Goal: Task Accomplishment & Management: Manage account settings

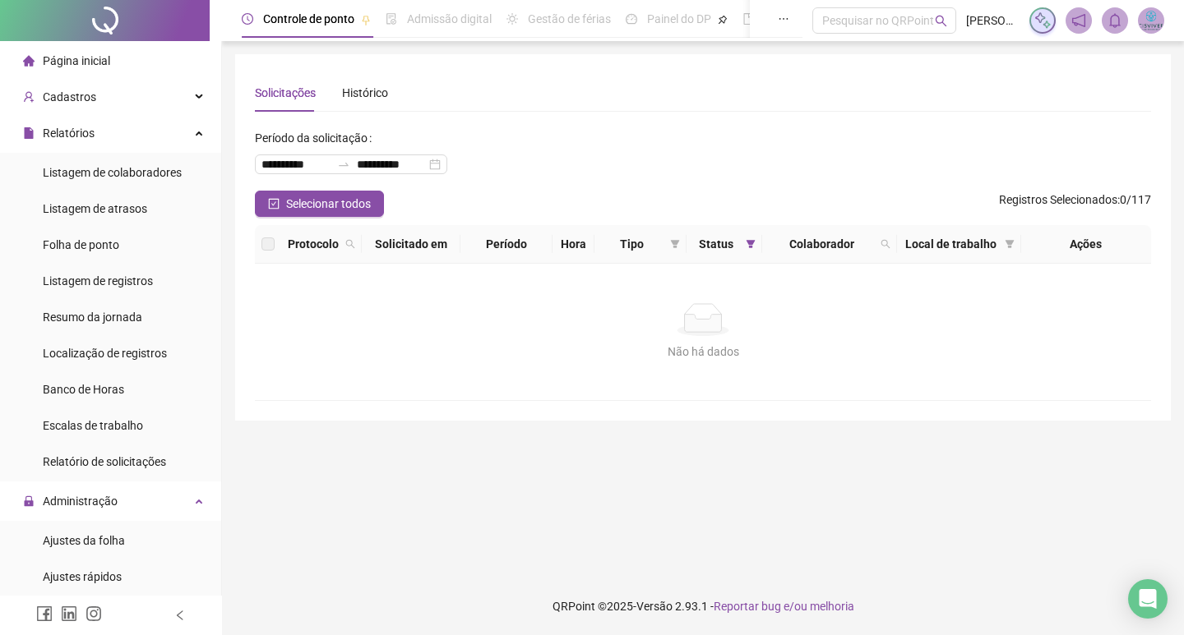
click at [1134, 619] on footer "QRPoint © 2025 - Versão 2.93.1 - Reportar bug e/ou melhoria" at bounding box center [703, 607] width 962 height 58
click at [1139, 609] on div "Open Intercom Messenger" at bounding box center [1148, 600] width 44 height 44
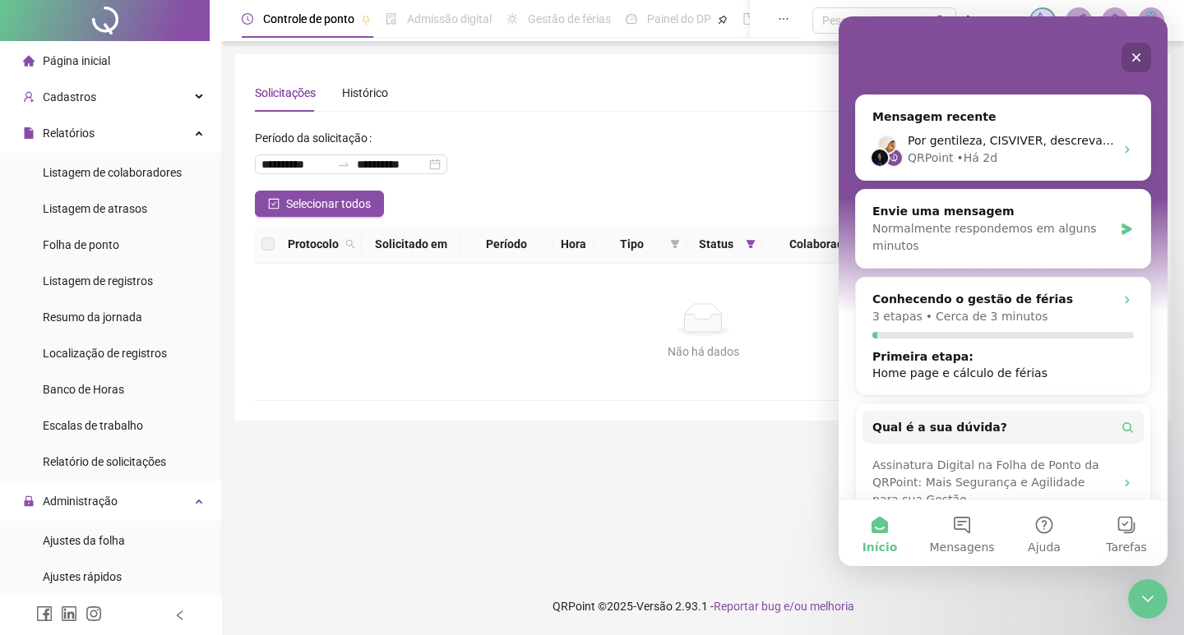
scroll to position [221, 0]
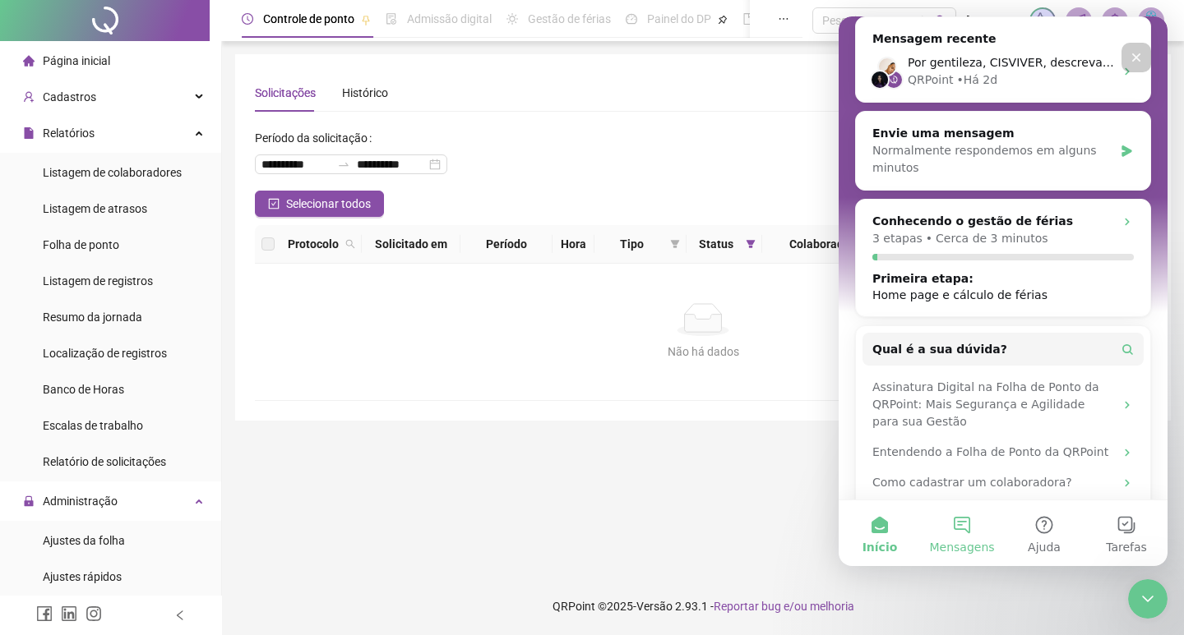
click at [958, 526] on button "Mensagens" at bounding box center [962, 534] width 82 height 66
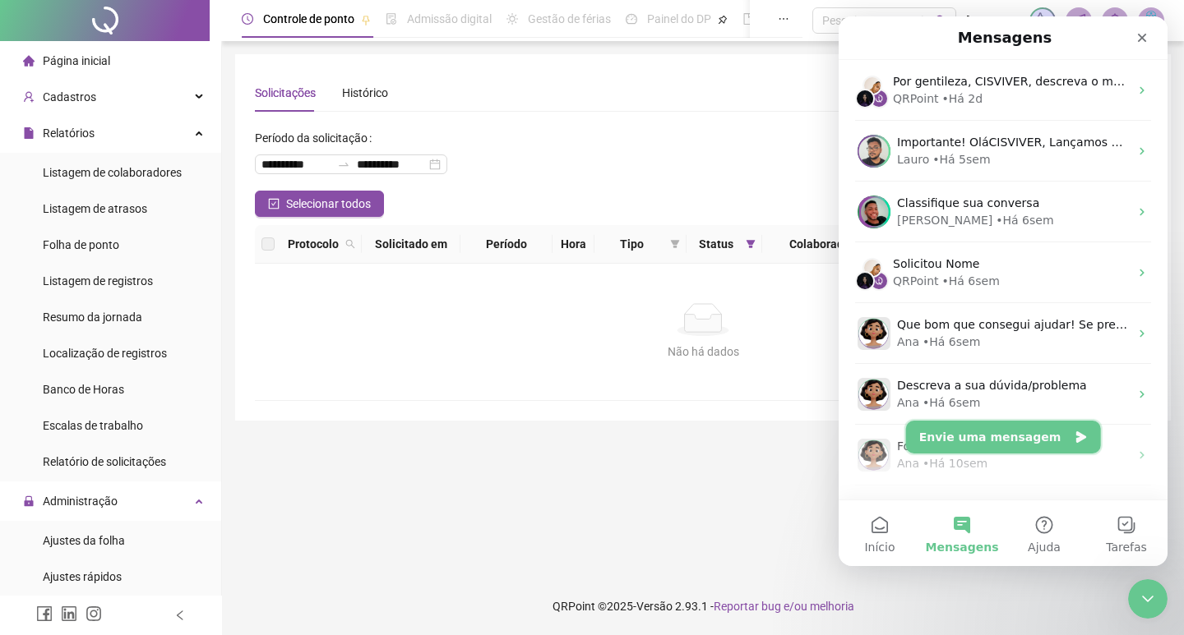
click at [998, 434] on button "Envie uma mensagem" at bounding box center [1003, 437] width 195 height 33
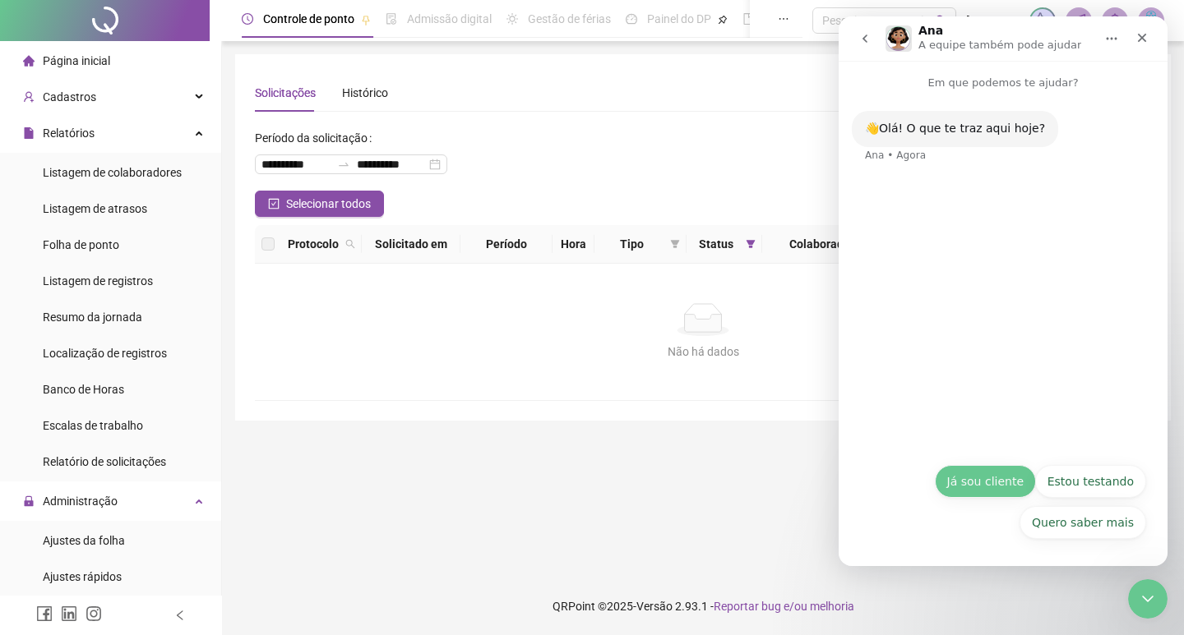
click at [987, 475] on button "Já sou cliente" at bounding box center [985, 481] width 101 height 33
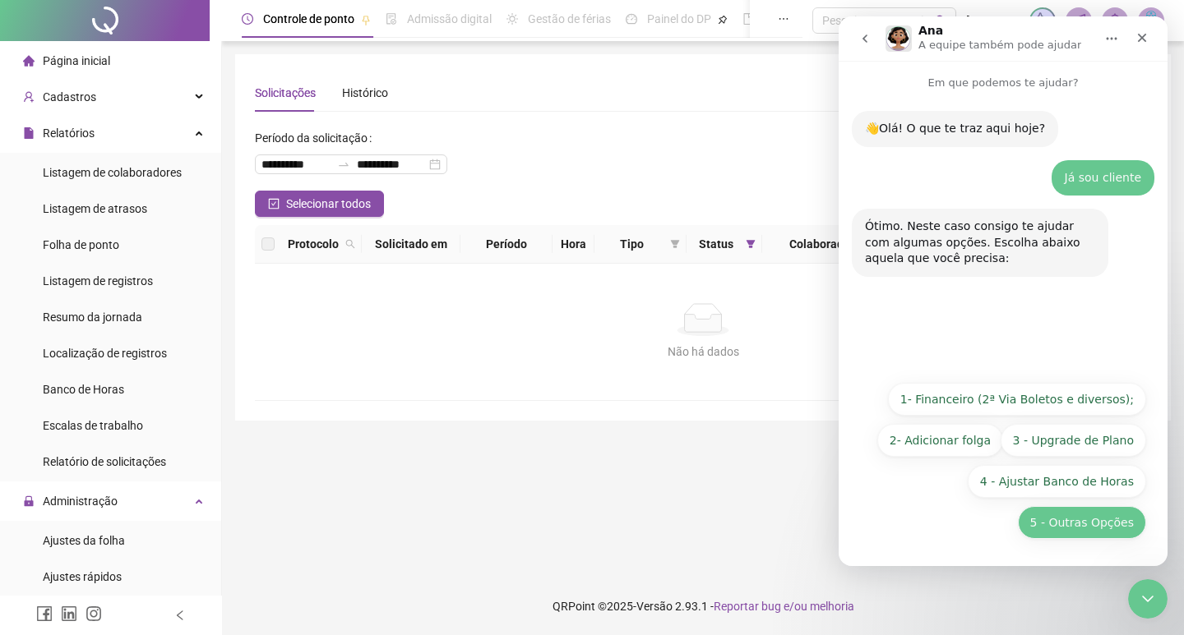
click at [1089, 519] on button "5 - Outras Opções" at bounding box center [1082, 522] width 128 height 33
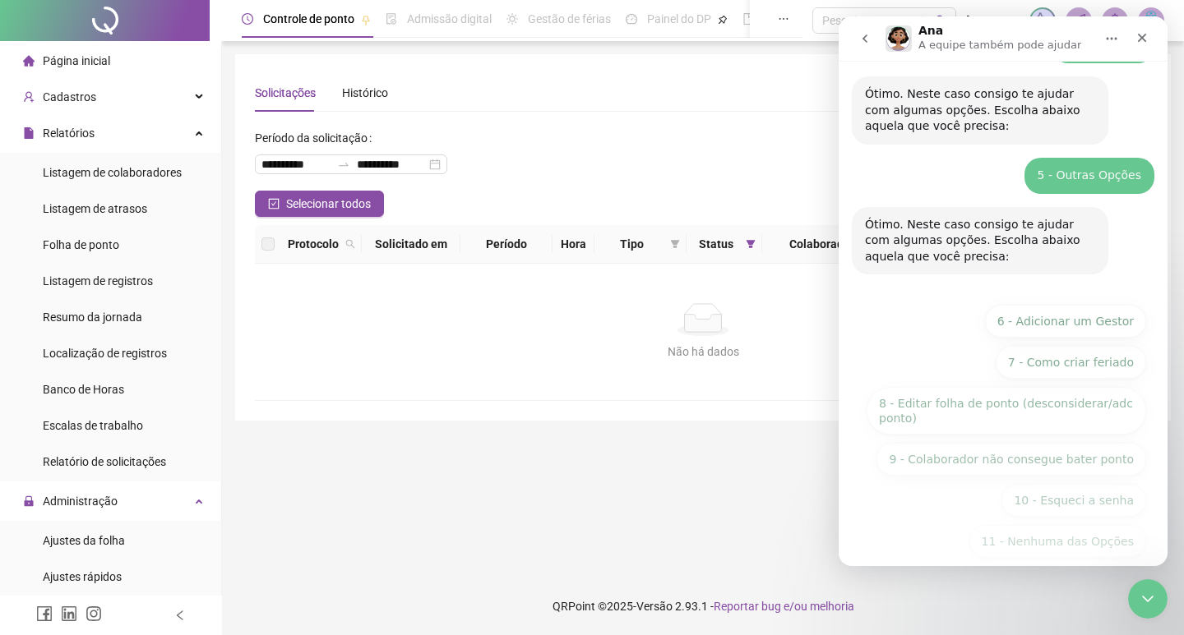
scroll to position [151, 0]
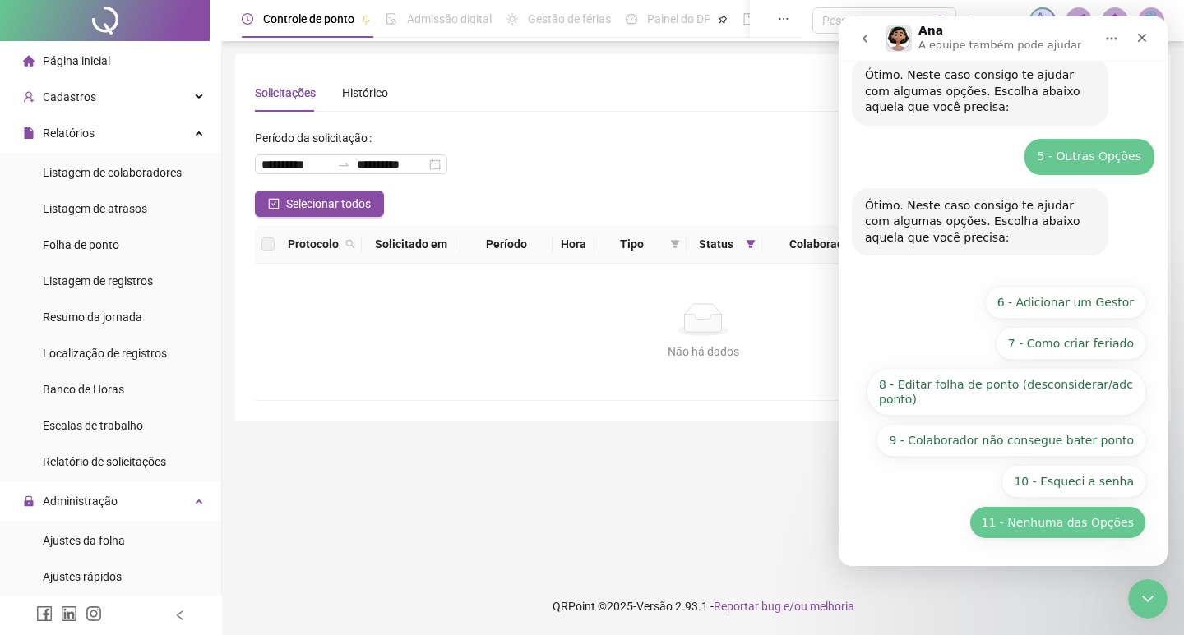
click at [1074, 522] on button "11 - Nenhuma das Opções" at bounding box center [1057, 522] width 177 height 33
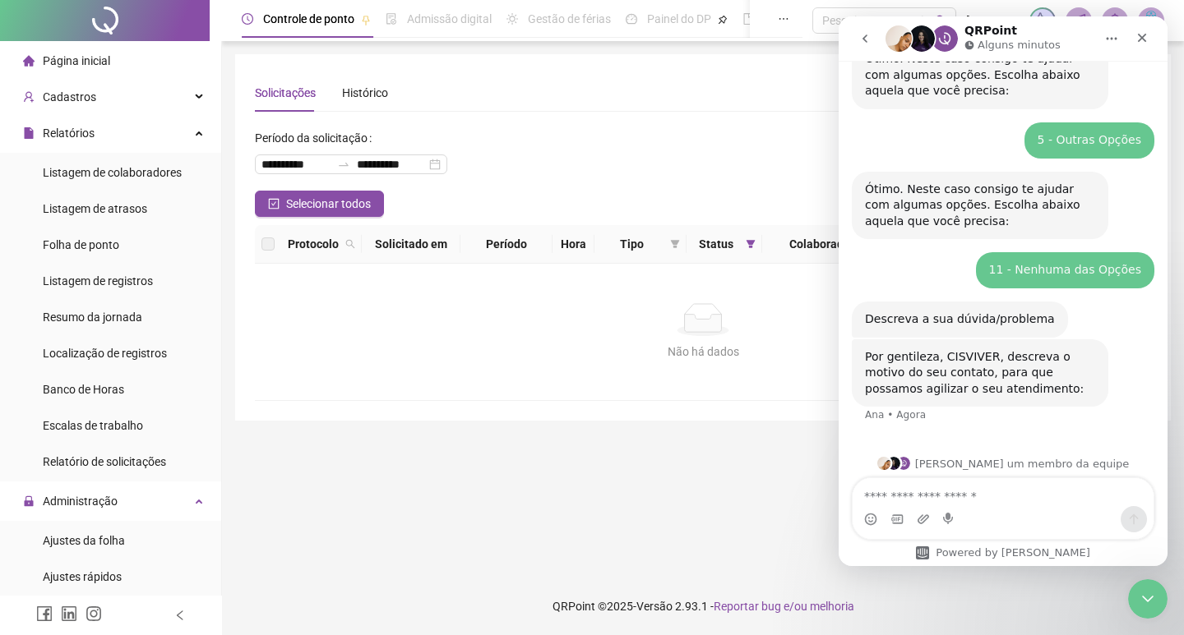
scroll to position [177, 0]
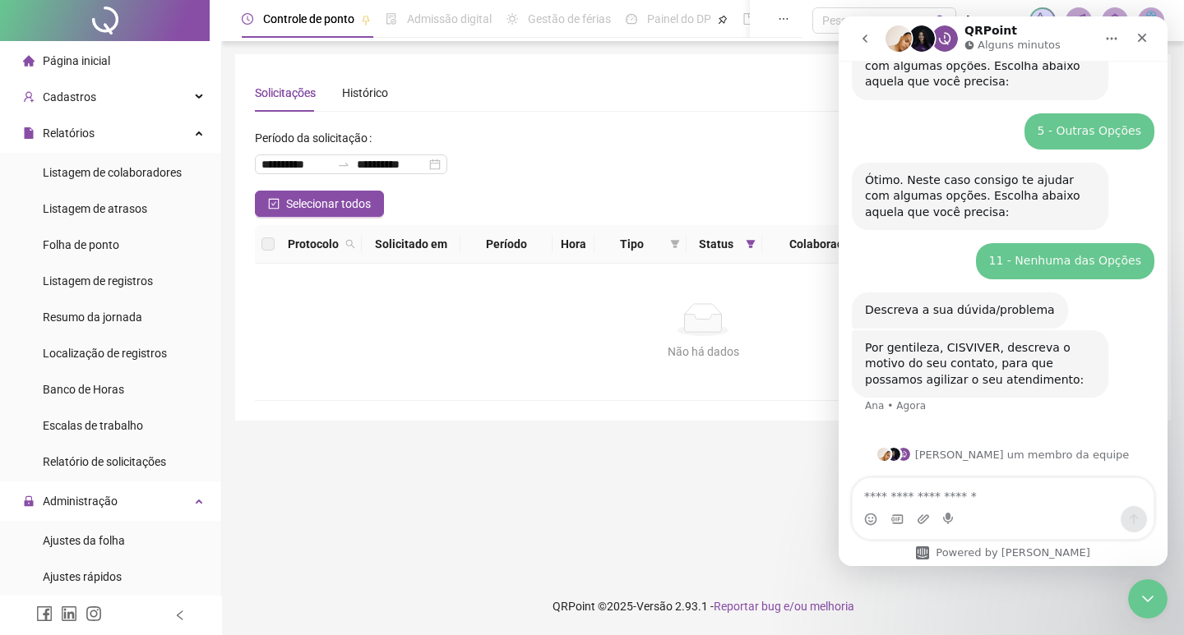
click at [944, 491] on textarea "Envie uma mensagem..." at bounding box center [1002, 492] width 301 height 28
type textarea "**********"
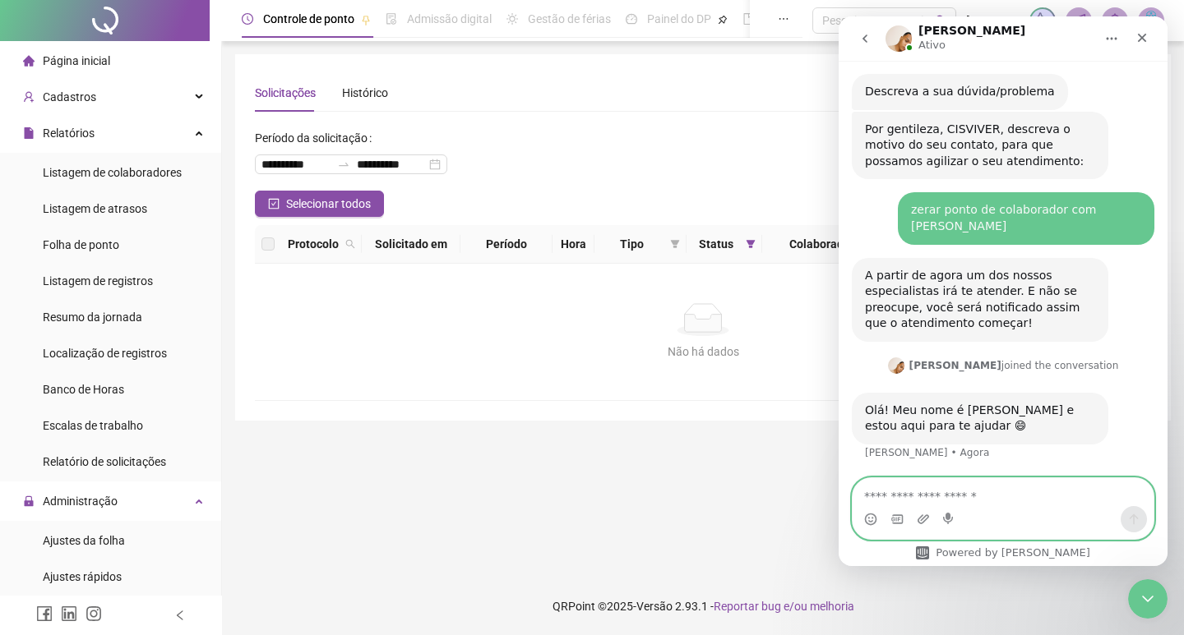
scroll to position [396, 0]
type textarea "**********"
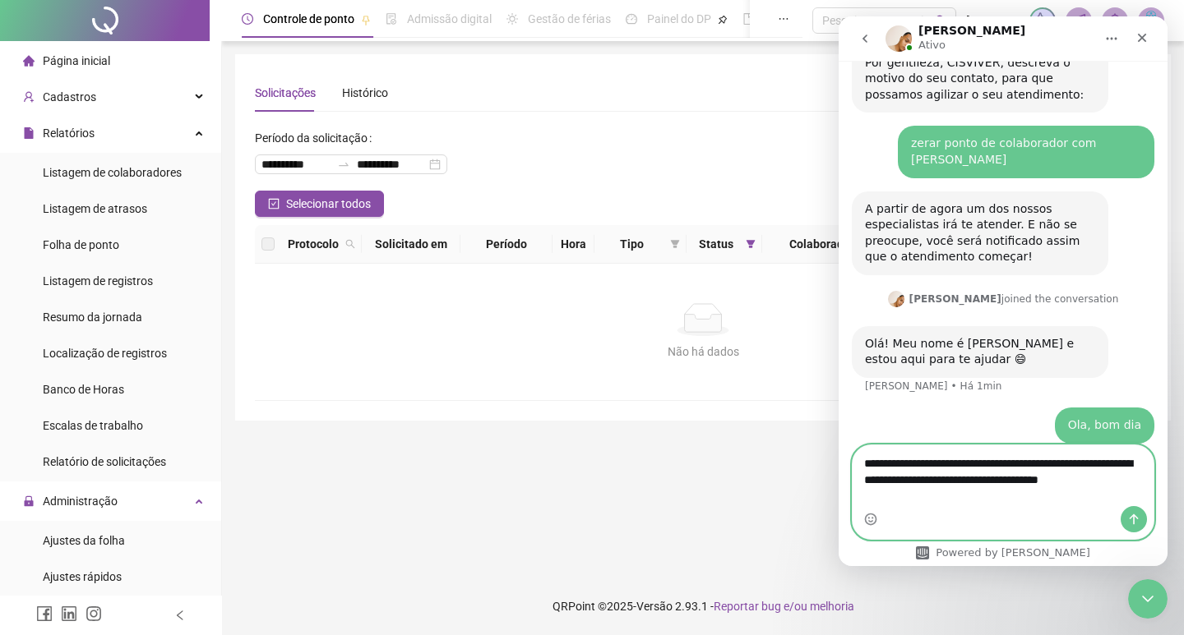
scroll to position [478, 0]
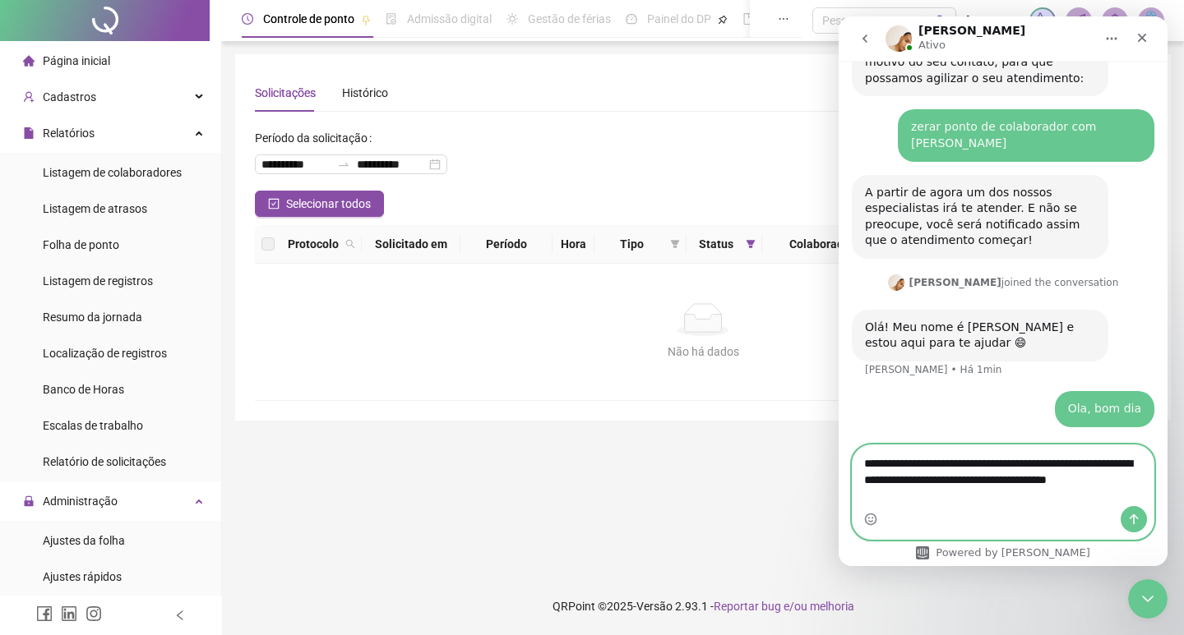
type textarea "**********"
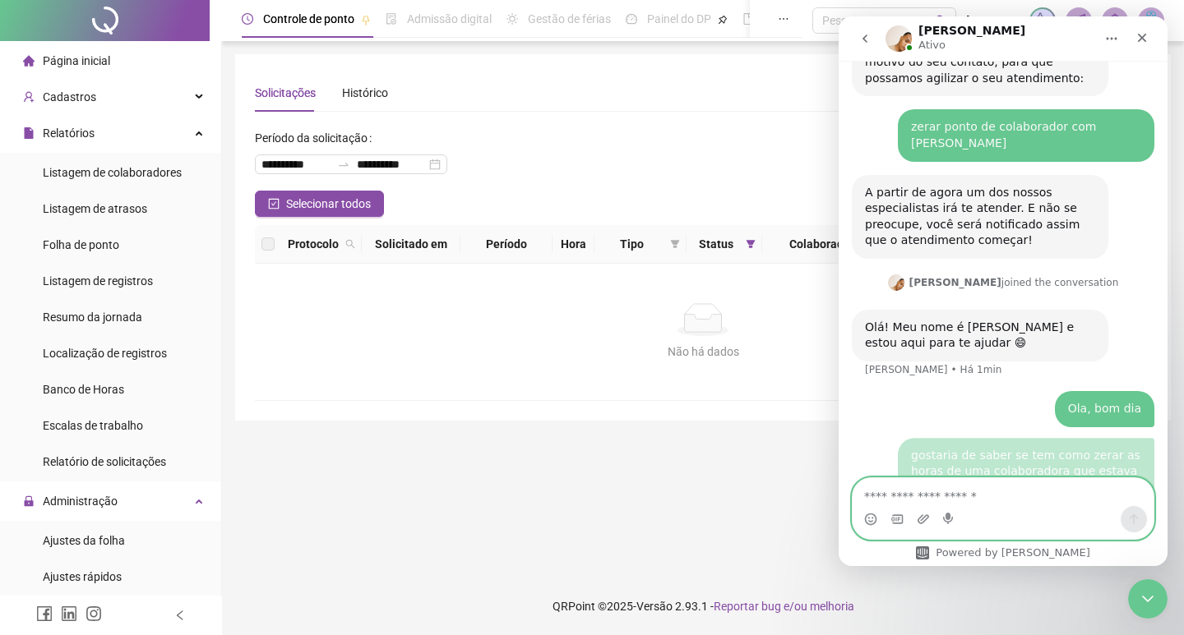
scroll to position [515, 0]
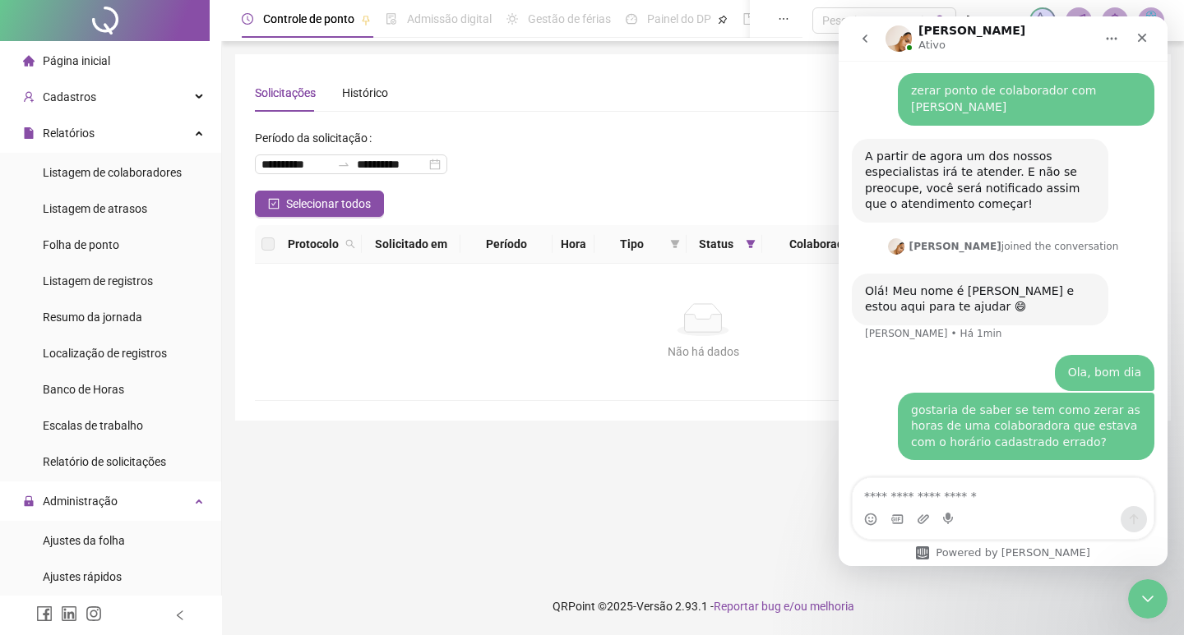
click at [918, 37] on p "Ativo" at bounding box center [931, 45] width 27 height 16
click at [935, 33] on h1 "[PERSON_NAME]" at bounding box center [971, 31] width 107 height 12
click at [898, 42] on img "Messenger da Intercom" at bounding box center [898, 38] width 26 height 26
click at [1110, 35] on icon "Início" at bounding box center [1111, 38] width 13 height 13
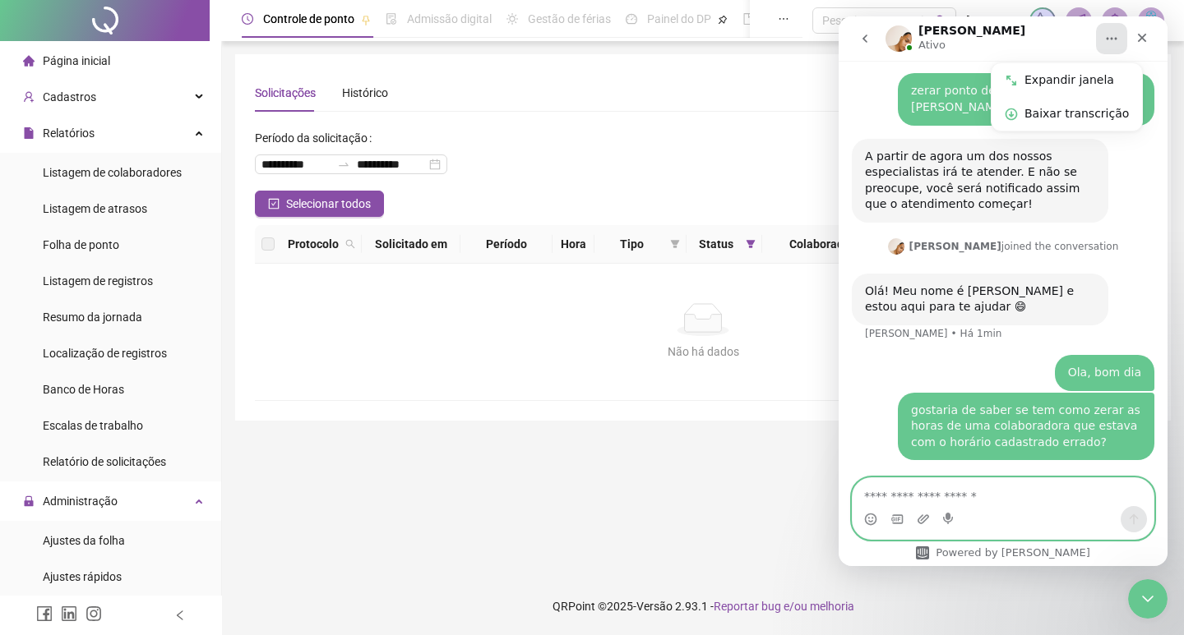
click at [964, 496] on textarea "Envie uma mensagem..." at bounding box center [1002, 492] width 301 height 28
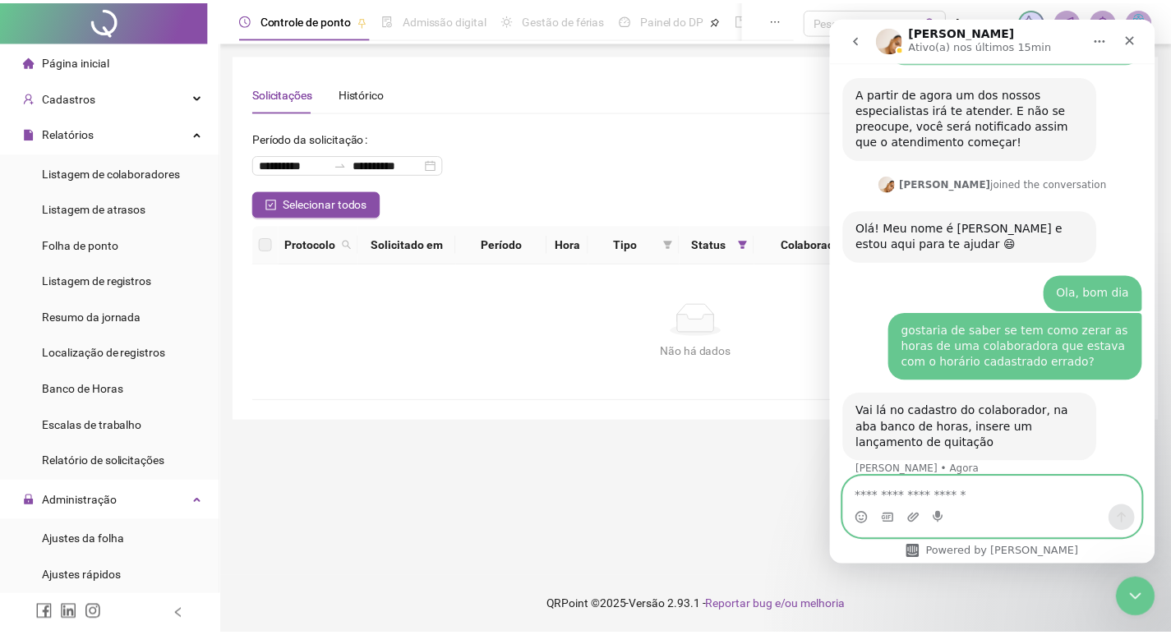
scroll to position [596, 0]
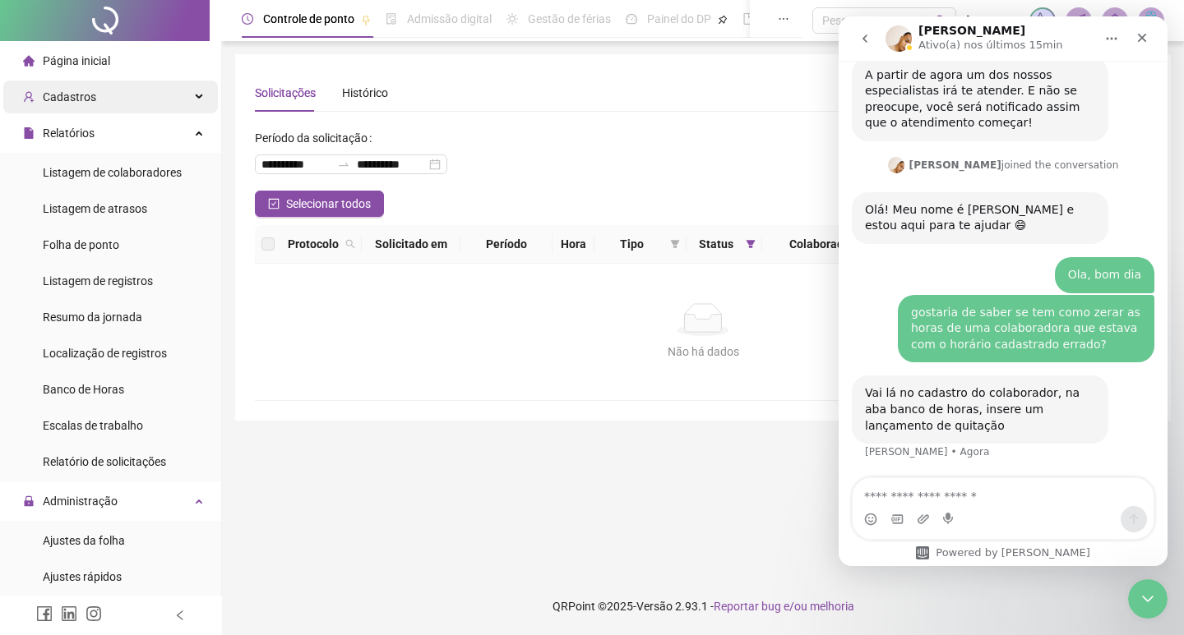
click at [72, 92] on span "Cadastros" at bounding box center [69, 96] width 53 height 13
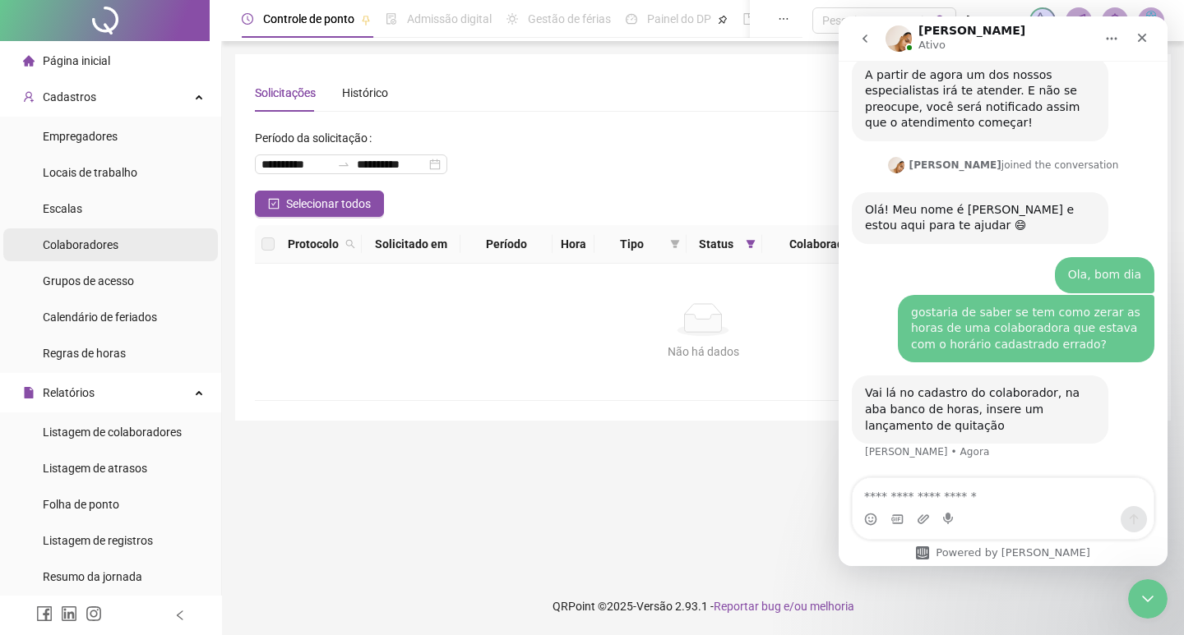
click at [92, 243] on span "Colaboradores" at bounding box center [81, 244] width 76 height 13
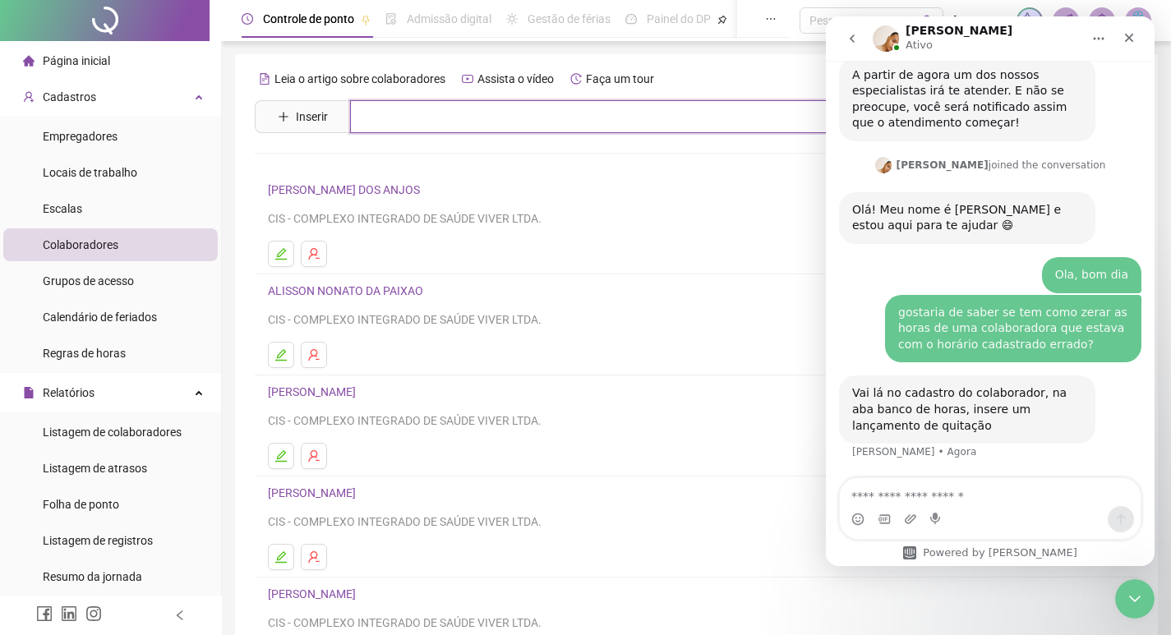
click at [408, 118] on input "text" at bounding box center [708, 116] width 717 height 33
type input "****"
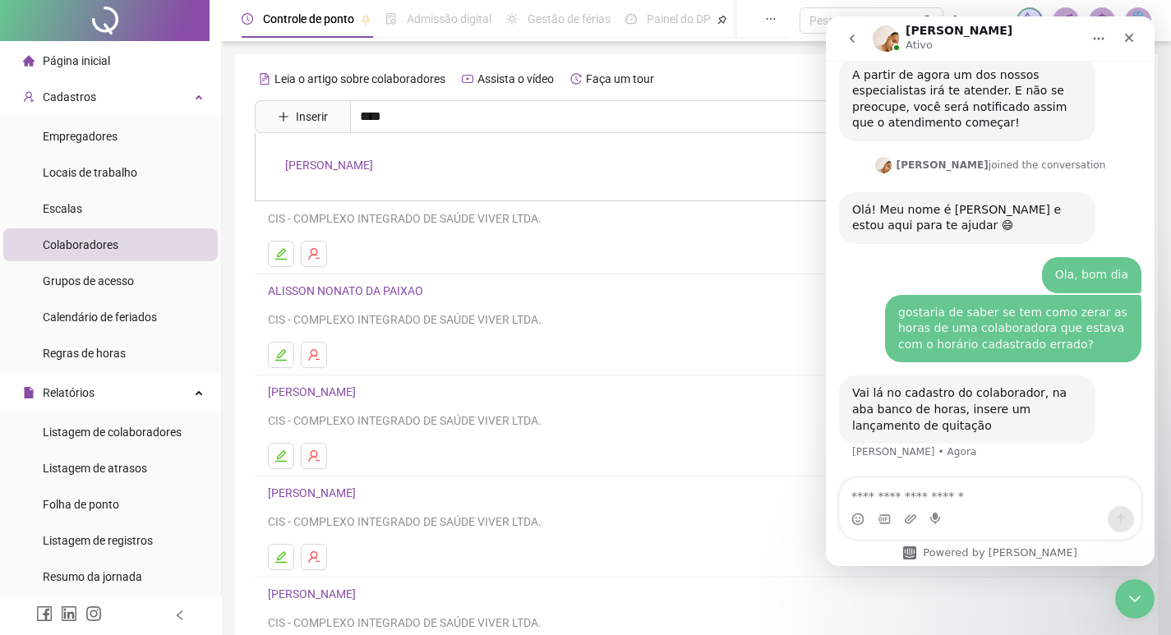
click at [351, 150] on div "[PERSON_NAME]" at bounding box center [697, 167] width 884 height 68
click at [358, 163] on div "Leia o artigo sobre colaboradores Assista o vídeo Faça um tour Inserir **** [PE…" at bounding box center [697, 385] width 884 height 639
click at [422, 109] on input "****" at bounding box center [708, 116] width 717 height 33
click at [344, 167] on link "[PERSON_NAME]" at bounding box center [329, 165] width 88 height 13
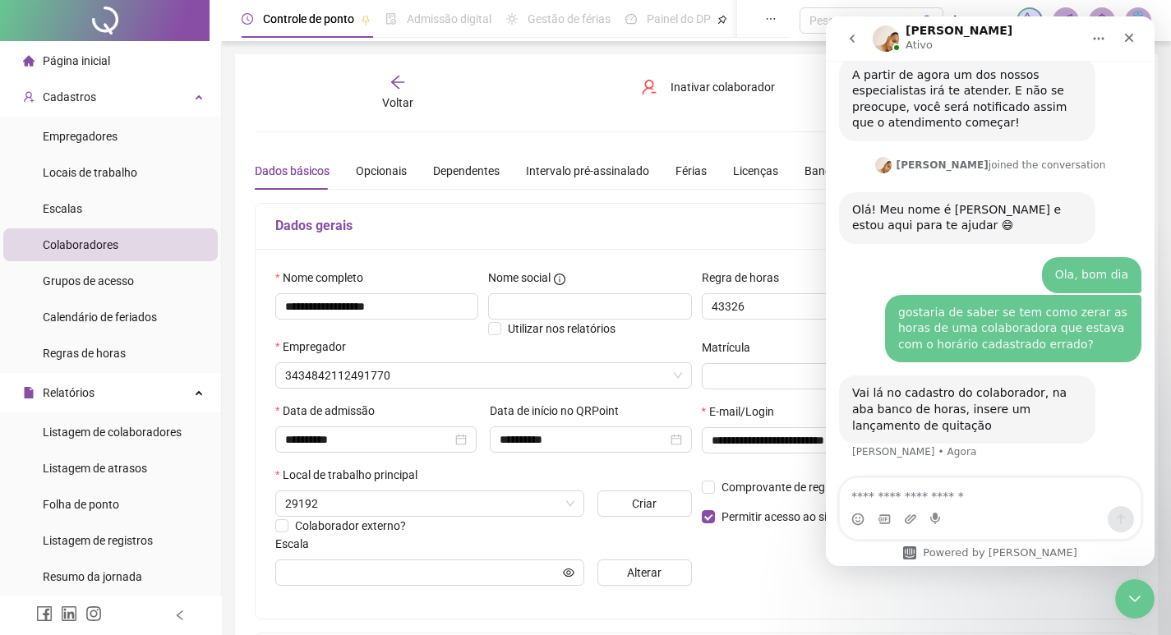
type input "**********"
click at [767, 228] on h5 "Dados gerais" at bounding box center [696, 226] width 842 height 20
click at [805, 178] on div "Banco de horas" at bounding box center [845, 171] width 80 height 18
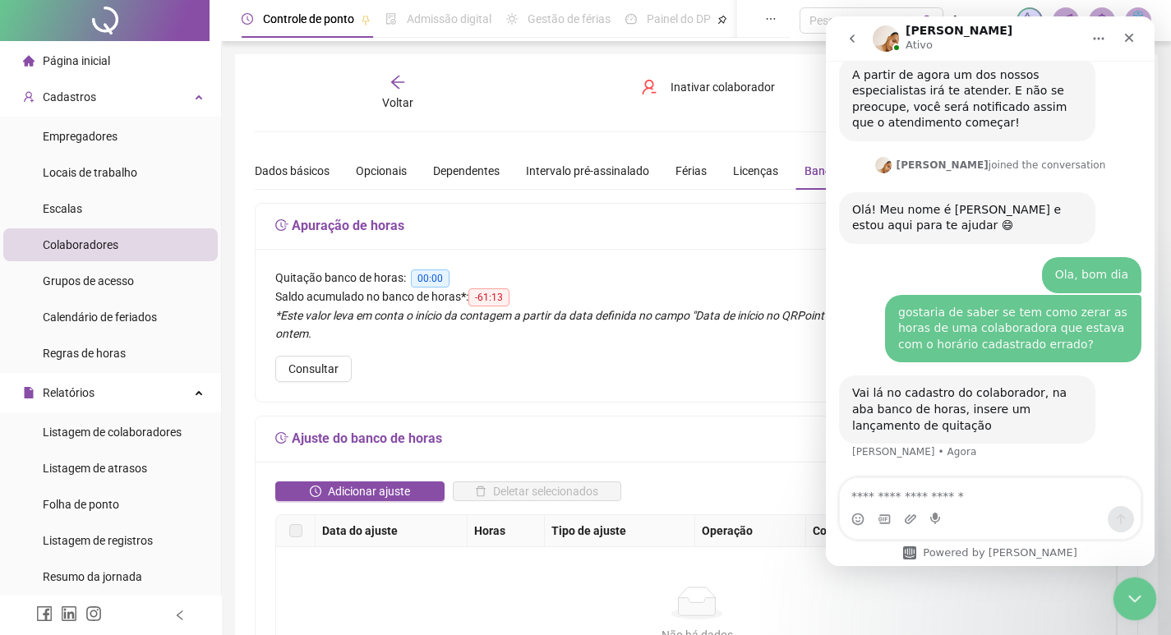
click at [1129, 590] on icon "Encerramento do Messenger da Intercom" at bounding box center [1133, 597] width 20 height 20
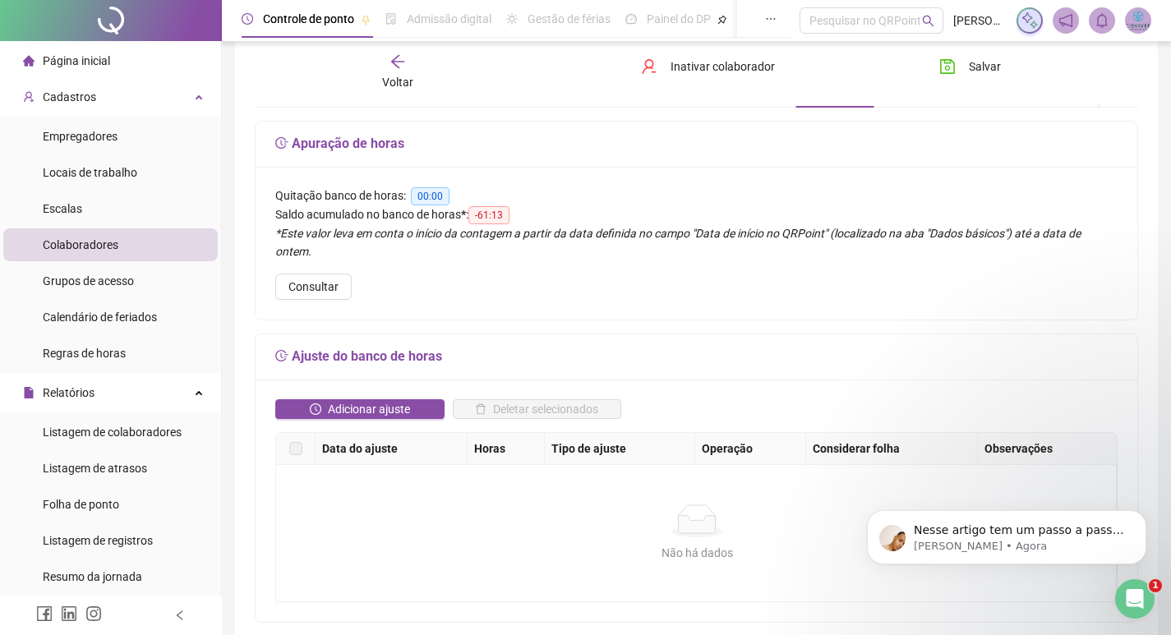
scroll to position [682, 0]
click at [331, 224] on div "*Este valor leva em conta o início da contagem a partir da data definida no cam…" at bounding box center [696, 242] width 842 height 36
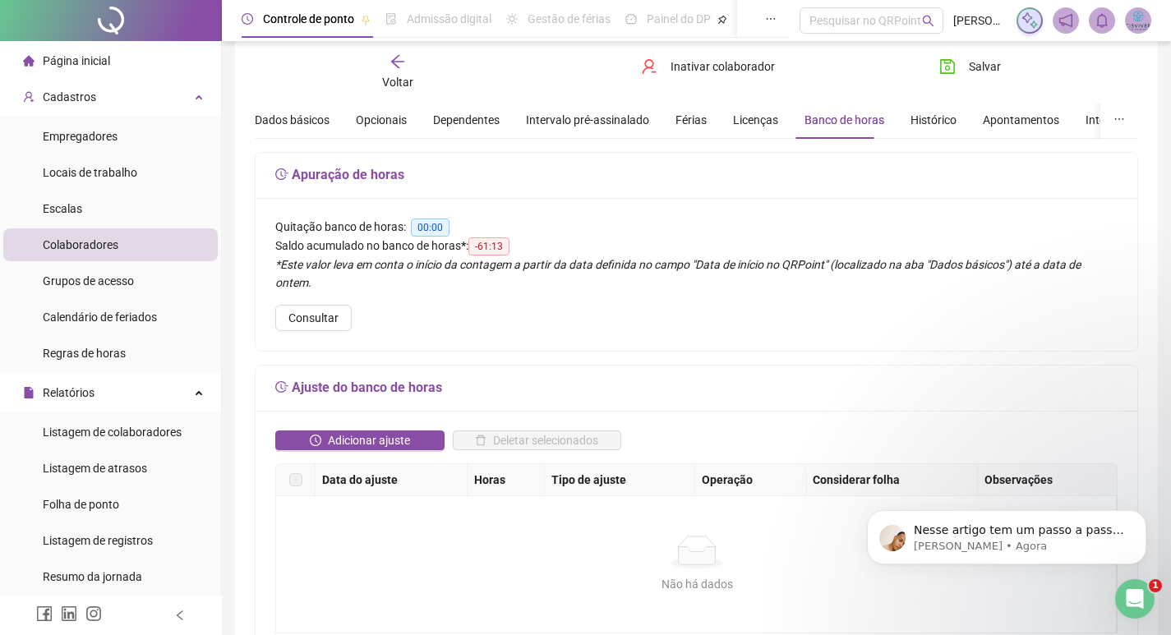
scroll to position [82, 0]
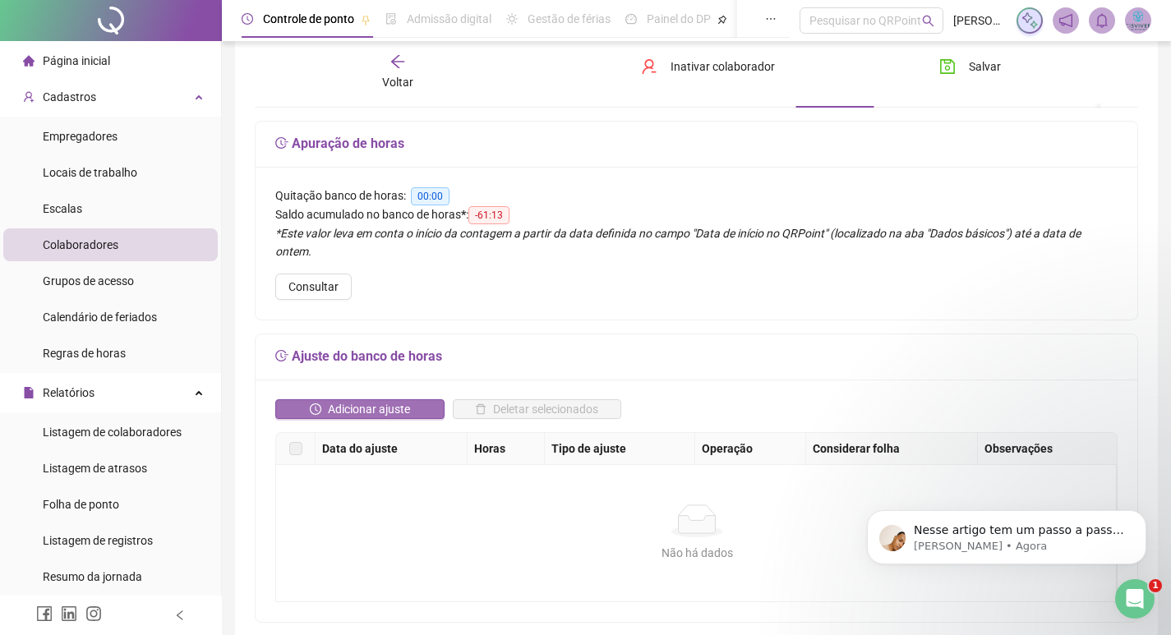
click at [393, 400] on span "Adicionar ajuste" at bounding box center [369, 409] width 82 height 18
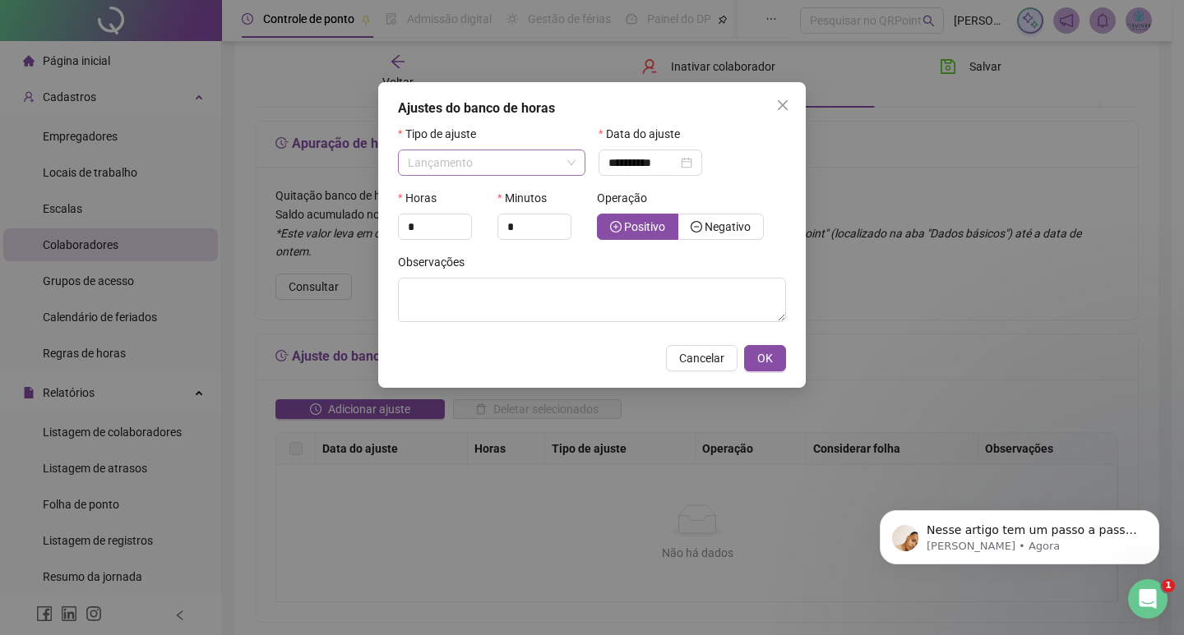
click at [567, 162] on span "Lançamento" at bounding box center [492, 162] width 168 height 25
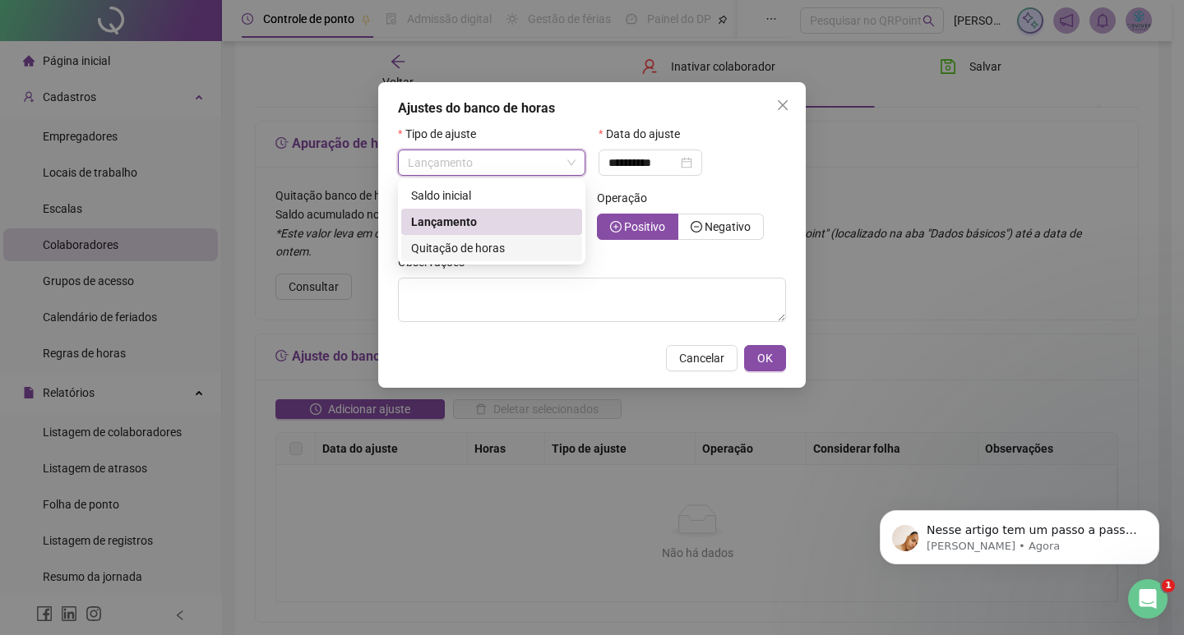
click at [467, 252] on span "Quitação de horas" at bounding box center [458, 248] width 94 height 13
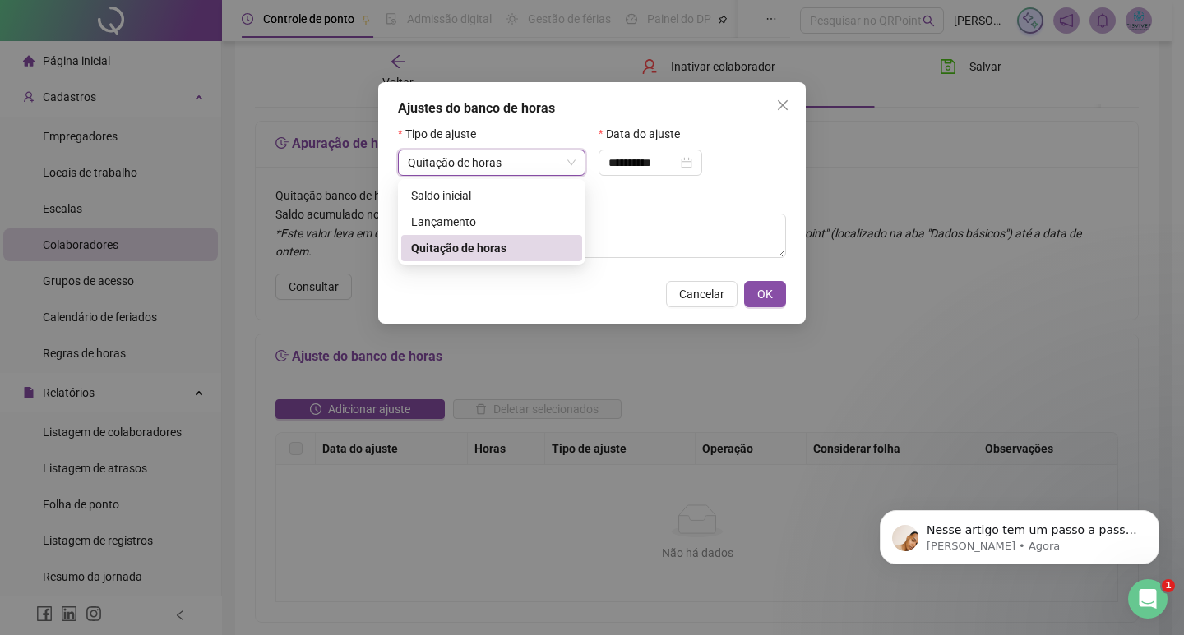
type input "**********"
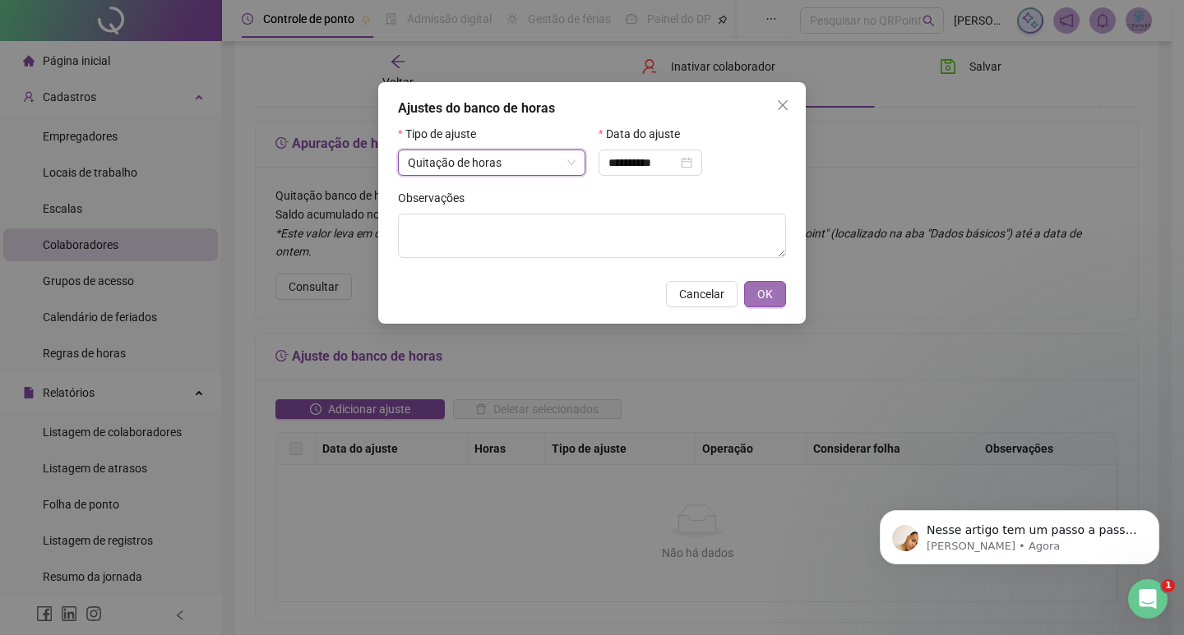
click at [758, 296] on span "OK" at bounding box center [765, 294] width 16 height 18
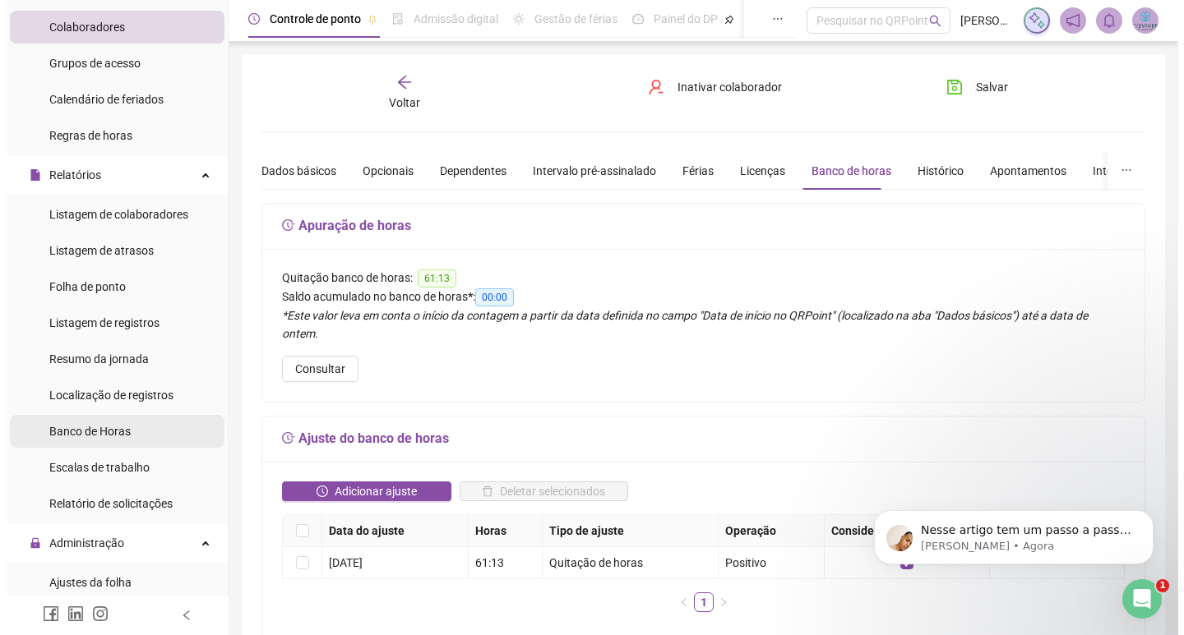
scroll to position [247, 0]
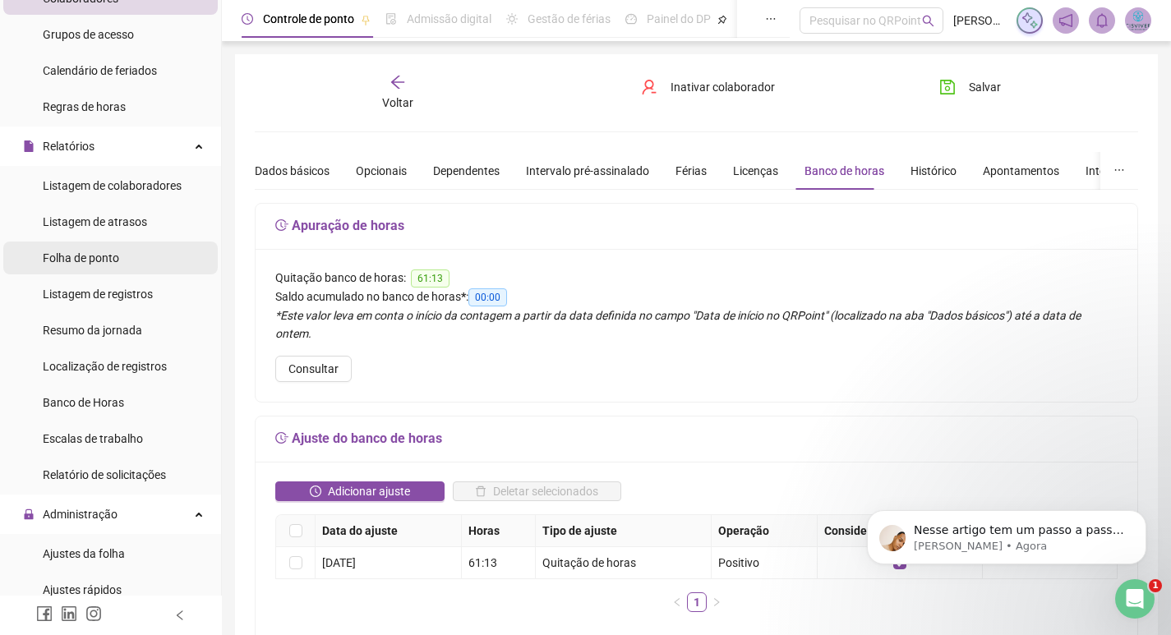
click at [97, 269] on div "Folha de ponto" at bounding box center [81, 258] width 76 height 33
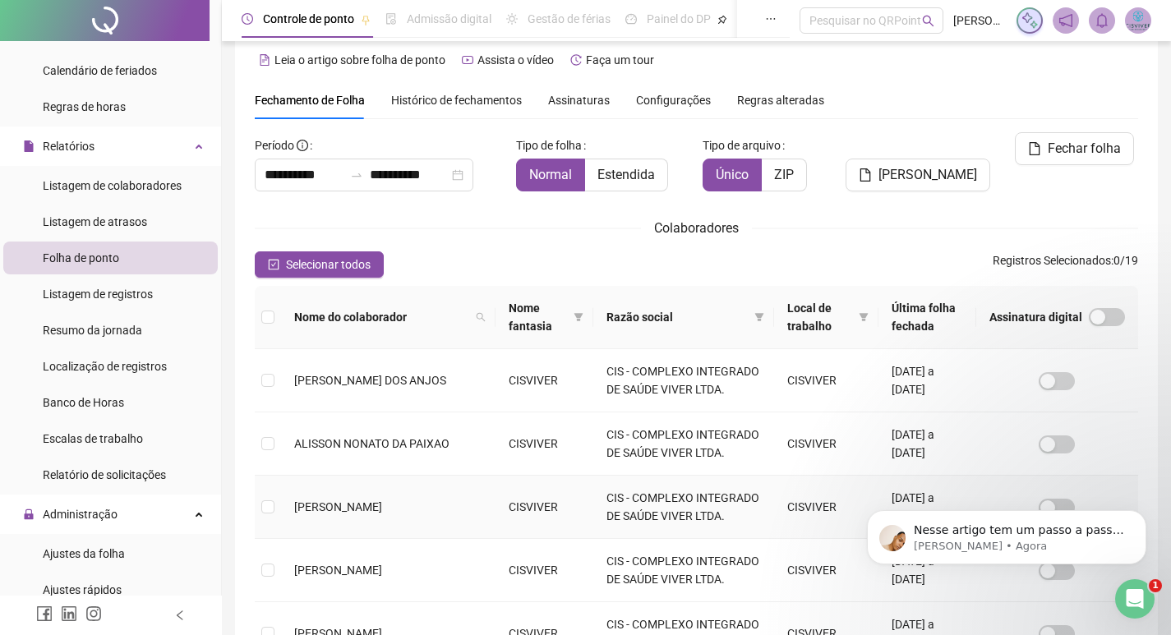
scroll to position [509, 0]
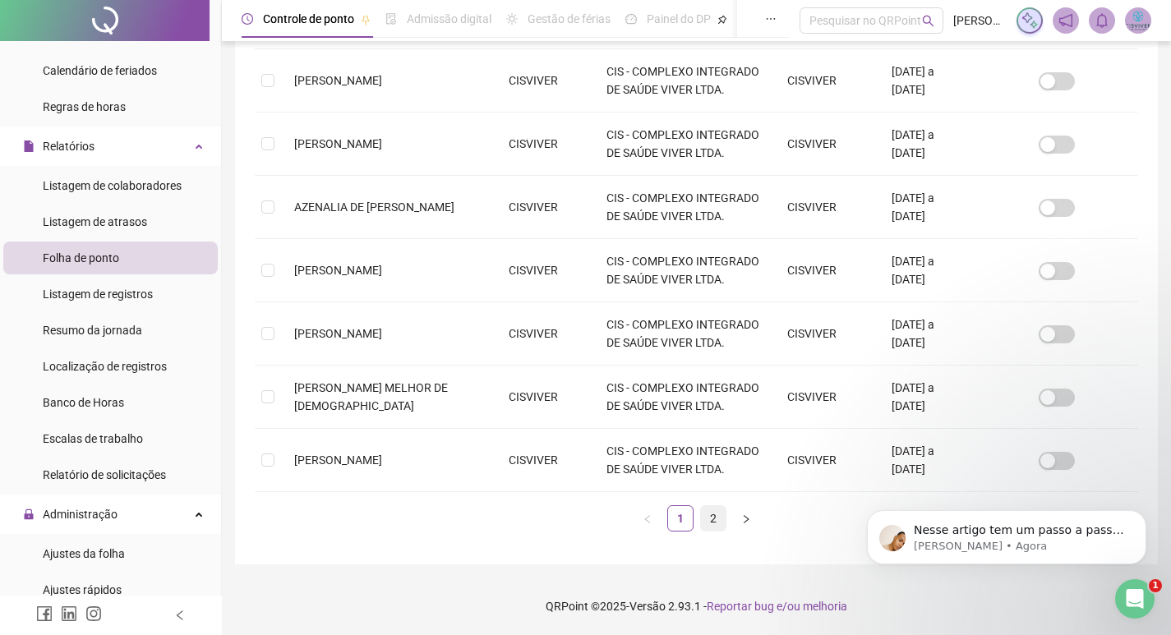
click at [709, 521] on link "2" at bounding box center [713, 518] width 25 height 25
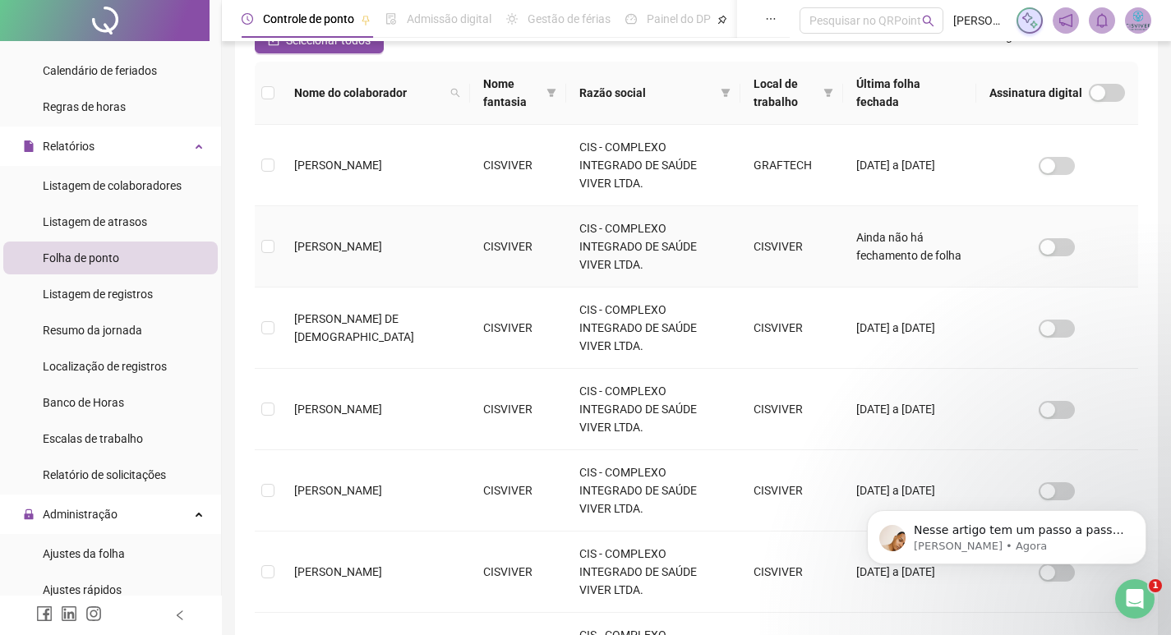
scroll to position [445, 0]
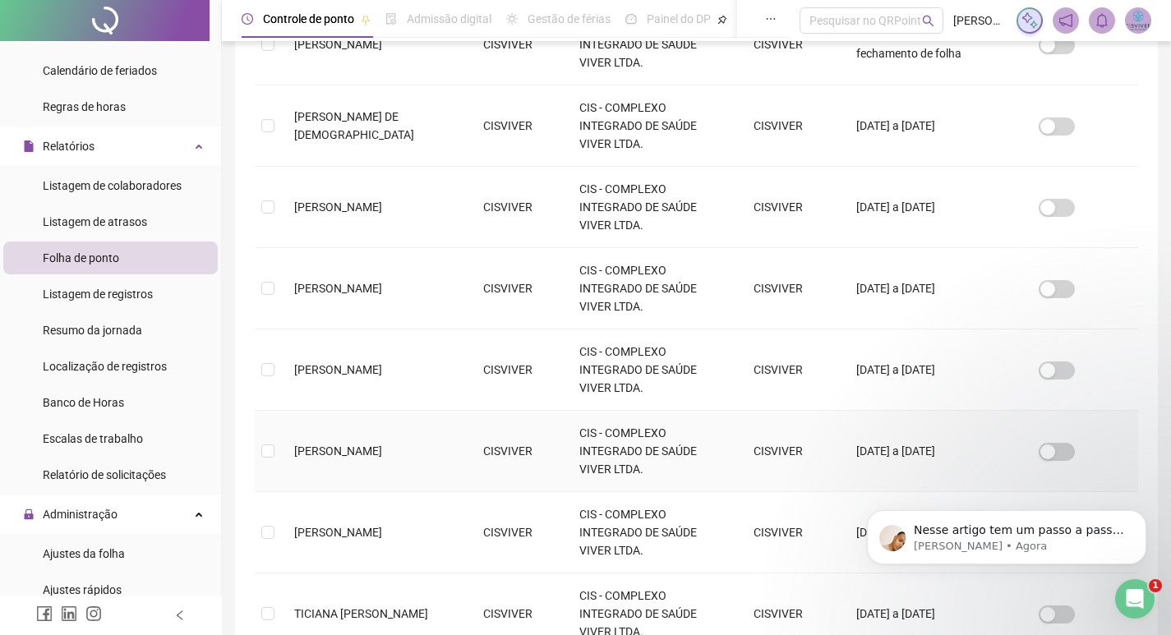
click at [276, 411] on td at bounding box center [268, 451] width 26 height 81
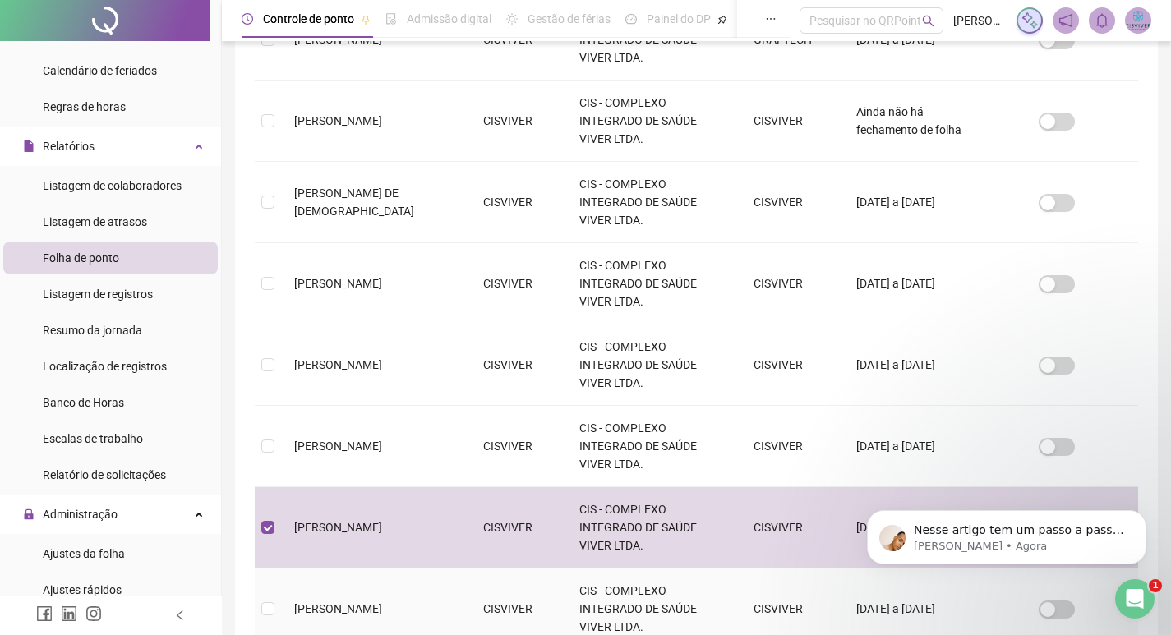
scroll to position [0, 0]
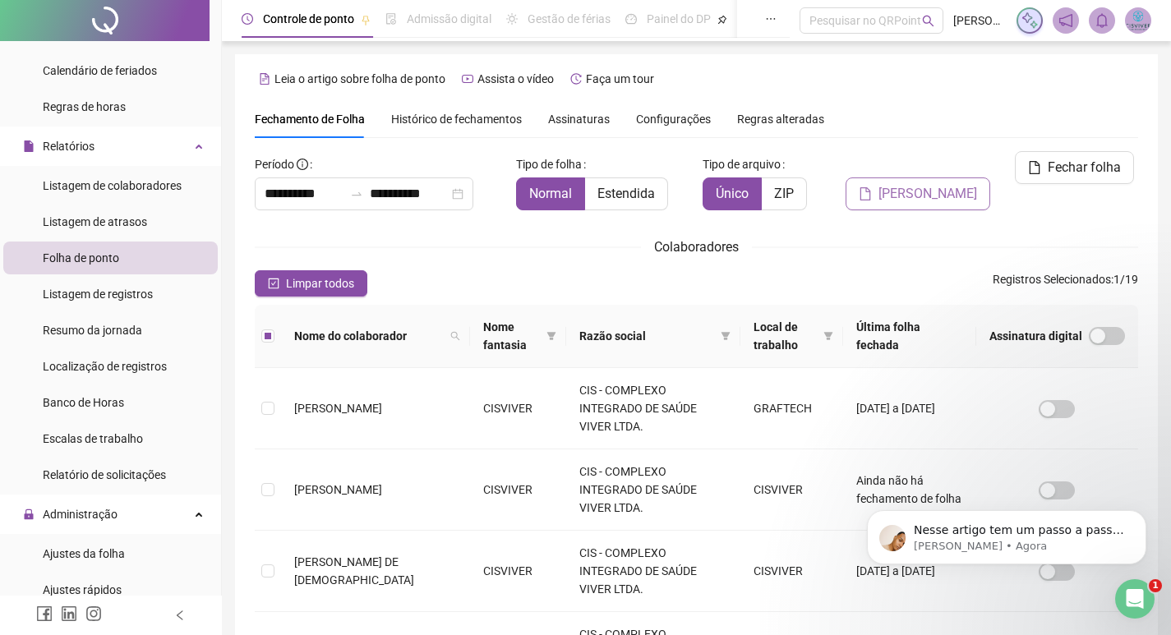
click at [937, 184] on span "[PERSON_NAME]" at bounding box center [928, 194] width 99 height 20
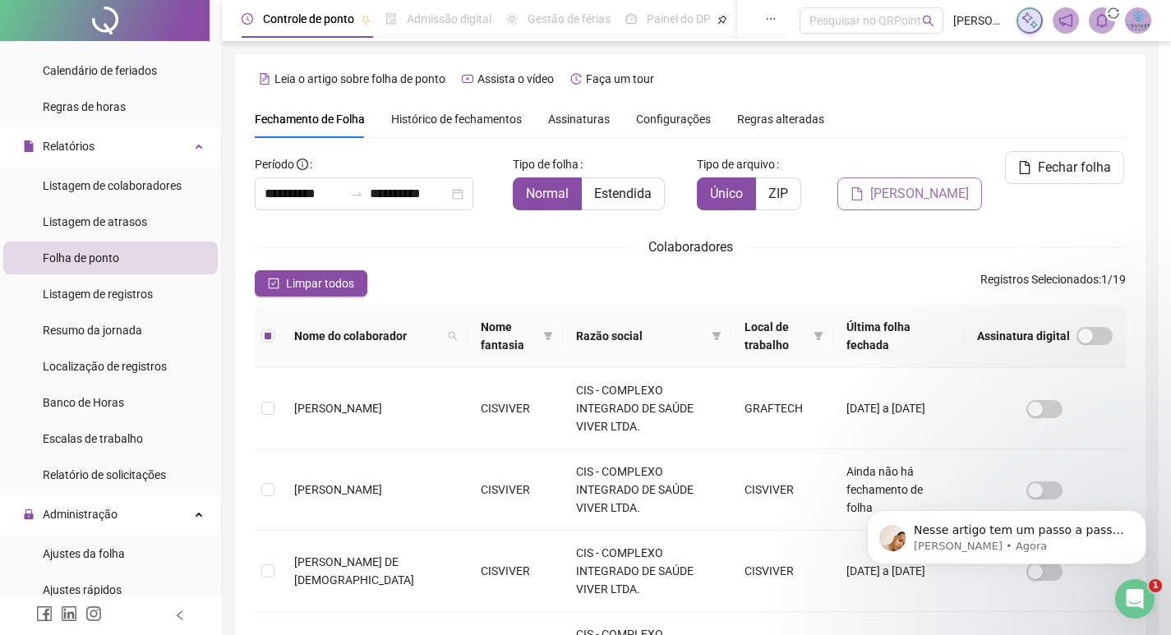
scroll to position [19, 0]
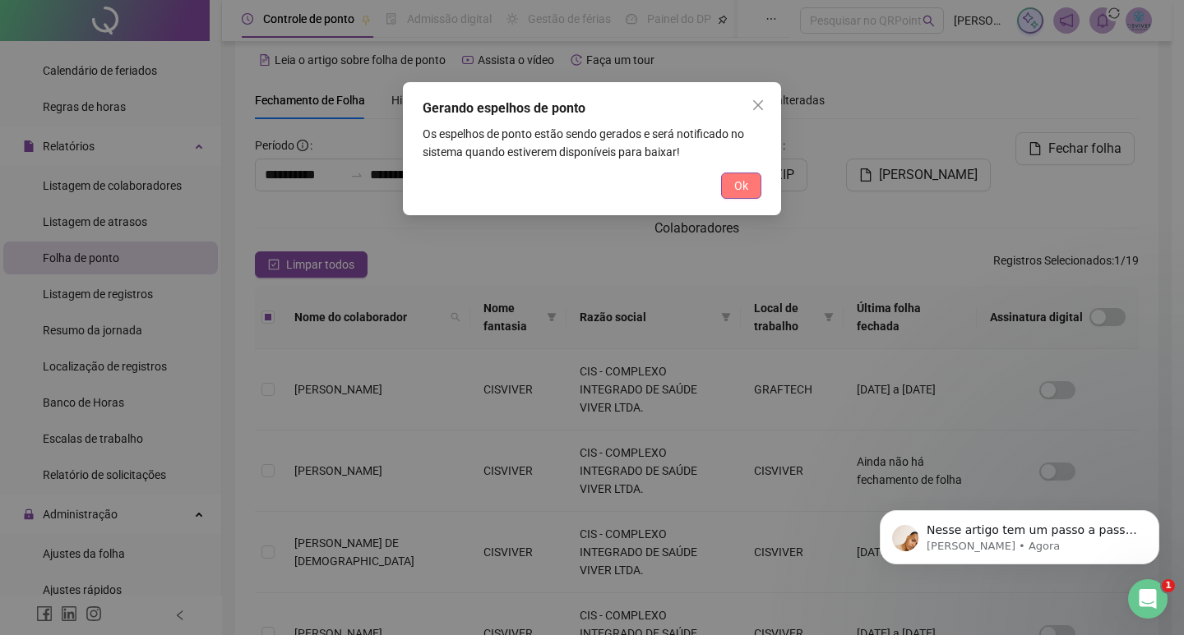
click at [741, 190] on span "Ok" at bounding box center [741, 186] width 14 height 18
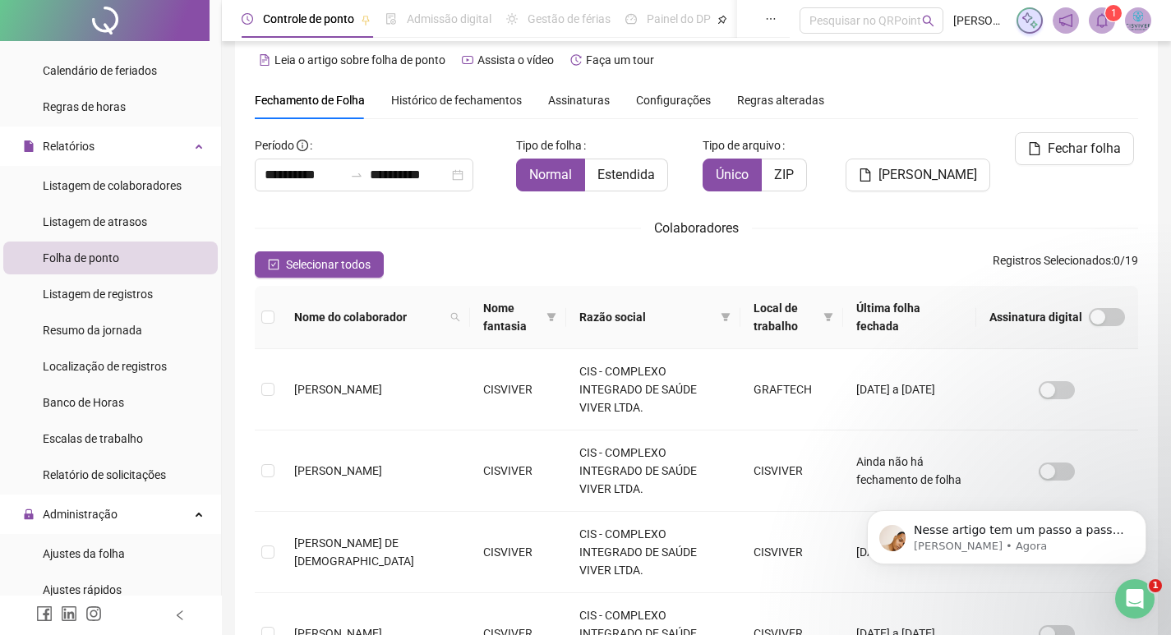
click at [1104, 23] on icon "bell" at bounding box center [1102, 20] width 15 height 15
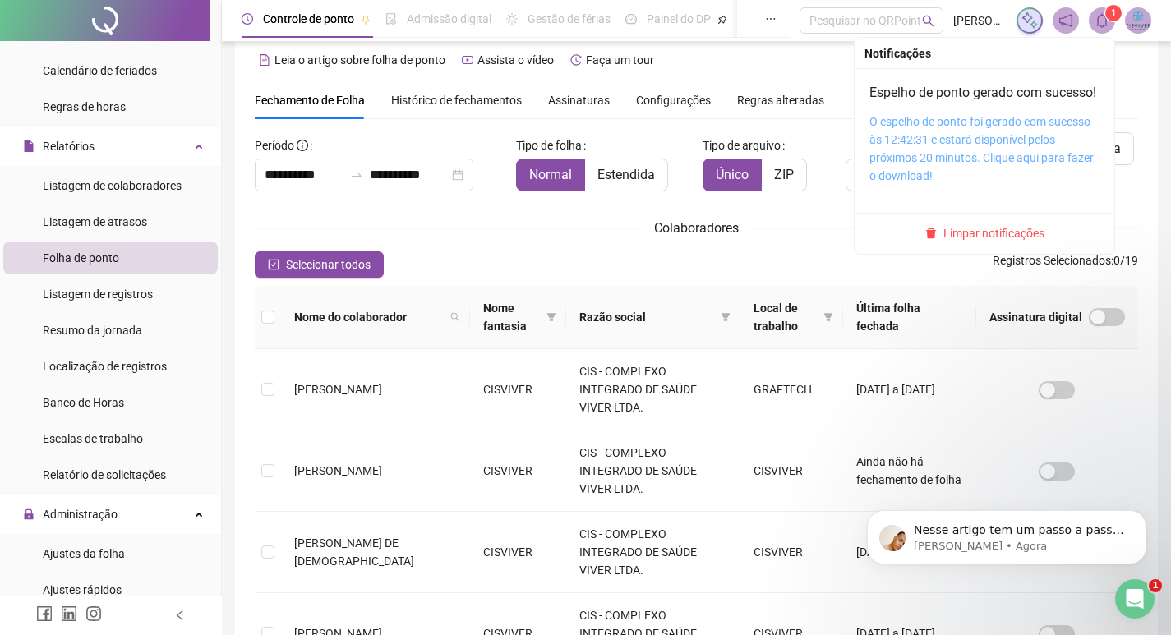
click at [941, 157] on link "O espelho de ponto foi gerado com sucesso às 12:42:31 e estará disponível pelos…" at bounding box center [982, 148] width 224 height 67
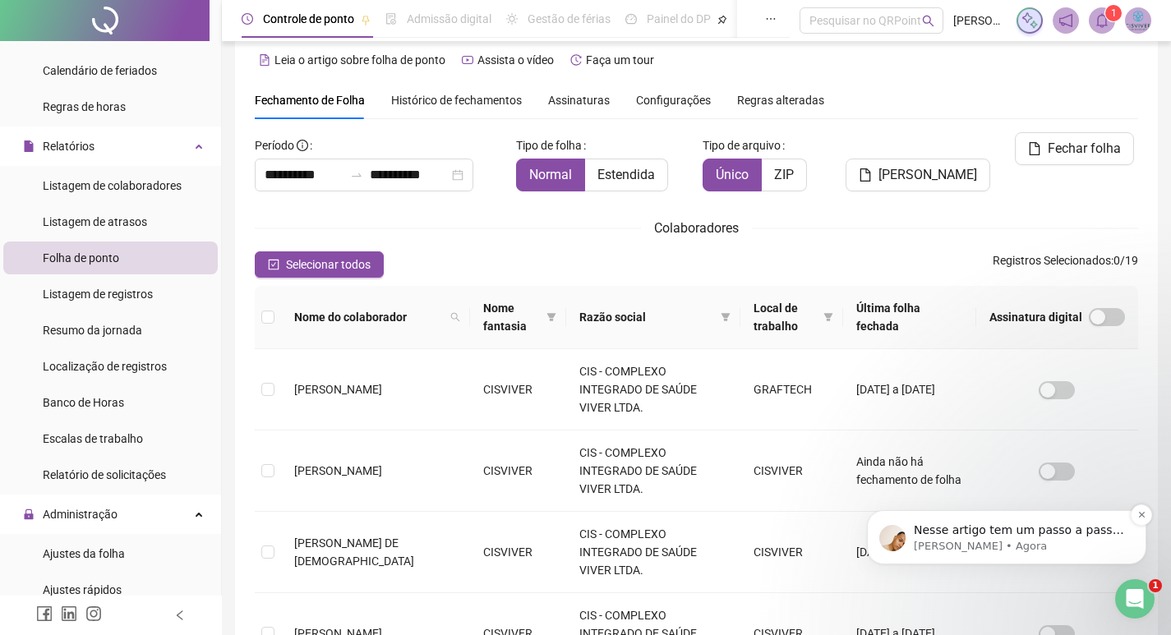
click at [992, 537] on p "Nesse artigo tem um passo a passo ilustrativo: [URL][DOMAIN_NAME]" at bounding box center [1020, 531] width 212 height 16
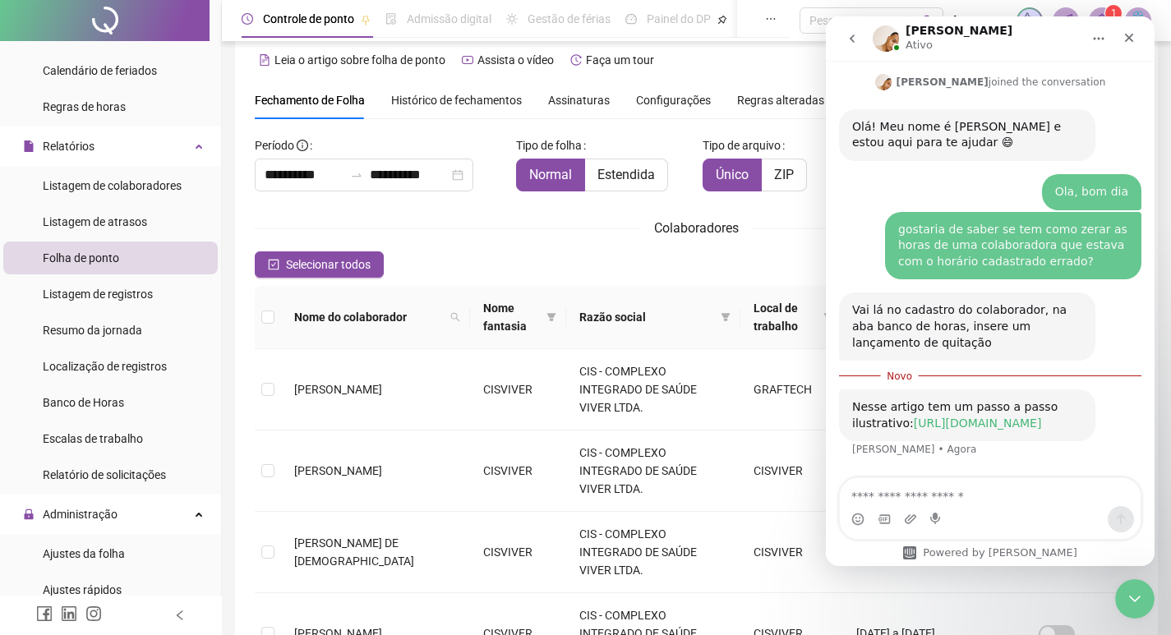
scroll to position [709, 0]
click at [956, 417] on link "[URL][DOMAIN_NAME]" at bounding box center [978, 423] width 128 height 13
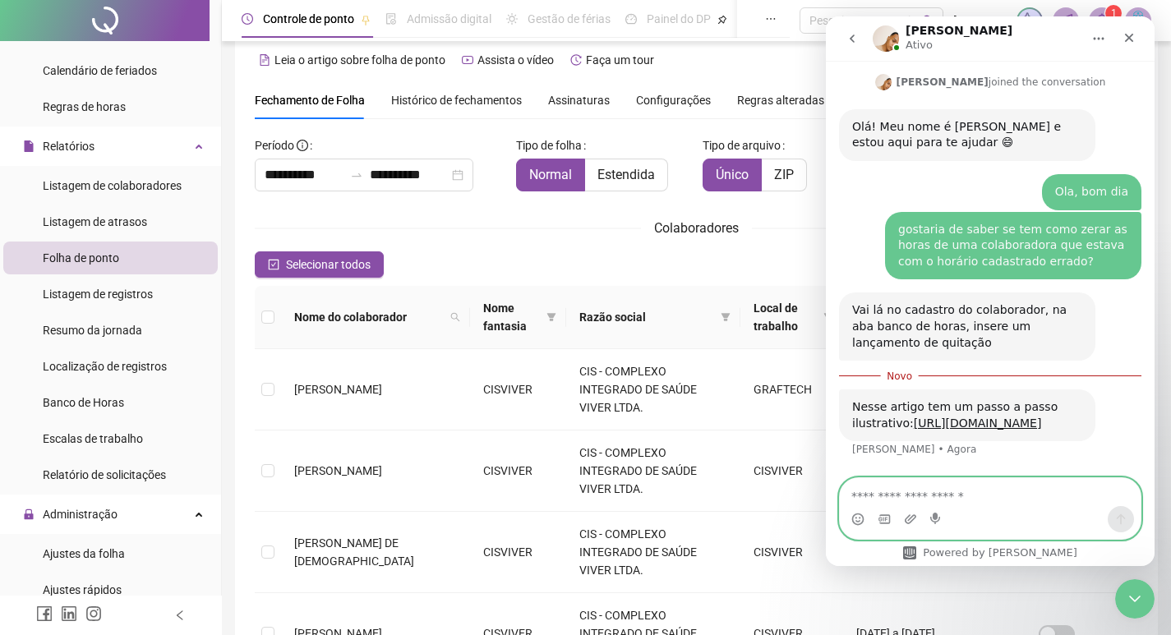
click at [908, 482] on textarea "Envie uma mensagem..." at bounding box center [990, 492] width 301 height 28
type textarea "********"
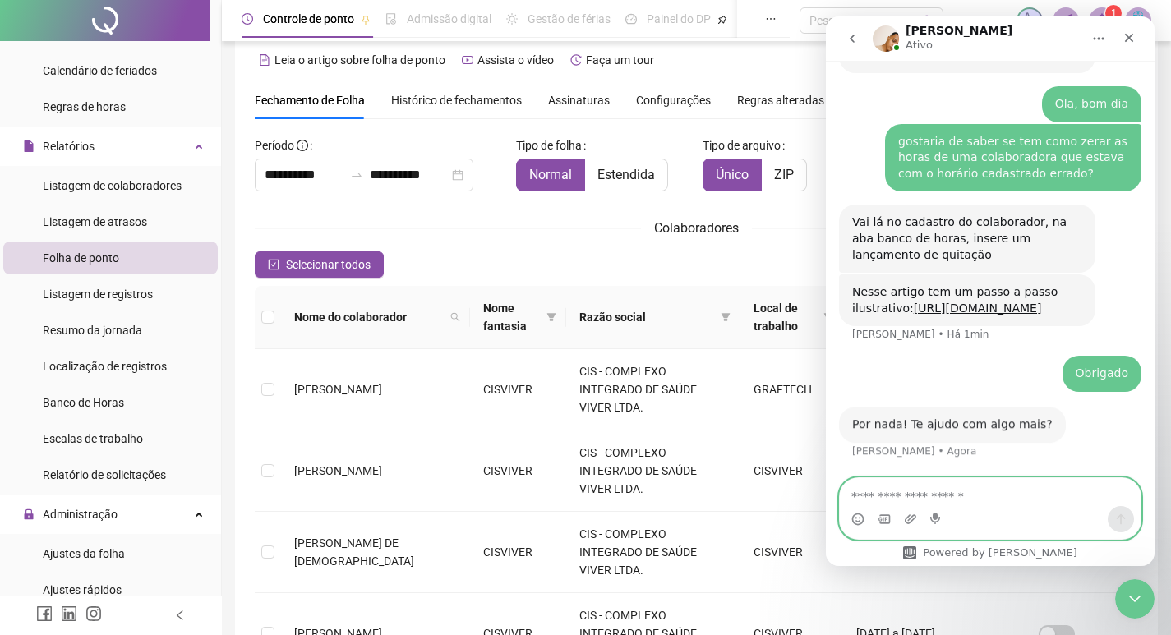
scroll to position [796, 0]
click at [939, 497] on textarea "Envie uma mensagem..." at bounding box center [990, 492] width 301 height 28
type textarea "**********"
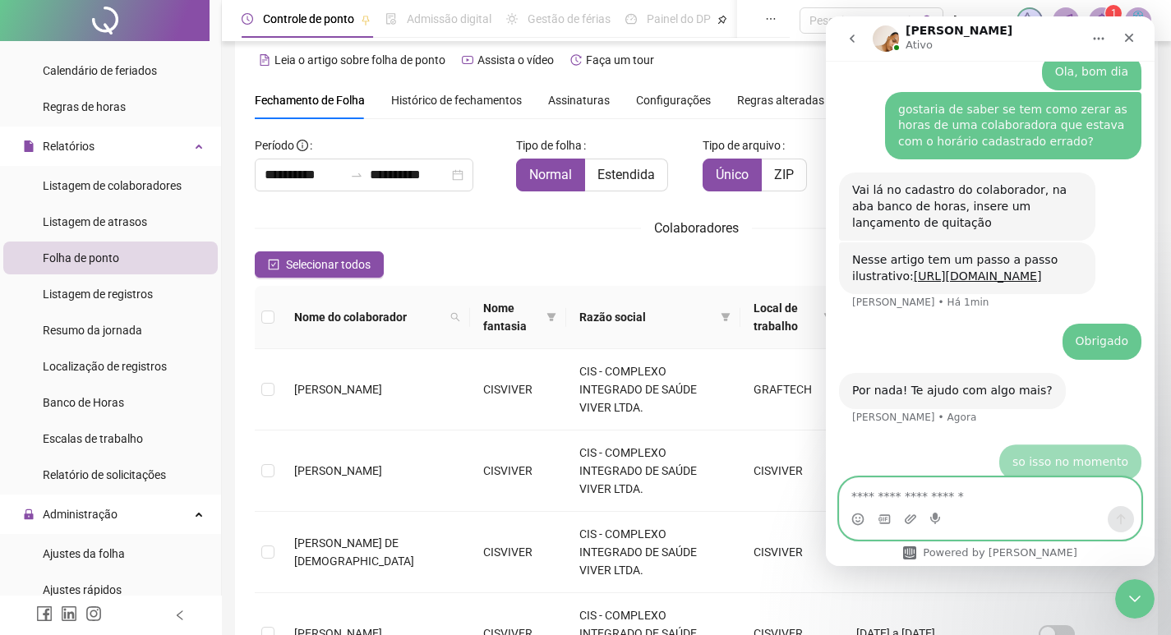
scroll to position [845, 0]
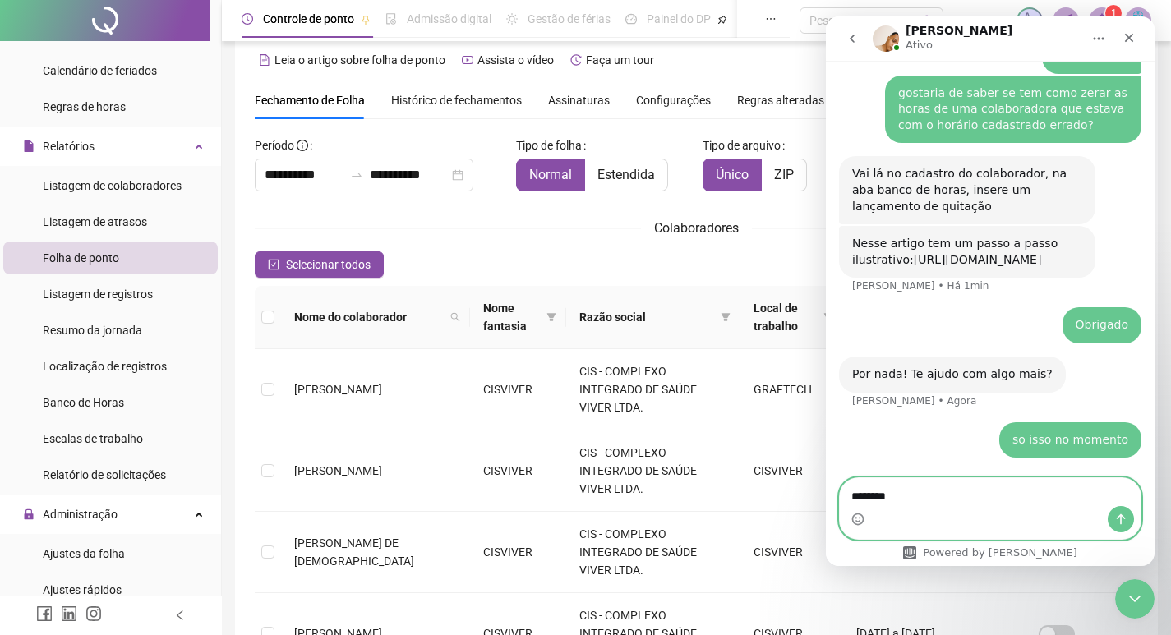
type textarea "********"
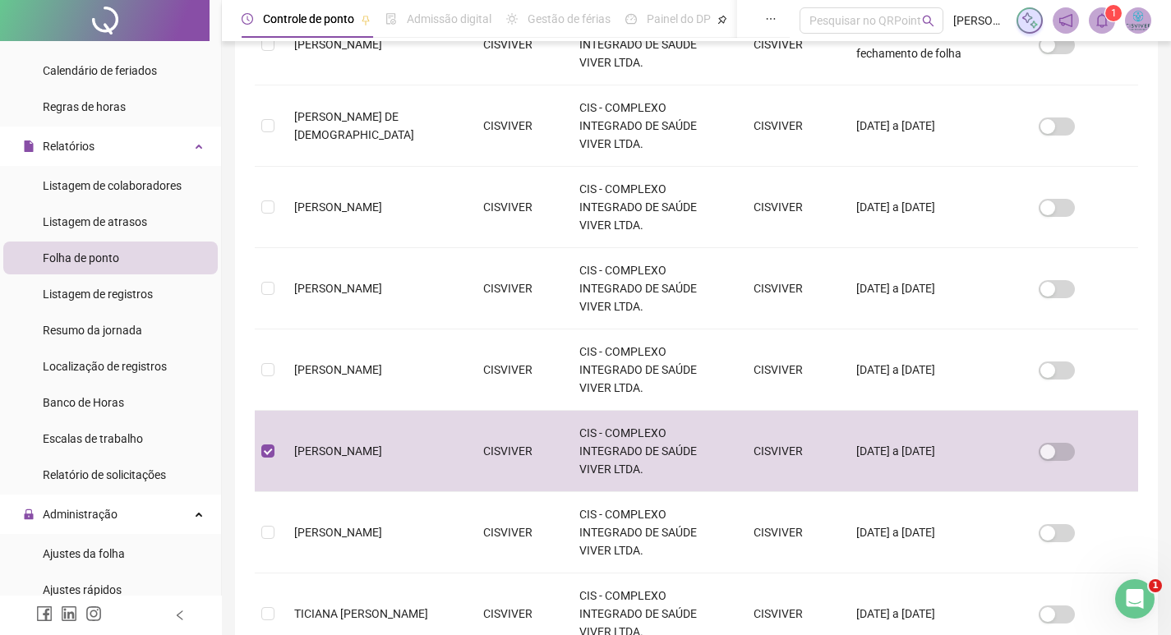
scroll to position [0, 0]
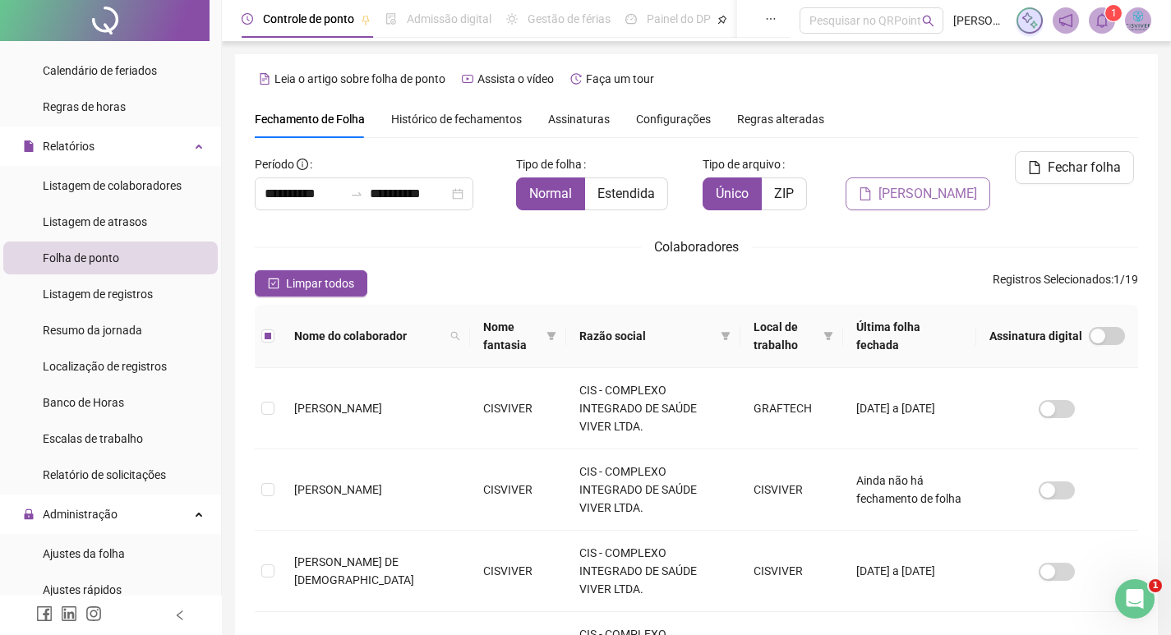
click at [911, 178] on button "[PERSON_NAME]" at bounding box center [918, 194] width 145 height 33
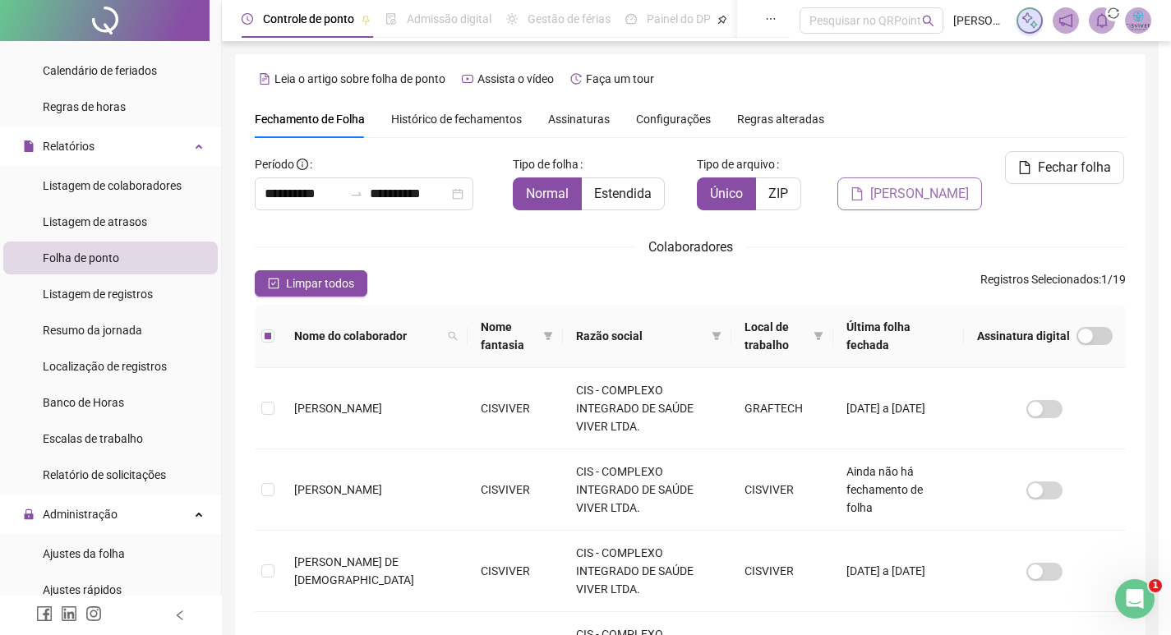
scroll to position [19, 0]
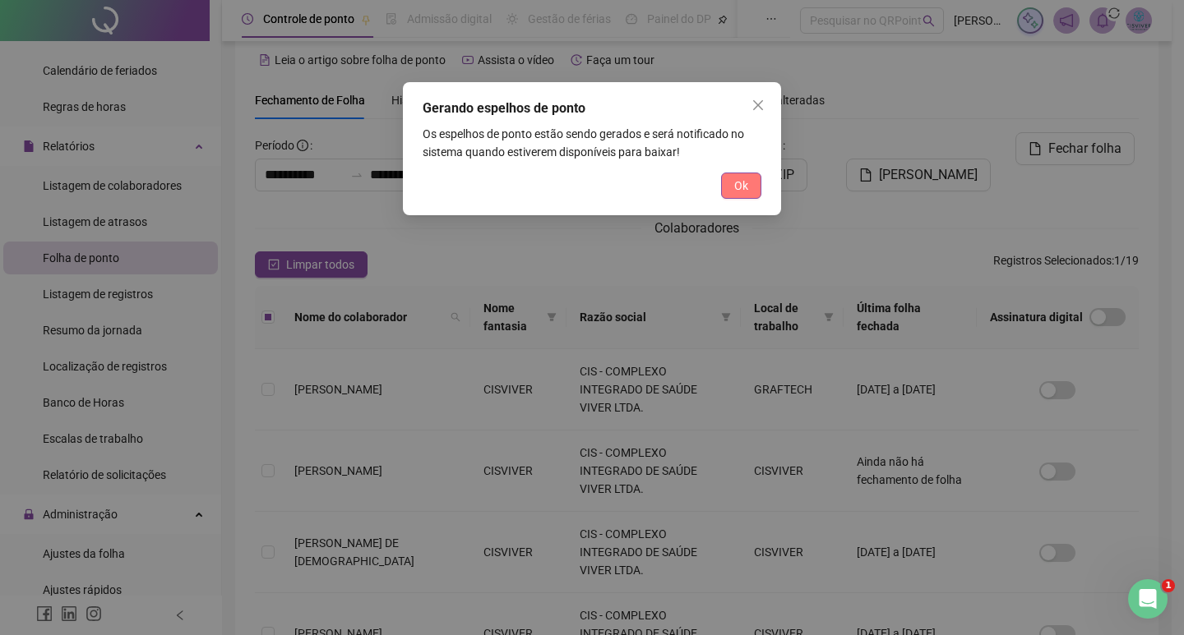
click at [756, 178] on button "Ok" at bounding box center [741, 186] width 40 height 26
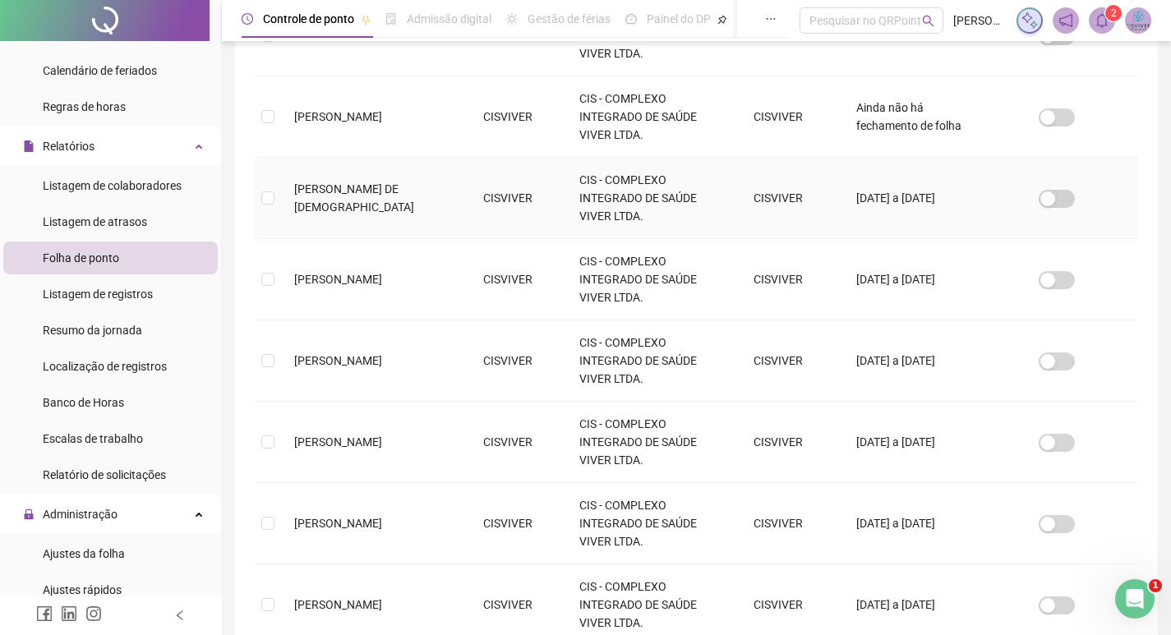
scroll to position [445, 0]
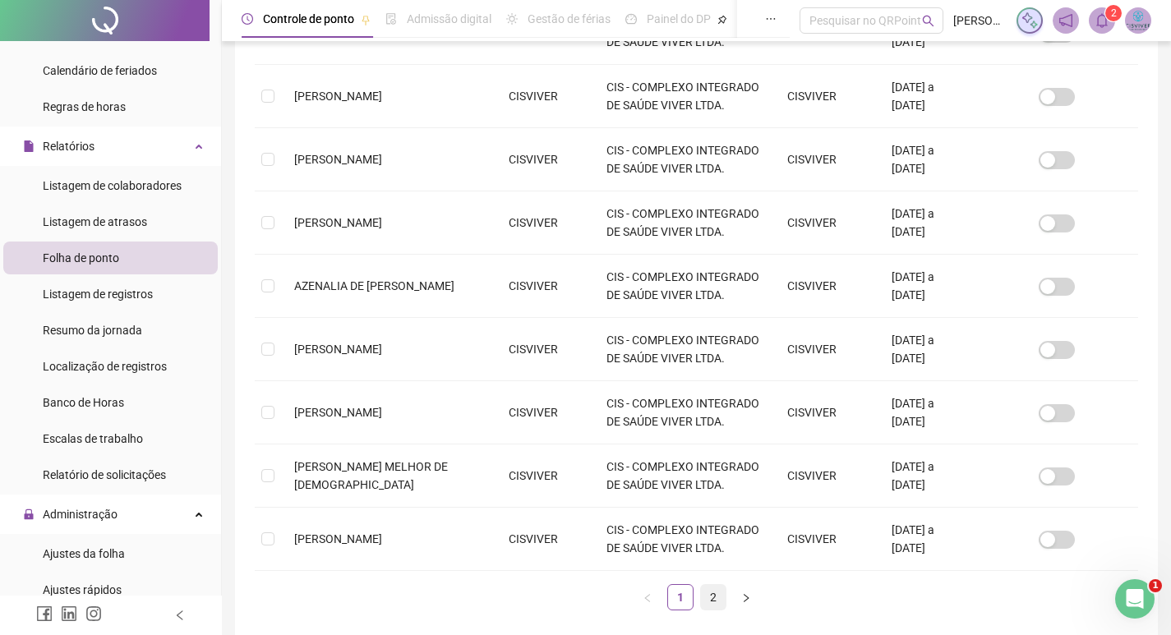
click at [715, 602] on link "2" at bounding box center [713, 597] width 25 height 25
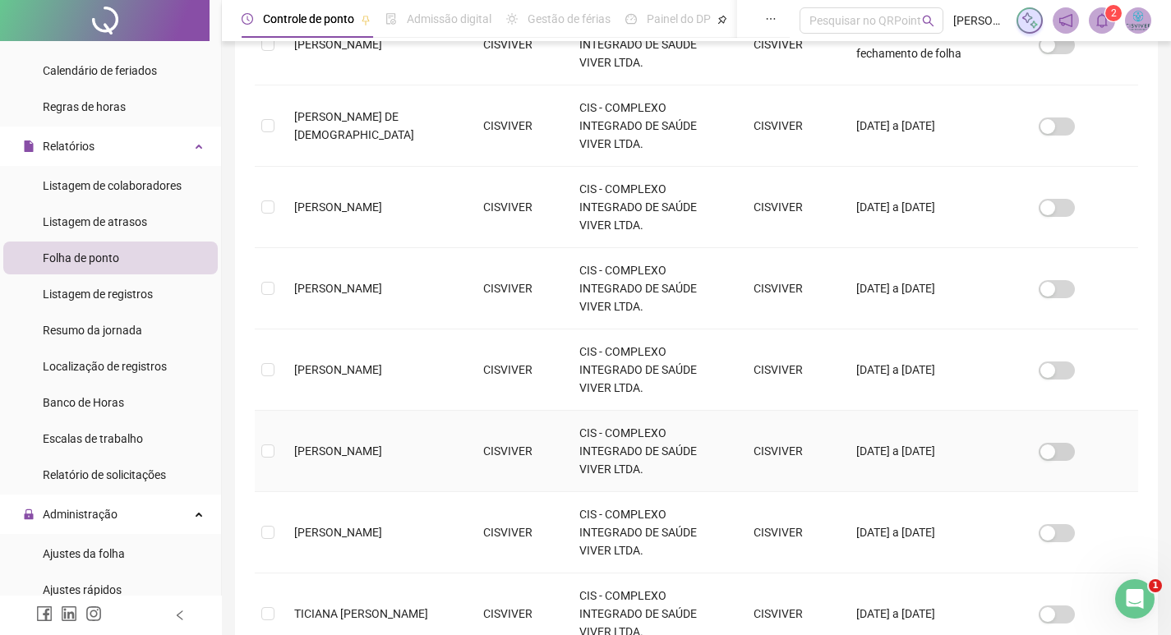
click at [267, 442] on label at bounding box center [267, 451] width 13 height 18
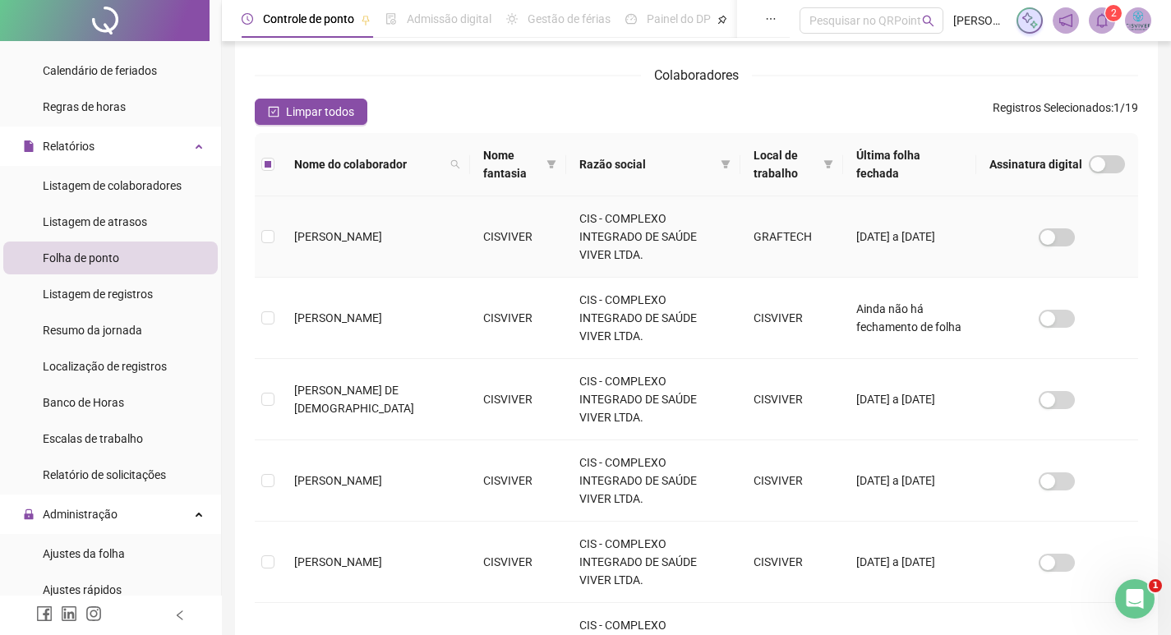
scroll to position [0, 0]
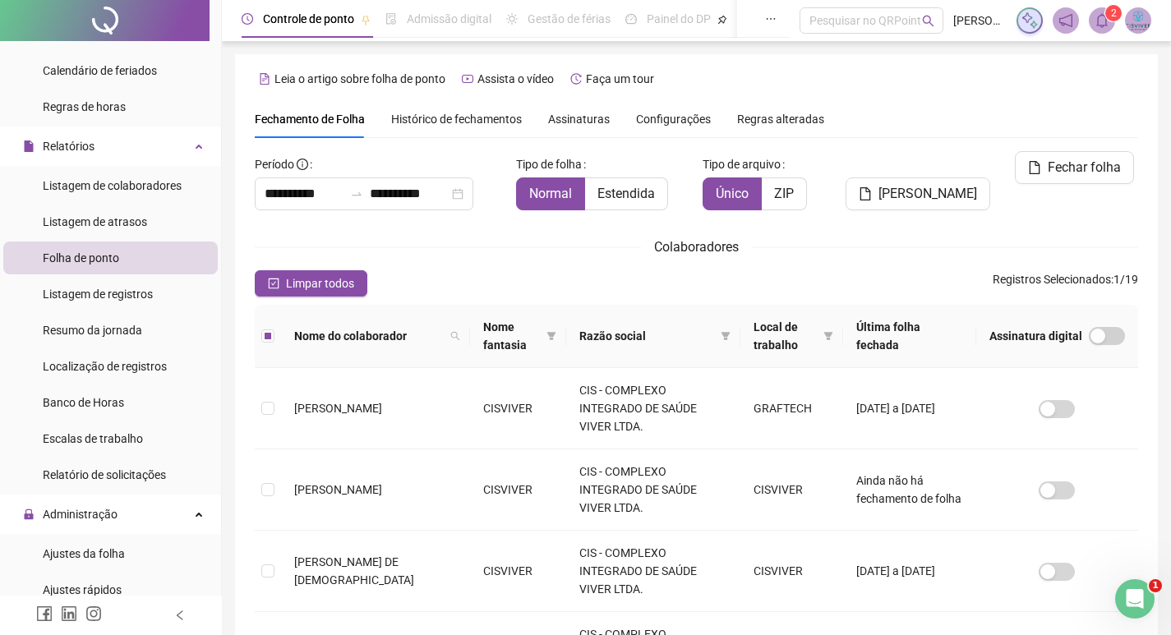
click at [935, 184] on span "[PERSON_NAME]" at bounding box center [928, 194] width 99 height 20
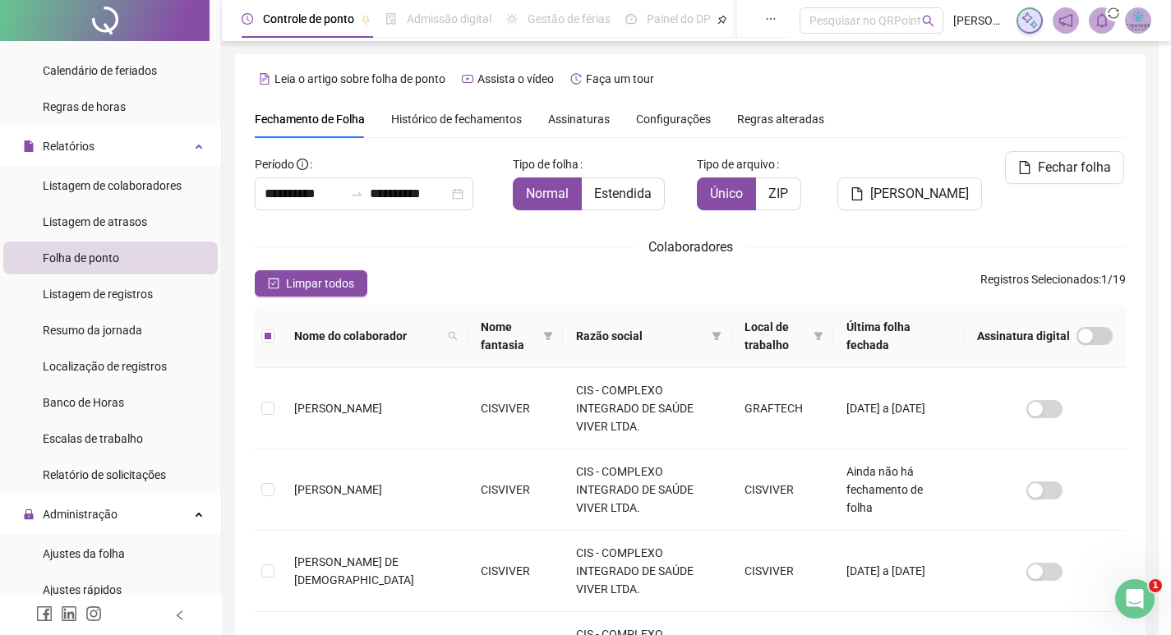
scroll to position [19, 0]
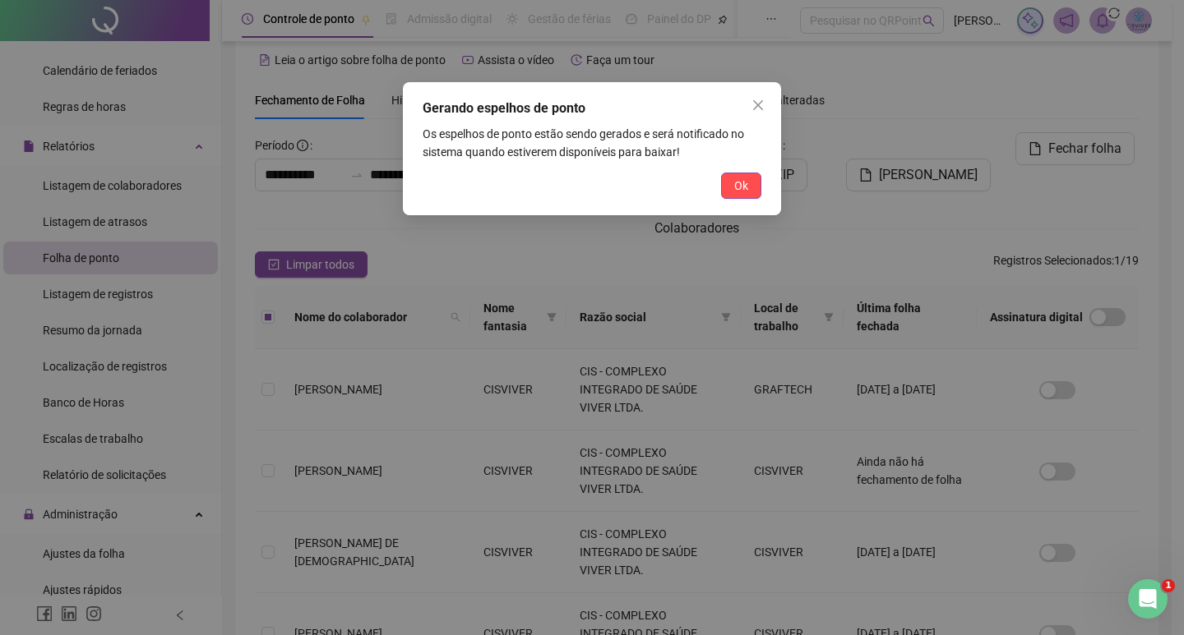
click at [771, 94] on div "Gerando espelhos de ponto Os espelhos de ponto estão sendo gerados e será notif…" at bounding box center [592, 148] width 378 height 133
click at [758, 103] on icon "close" at bounding box center [757, 105] width 13 height 13
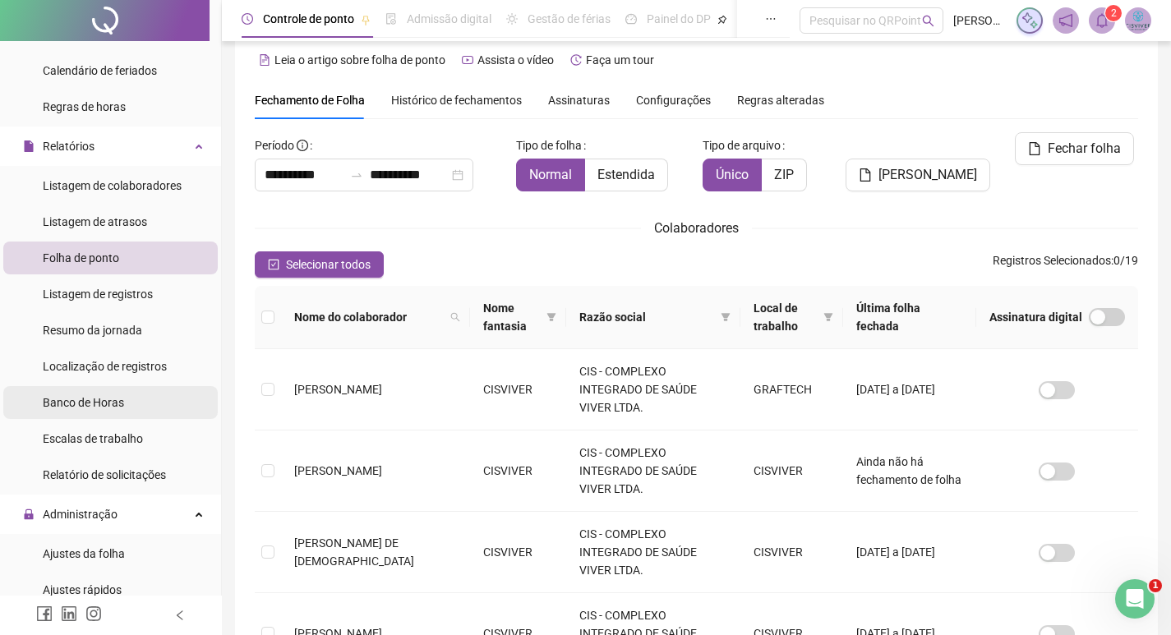
click at [103, 404] on span "Banco de Horas" at bounding box center [83, 402] width 81 height 13
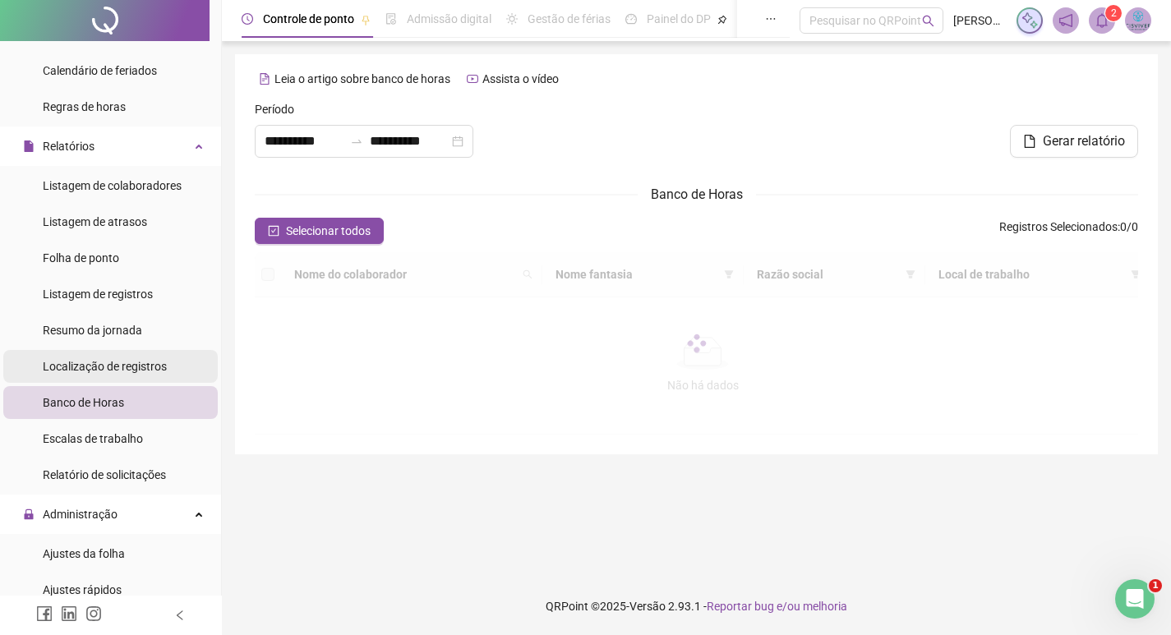
type input "**********"
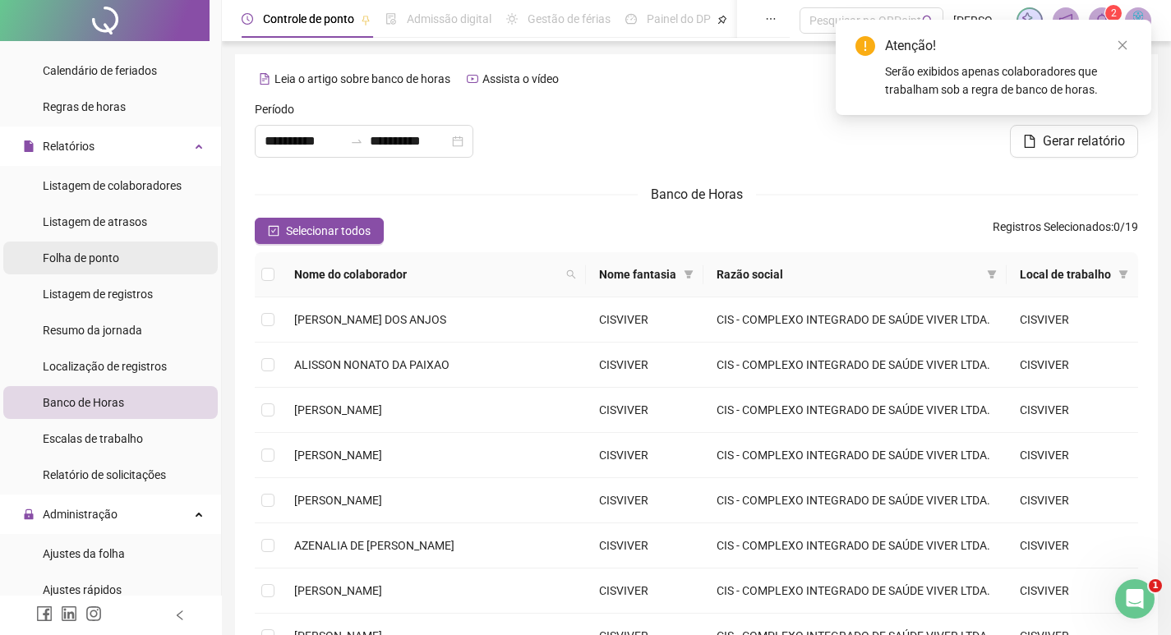
click at [97, 265] on div "Folha de ponto" at bounding box center [81, 258] width 76 height 33
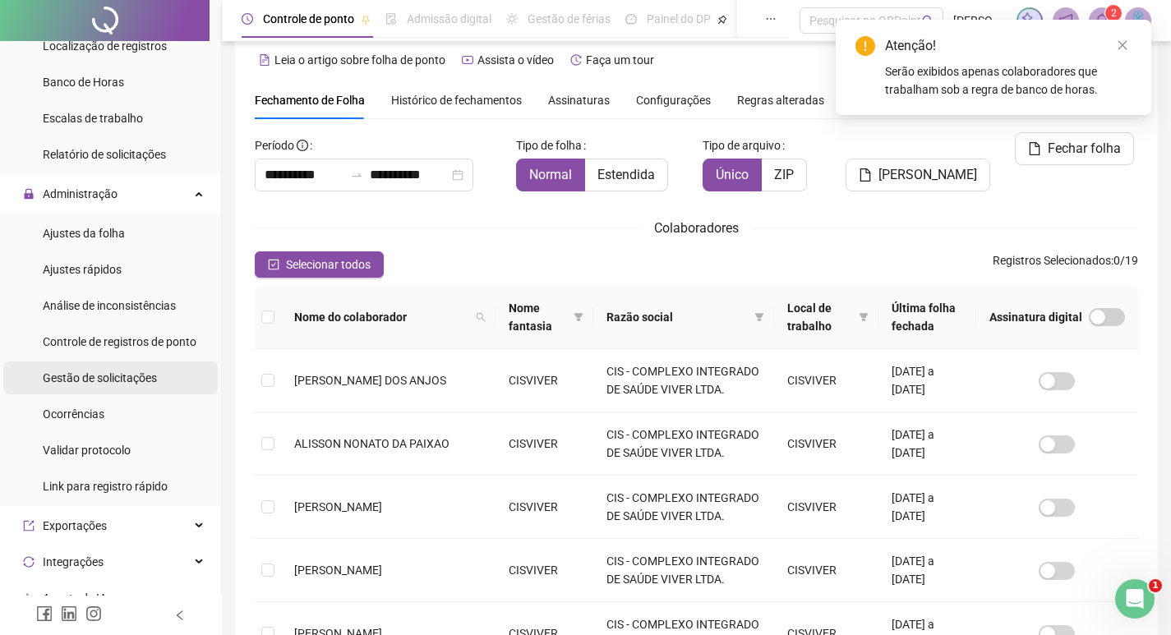
scroll to position [575, 0]
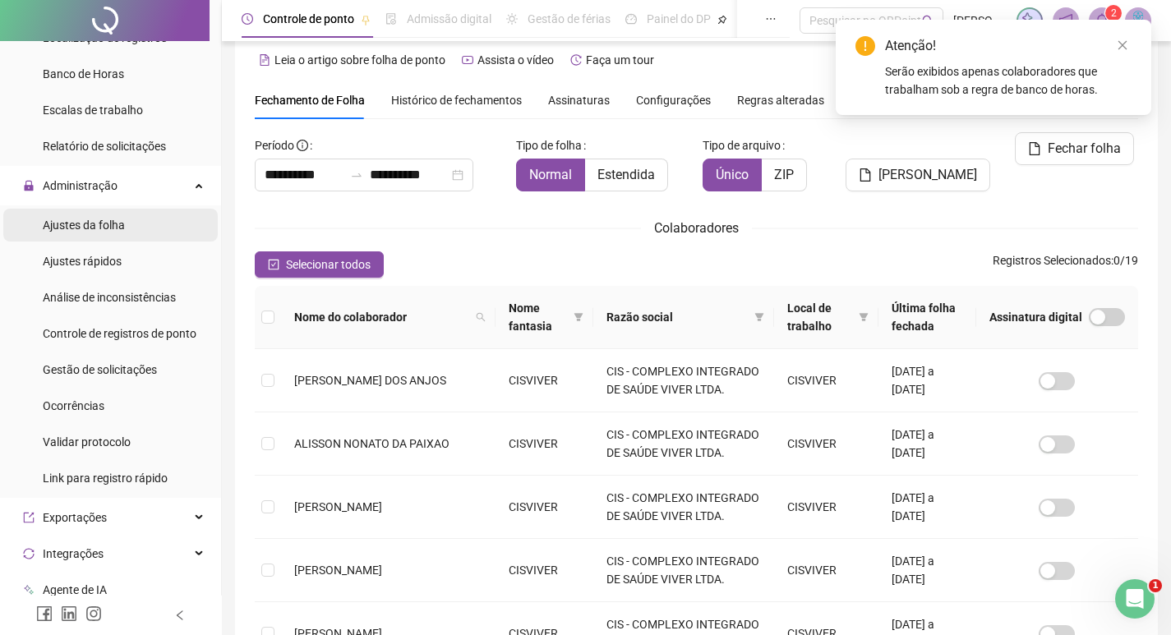
click at [97, 230] on span "Ajustes da folha" at bounding box center [84, 225] width 82 height 13
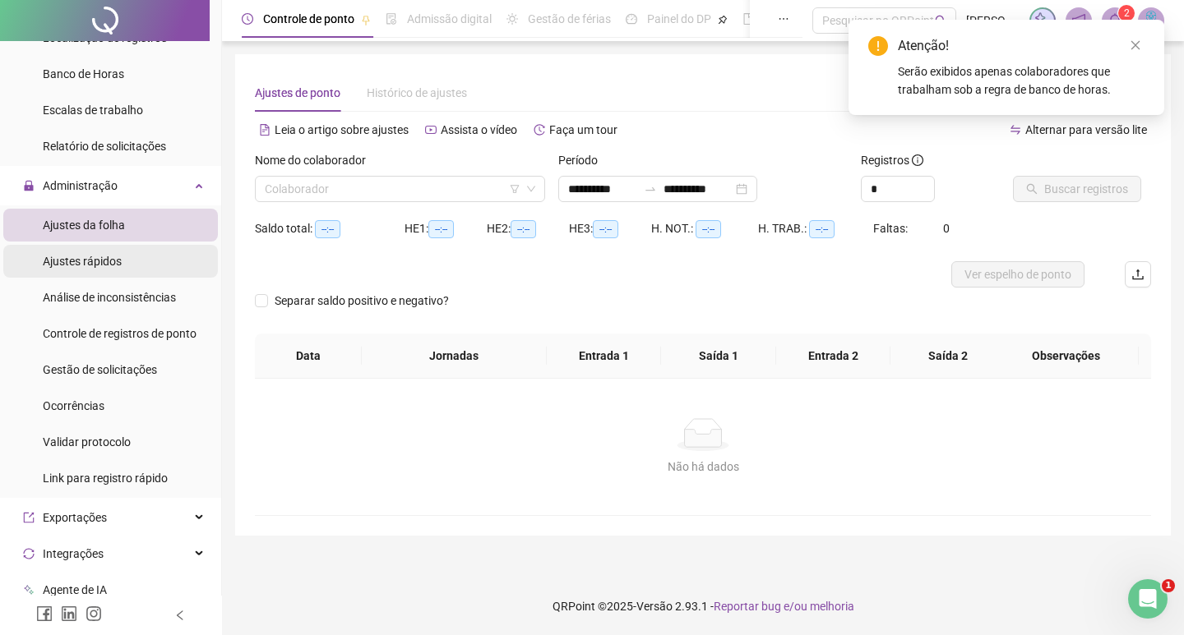
type input "**********"
click at [288, 182] on input "search" at bounding box center [393, 189] width 256 height 25
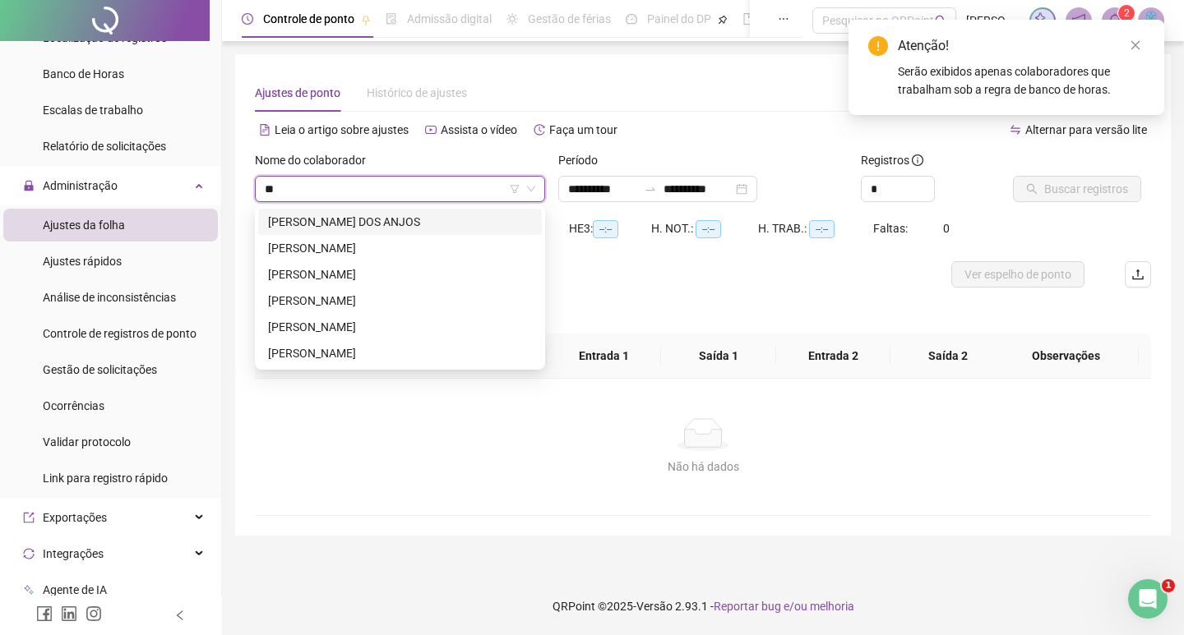
type input "***"
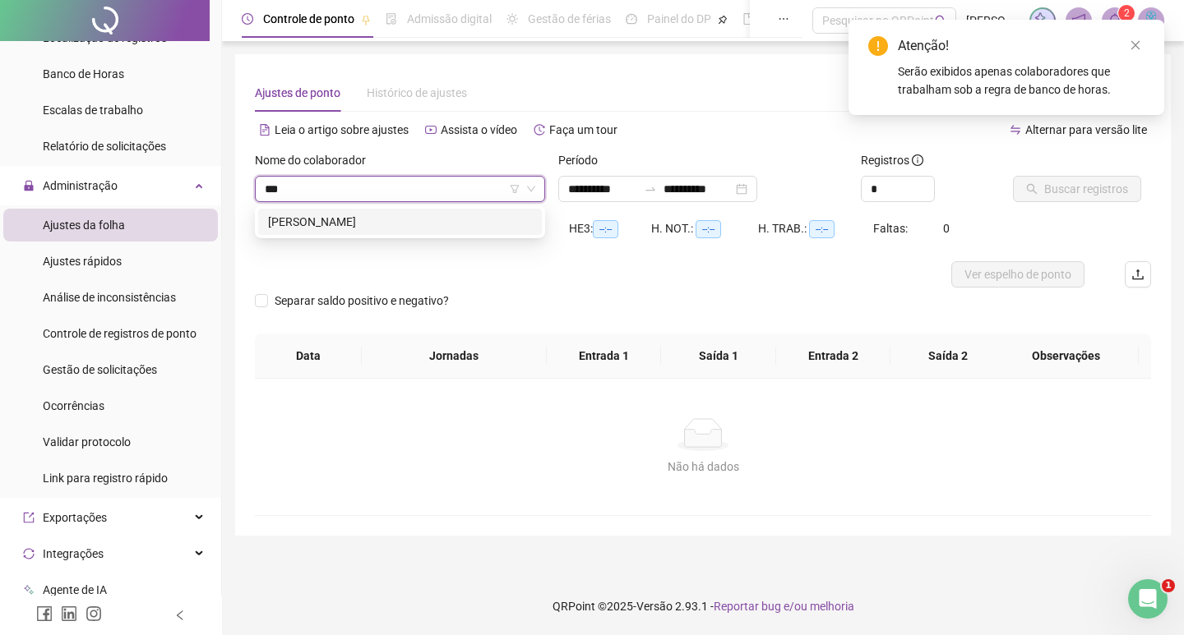
click at [323, 221] on div "[PERSON_NAME]" at bounding box center [400, 222] width 264 height 18
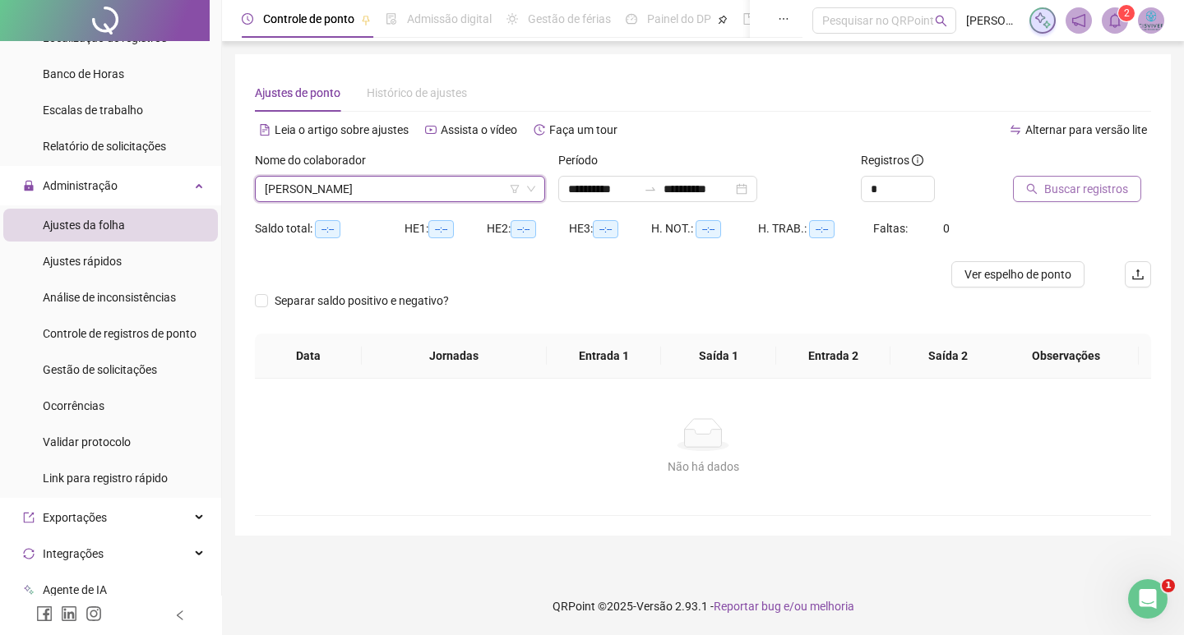
click at [1050, 181] on span "Buscar registros" at bounding box center [1086, 189] width 84 height 18
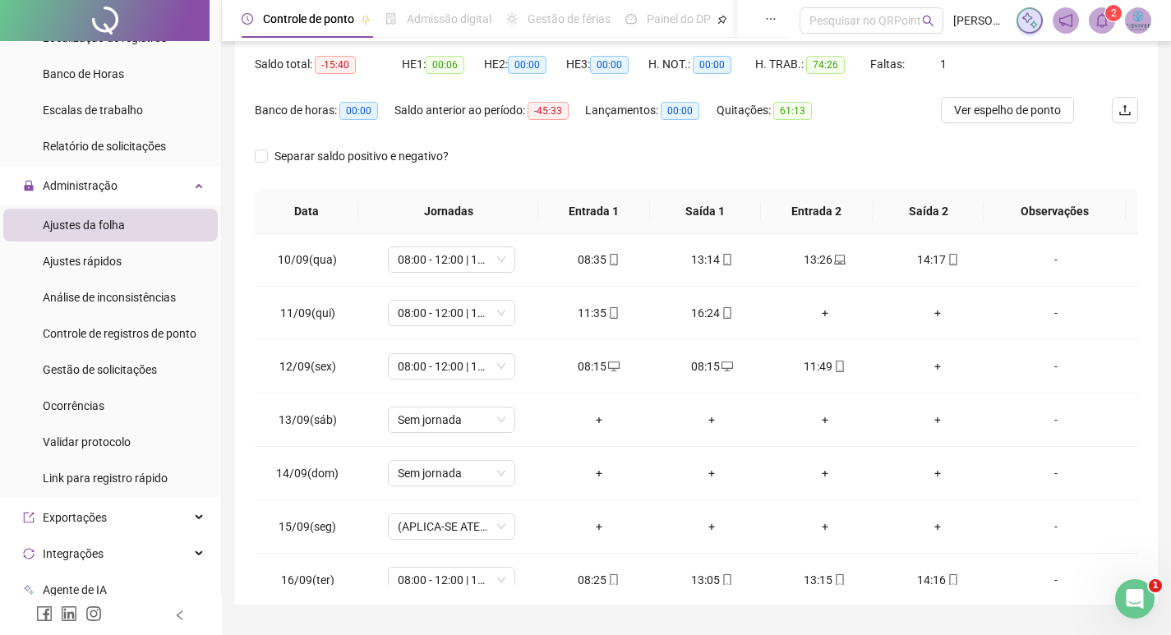
scroll to position [442, 0]
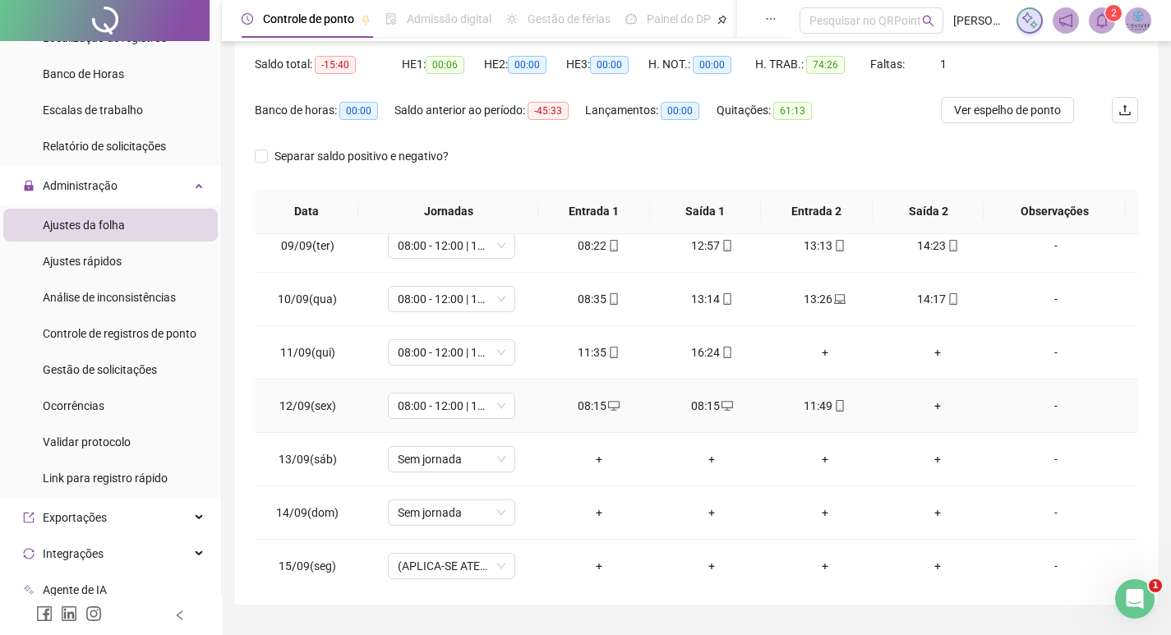
click at [698, 400] on div "08:15" at bounding box center [711, 406] width 87 height 18
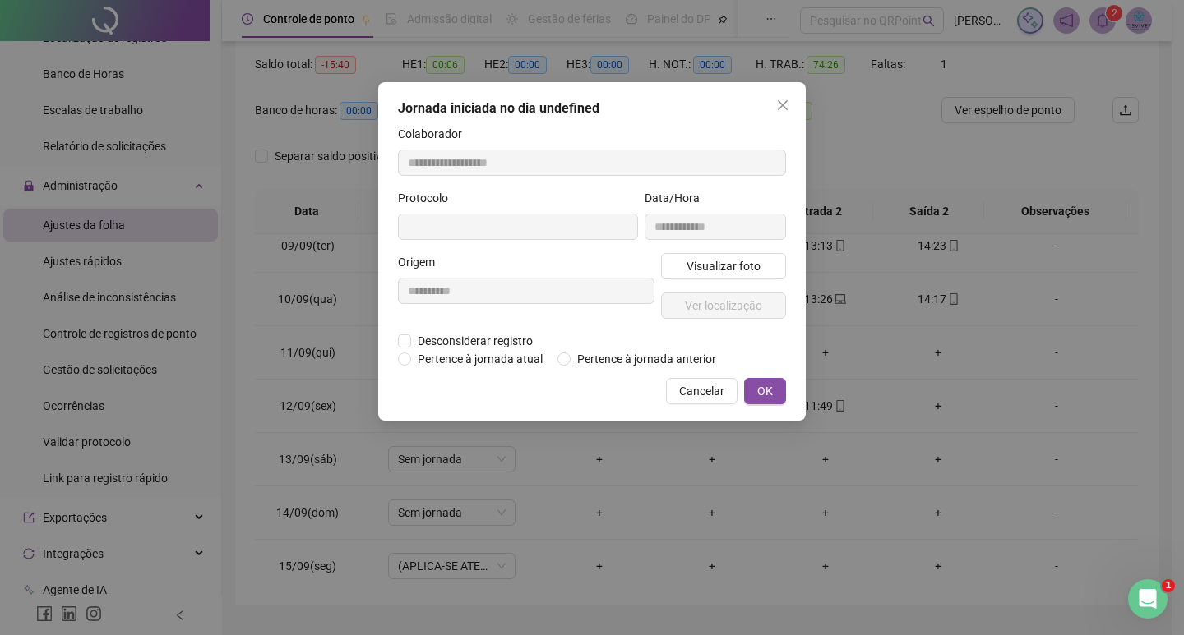
type input "**********"
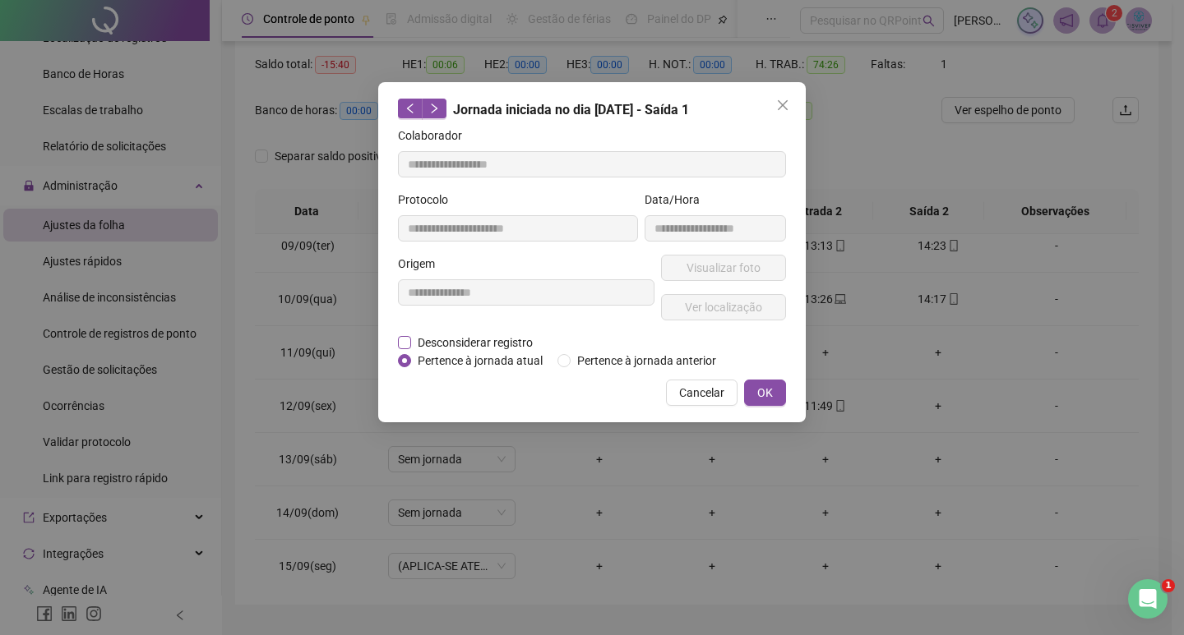
click at [411, 339] on span "Desconsiderar registro" at bounding box center [475, 343] width 128 height 18
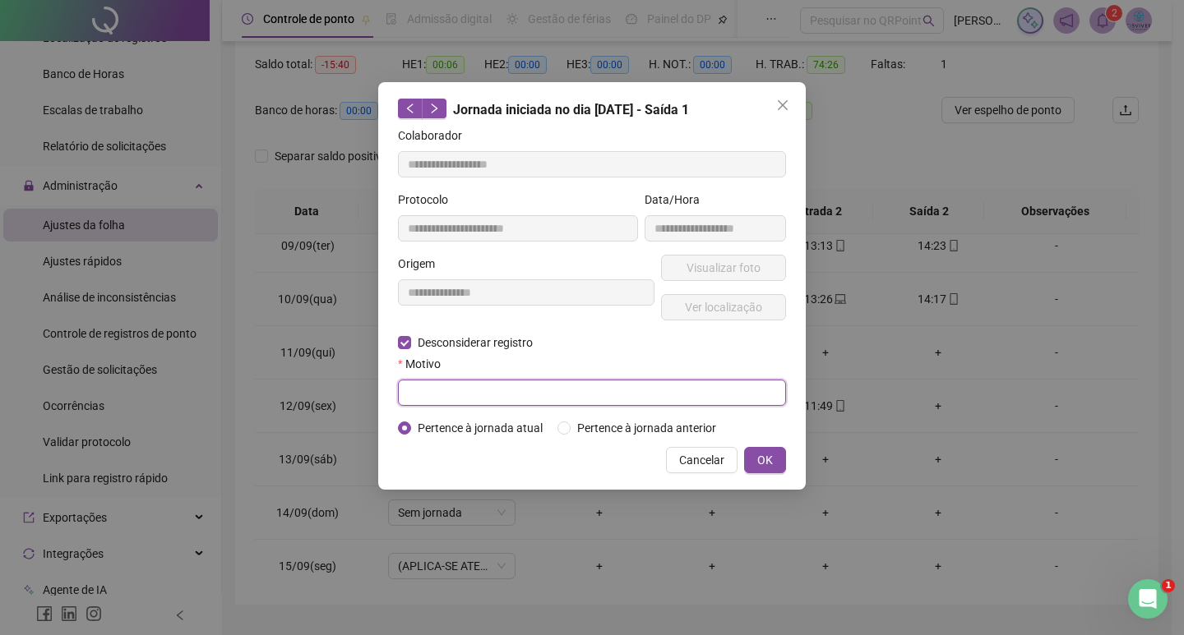
click at [579, 399] on input "text" at bounding box center [592, 393] width 388 height 26
type input "****"
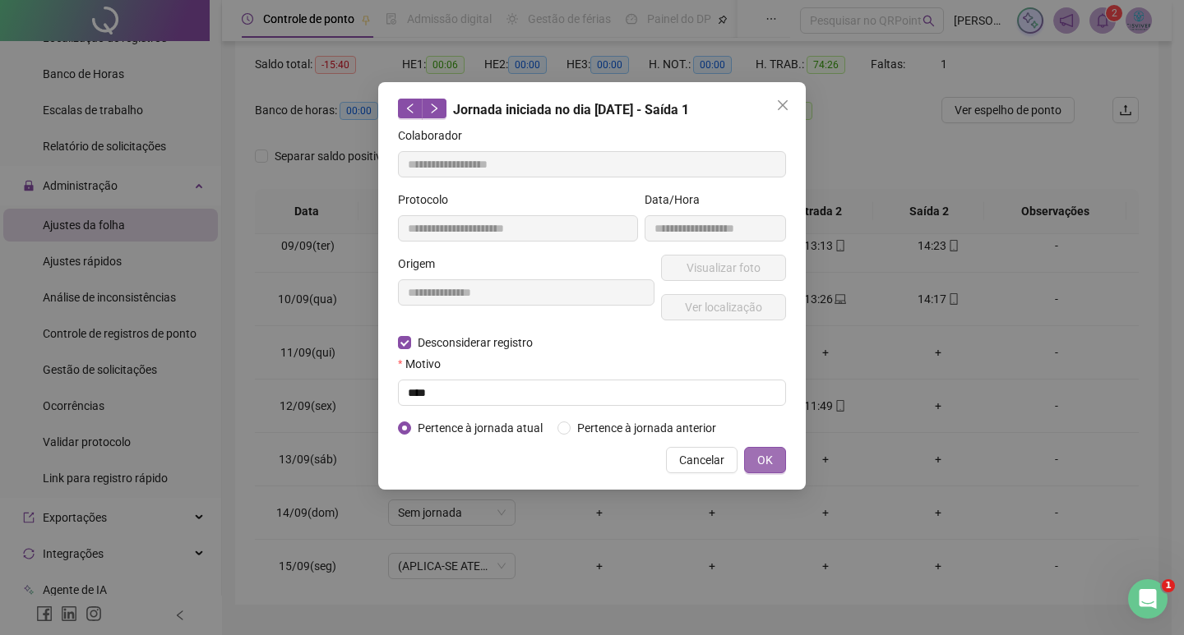
click at [763, 454] on span "OK" at bounding box center [765, 460] width 16 height 18
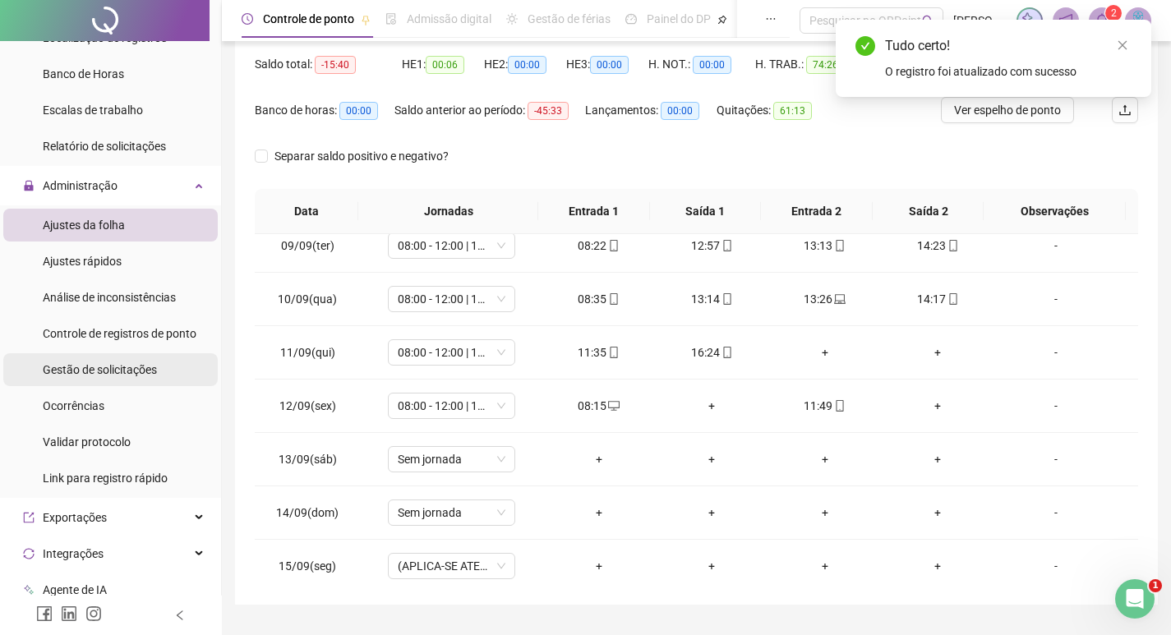
click at [89, 373] on span "Gestão de solicitações" at bounding box center [100, 369] width 114 height 13
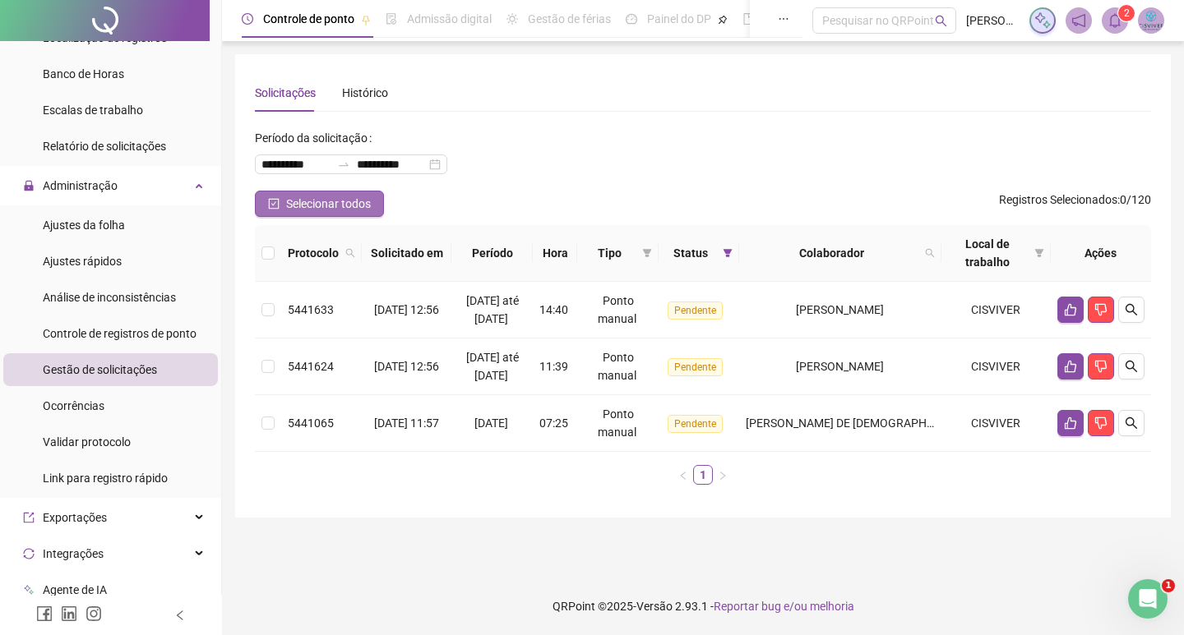
click at [351, 201] on span "Selecionar todos" at bounding box center [328, 204] width 85 height 18
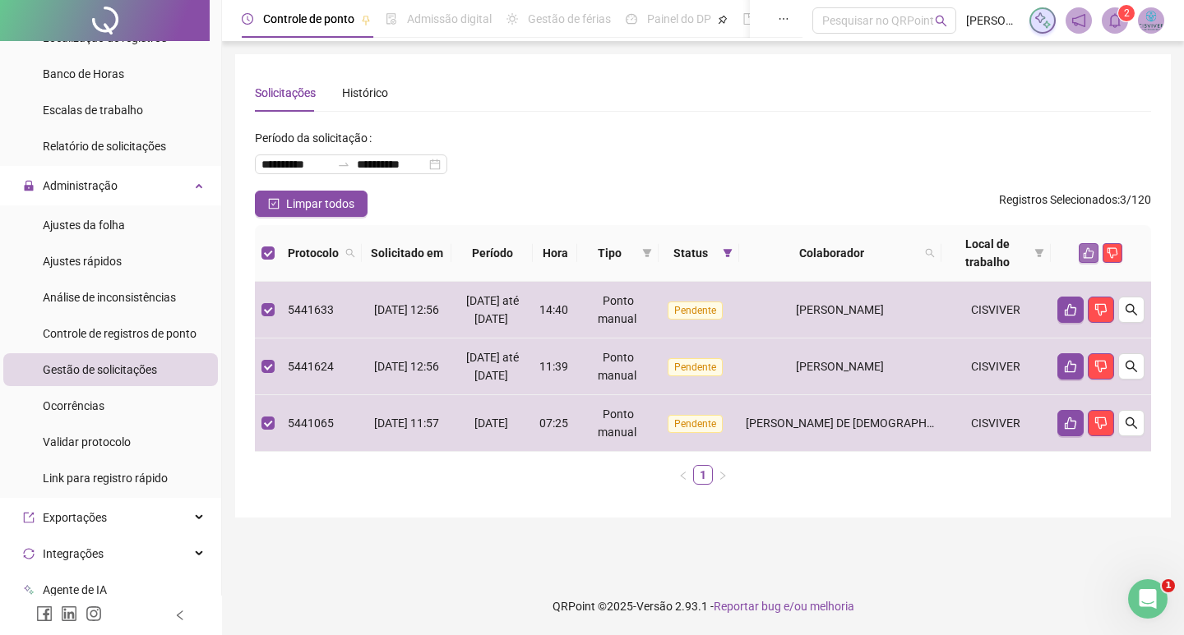
click at [1082, 248] on icon "like" at bounding box center [1088, 253] width 12 height 12
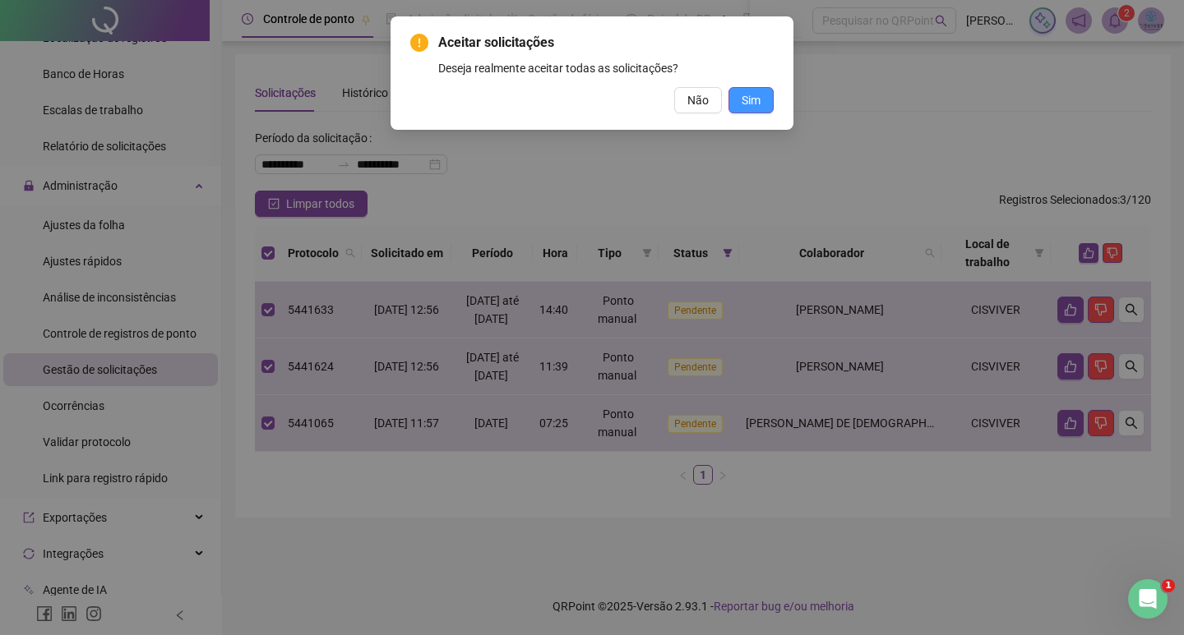
click at [768, 91] on button "Sim" at bounding box center [750, 100] width 45 height 26
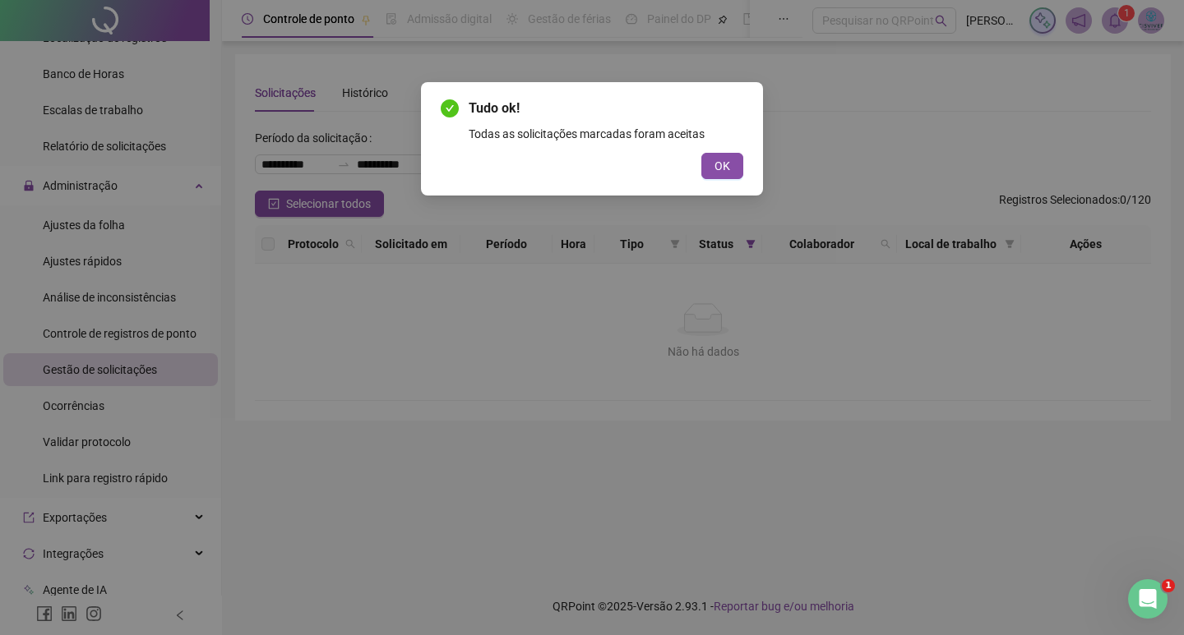
click at [729, 160] on button "OK" at bounding box center [722, 166] width 42 height 26
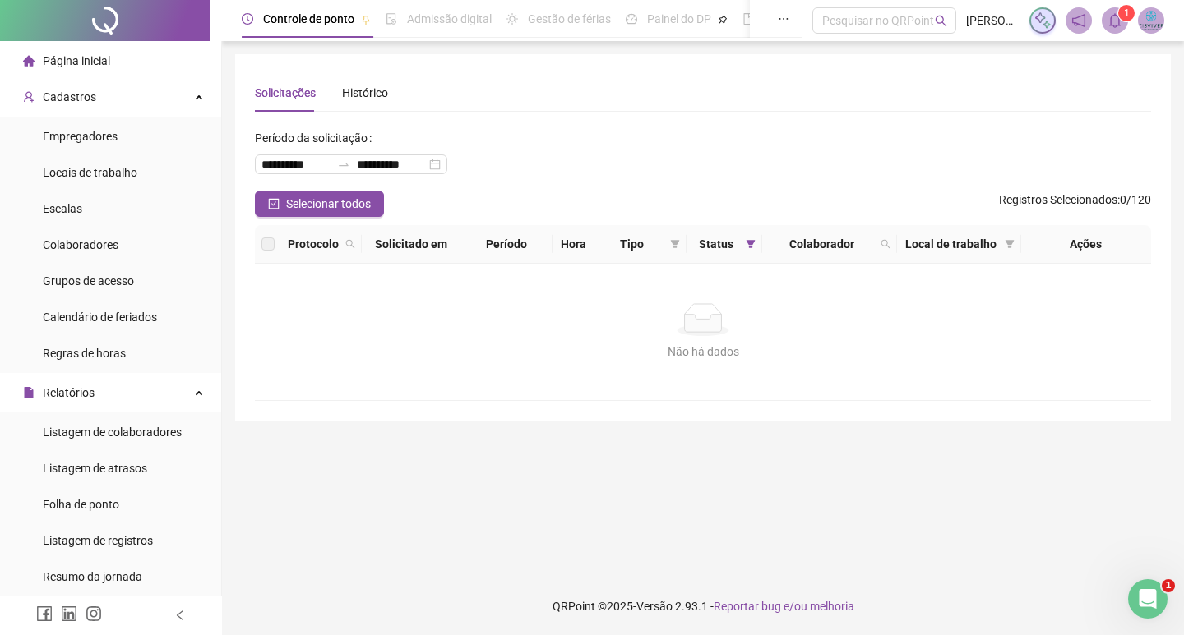
click at [108, 254] on div "Colaboradores" at bounding box center [81, 244] width 76 height 33
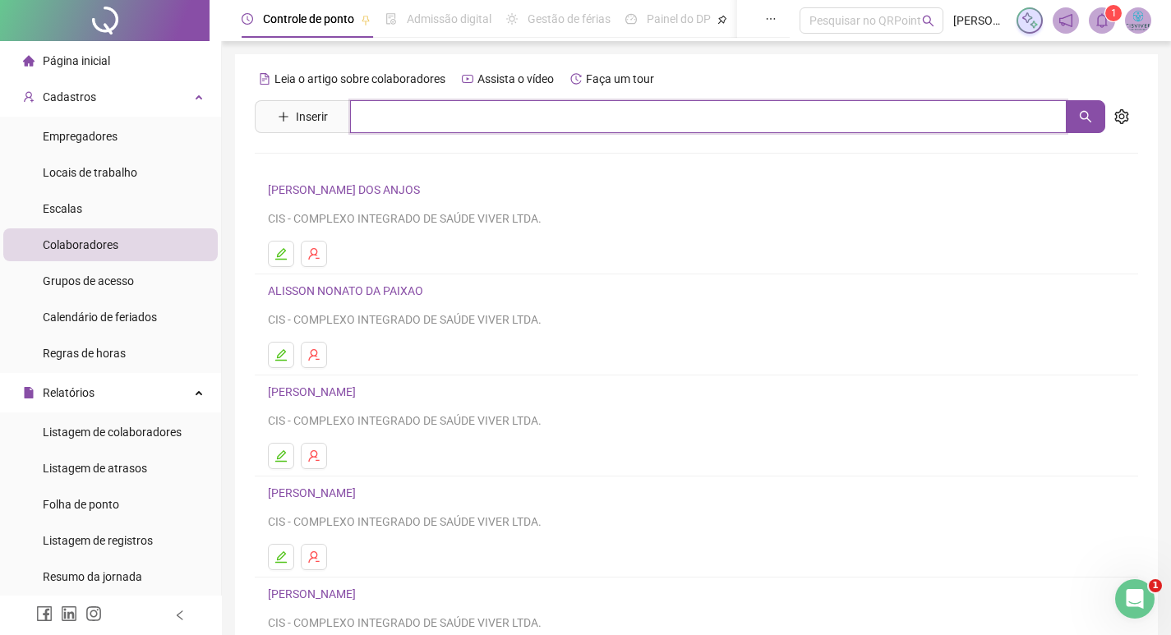
click at [459, 121] on input "text" at bounding box center [708, 116] width 717 height 33
type input "****"
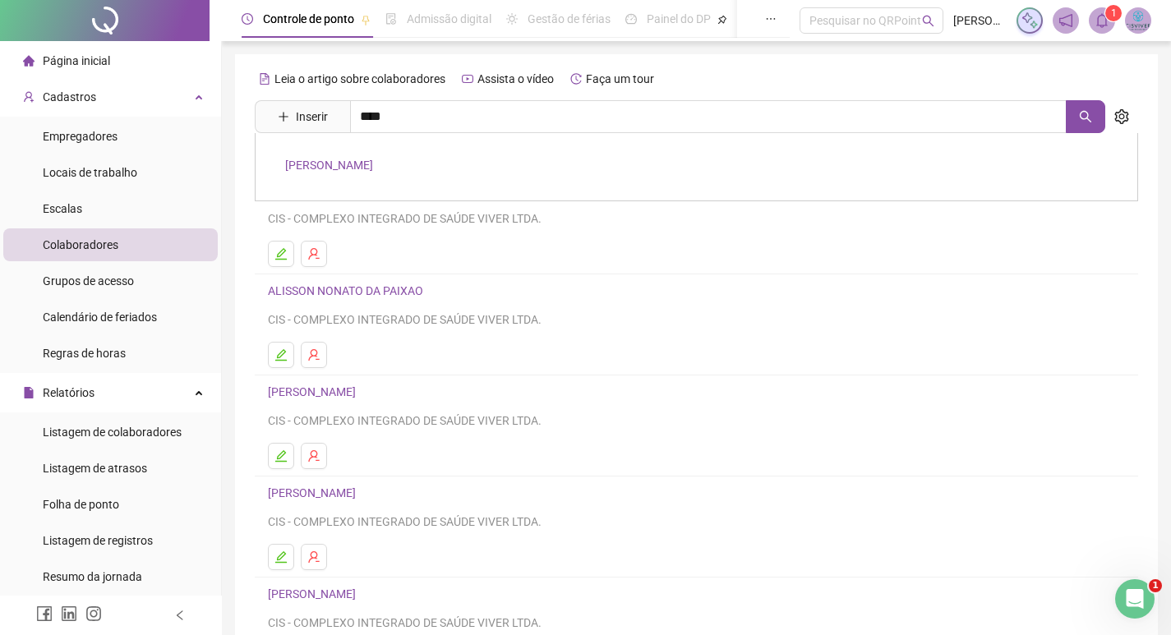
click at [373, 164] on link "[PERSON_NAME]" at bounding box center [329, 165] width 88 height 13
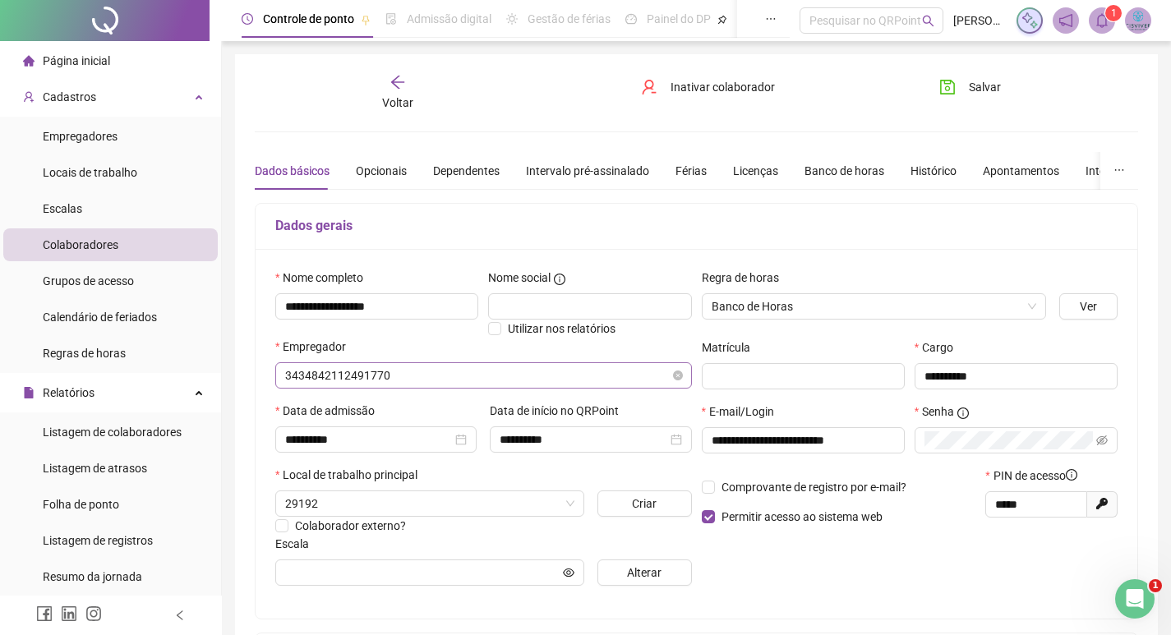
type input "**********"
click at [838, 175] on div "Banco de horas" at bounding box center [845, 171] width 80 height 18
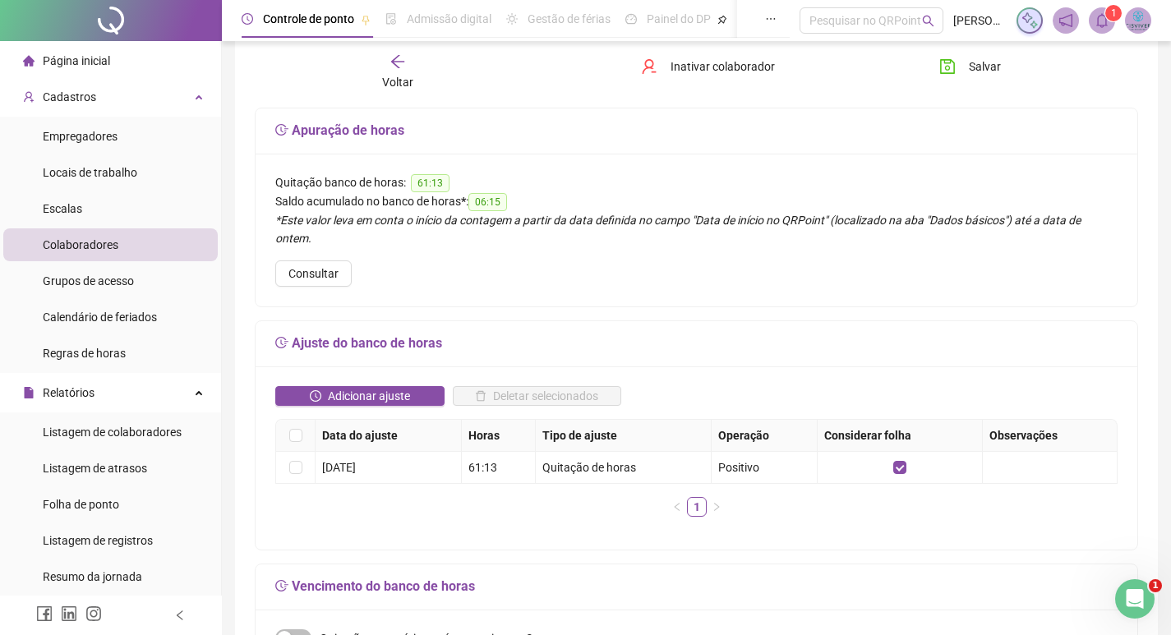
scroll to position [247, 0]
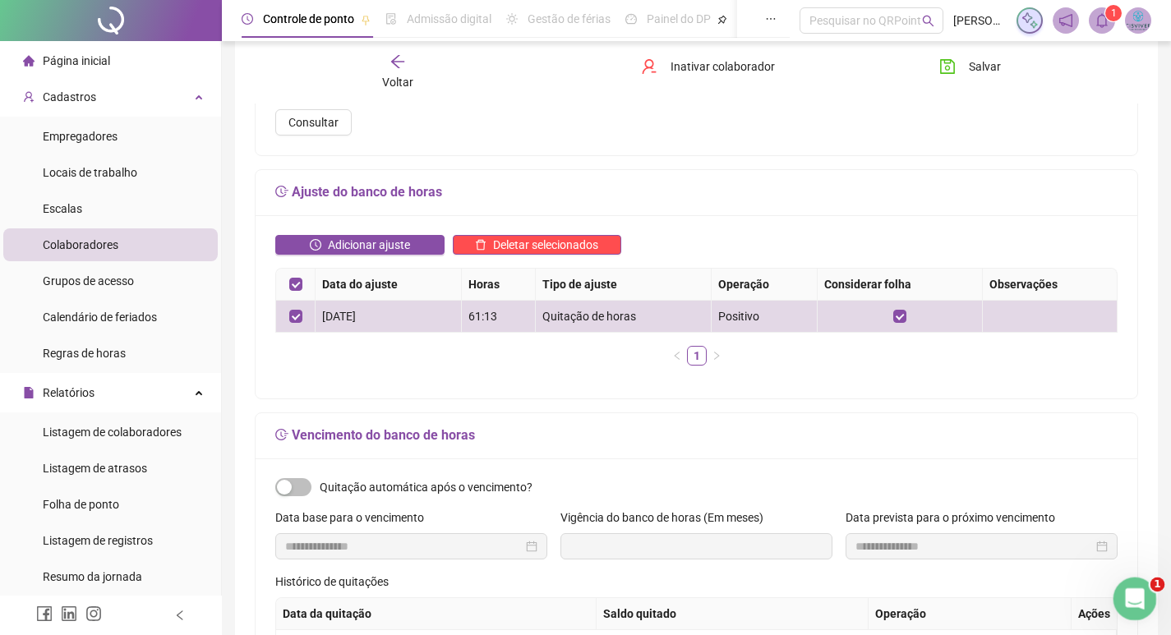
click at [1120, 583] on div "Abertura do Messenger da Intercom" at bounding box center [1132, 597] width 54 height 54
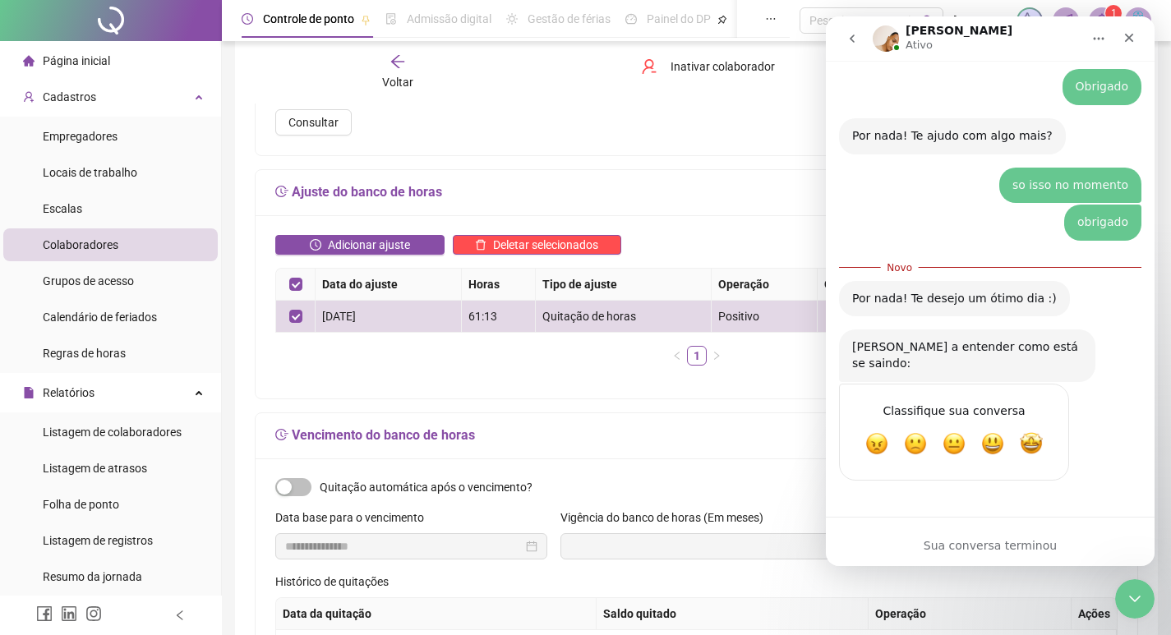
scroll to position [1067, 0]
click at [1031, 441] on span "Incrível" at bounding box center [1032, 444] width 30 height 30
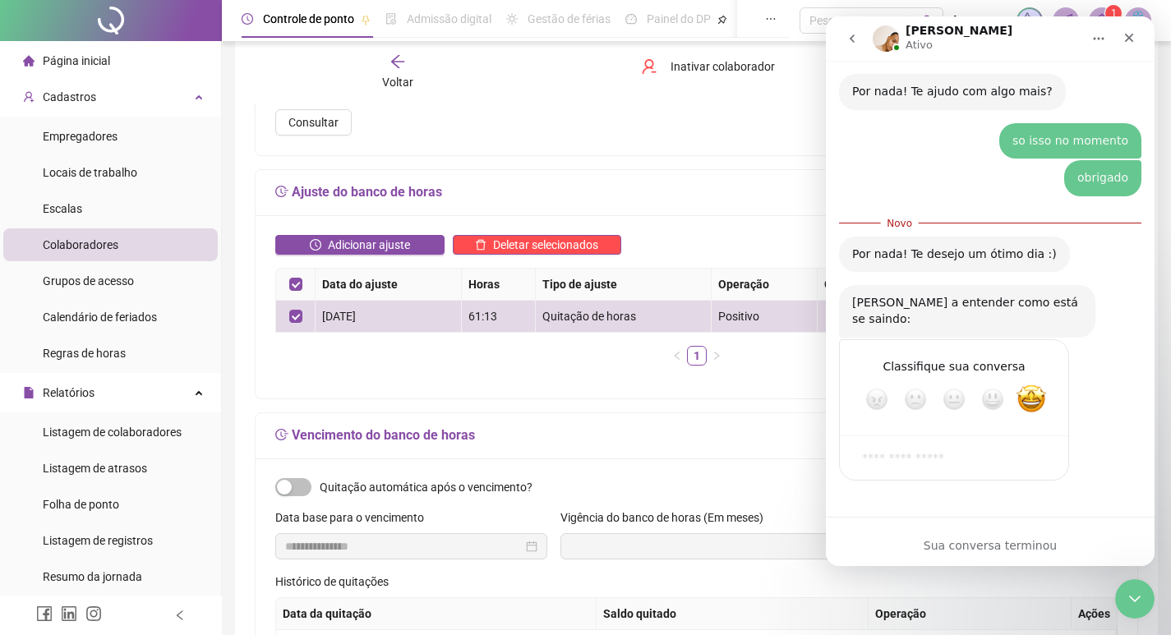
scroll to position [1111, 0]
click at [1042, 455] on div "Envio" at bounding box center [1039, 458] width 33 height 33
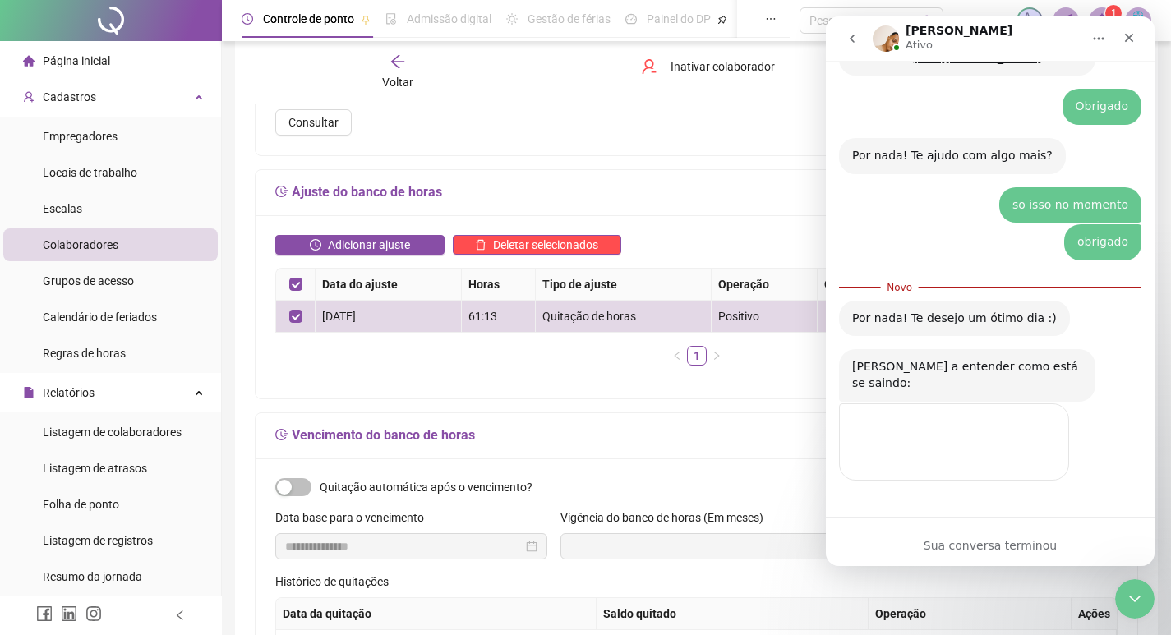
scroll to position [1047, 0]
drag, startPoint x: 1128, startPoint y: 30, endPoint x: 1424, endPoint y: 16, distance: 297.0
click at [1128, 30] on div "Fechar" at bounding box center [1130, 38] width 30 height 30
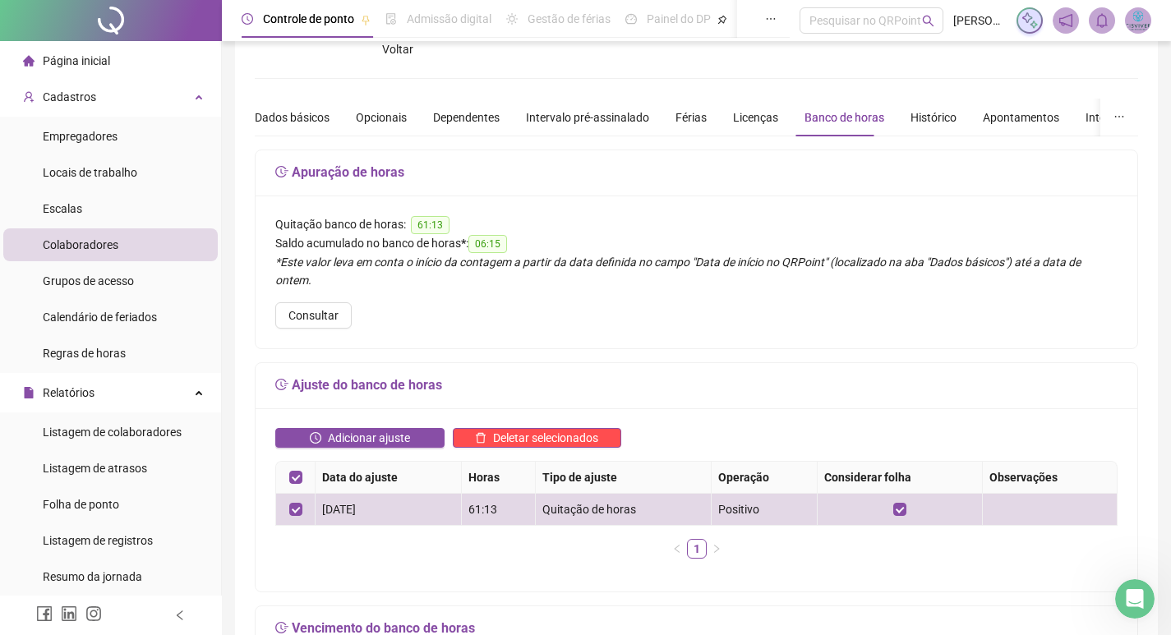
scroll to position [0, 0]
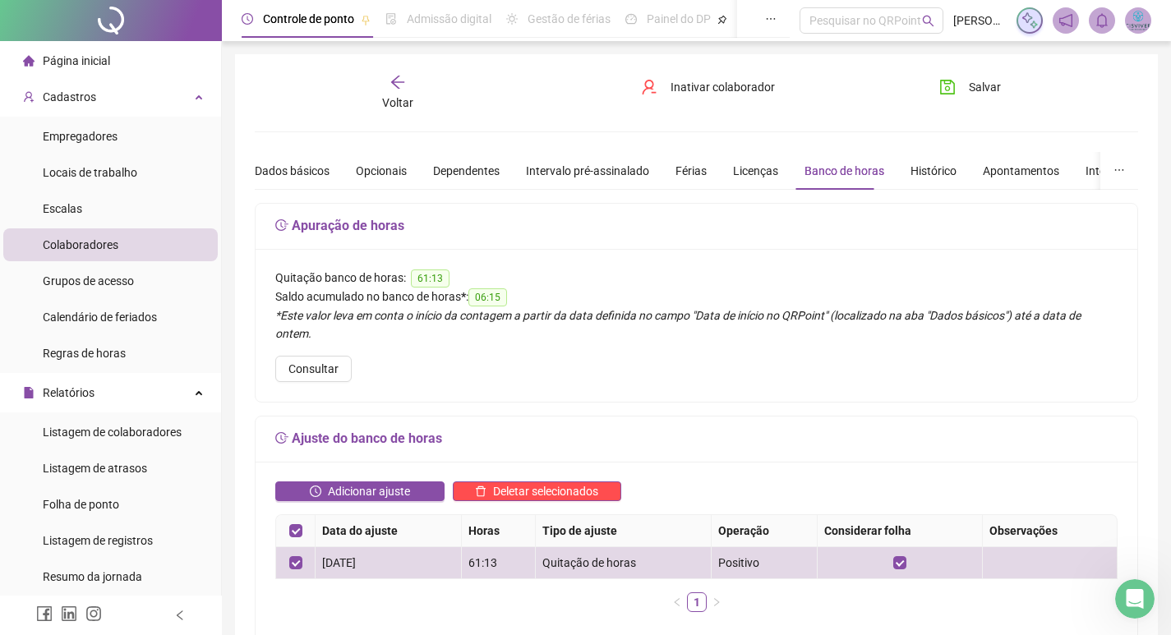
click at [95, 239] on span "Colaboradores" at bounding box center [81, 244] width 76 height 13
click at [111, 198] on li "Escalas" at bounding box center [110, 208] width 215 height 33
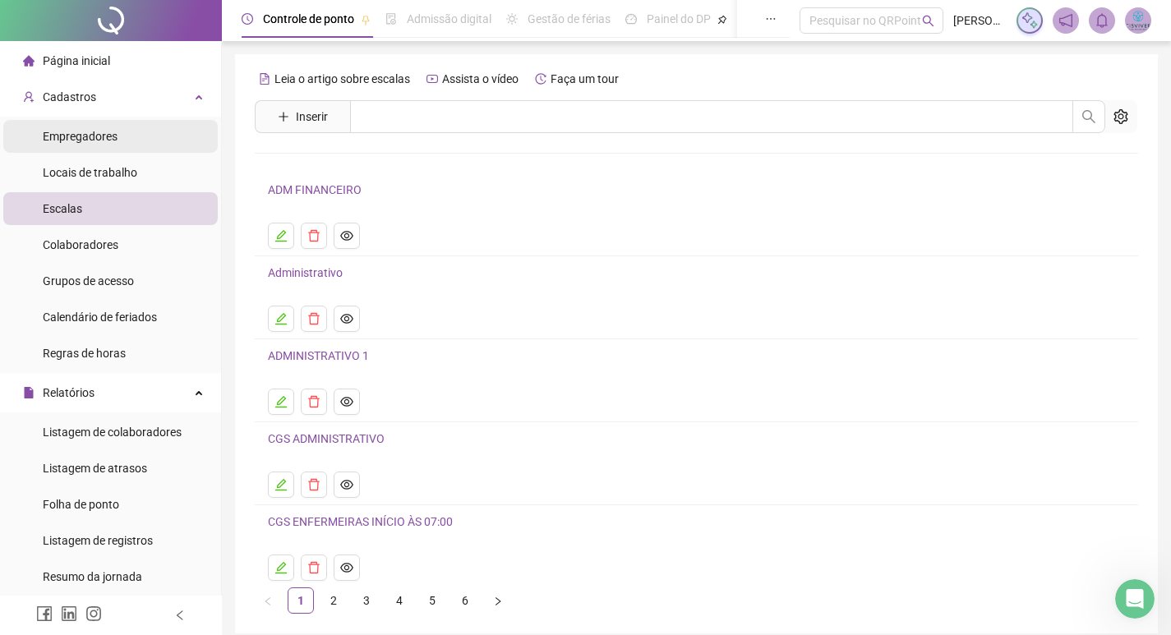
click at [102, 130] on span "Empregadores" at bounding box center [80, 136] width 75 height 13
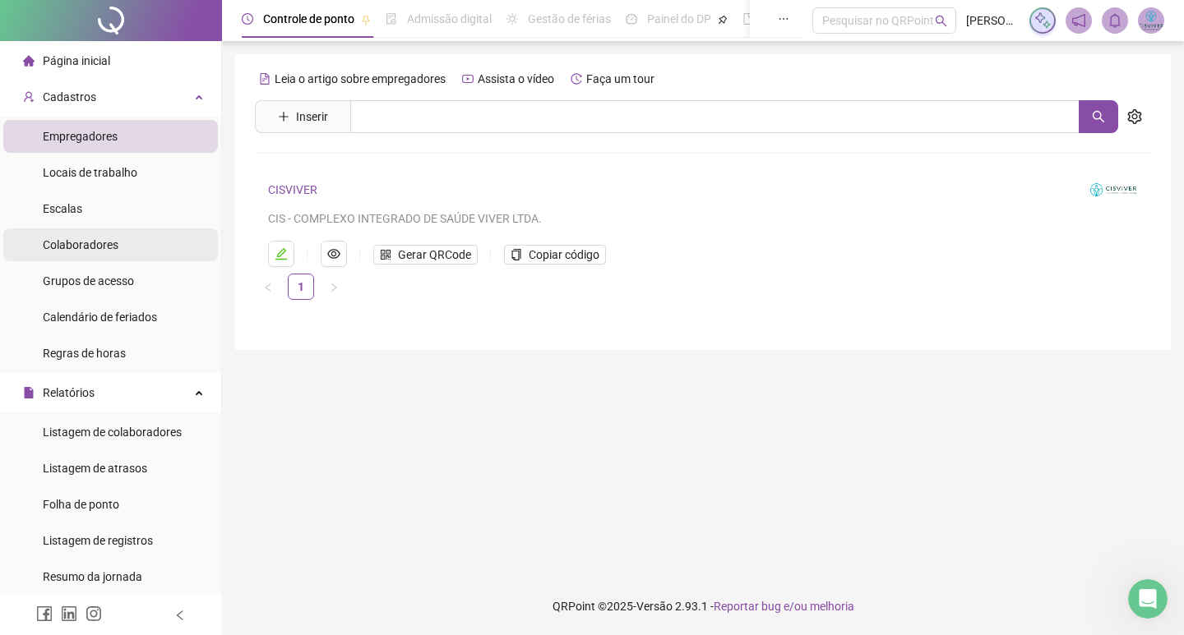
click at [91, 239] on span "Colaboradores" at bounding box center [81, 244] width 76 height 13
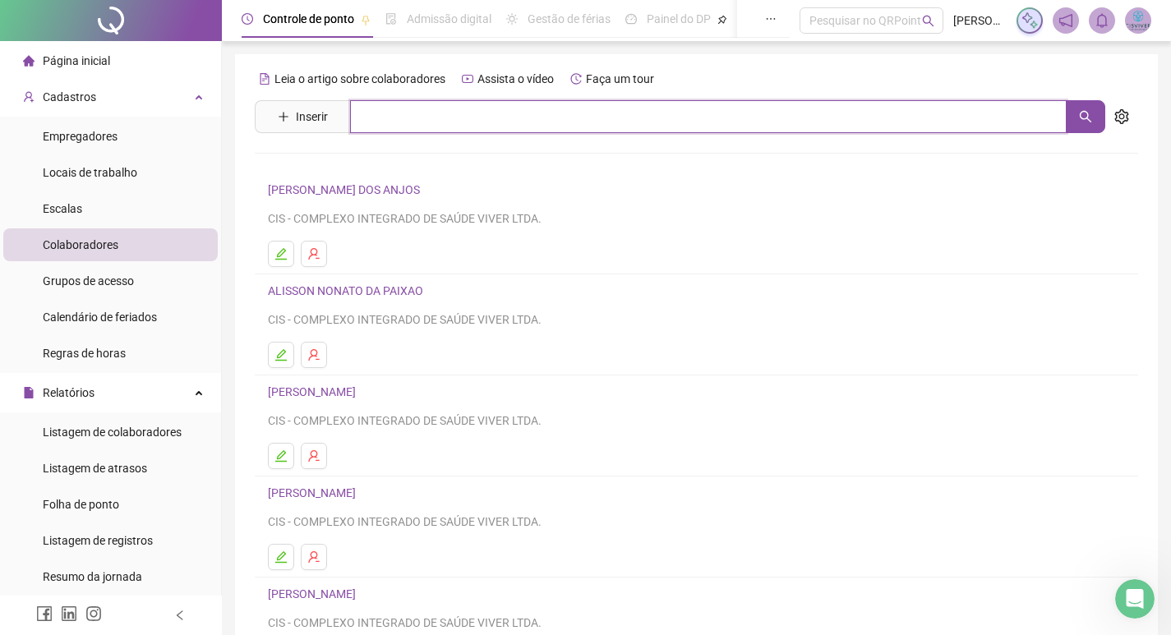
click at [409, 121] on input "text" at bounding box center [708, 116] width 717 height 33
type input "******"
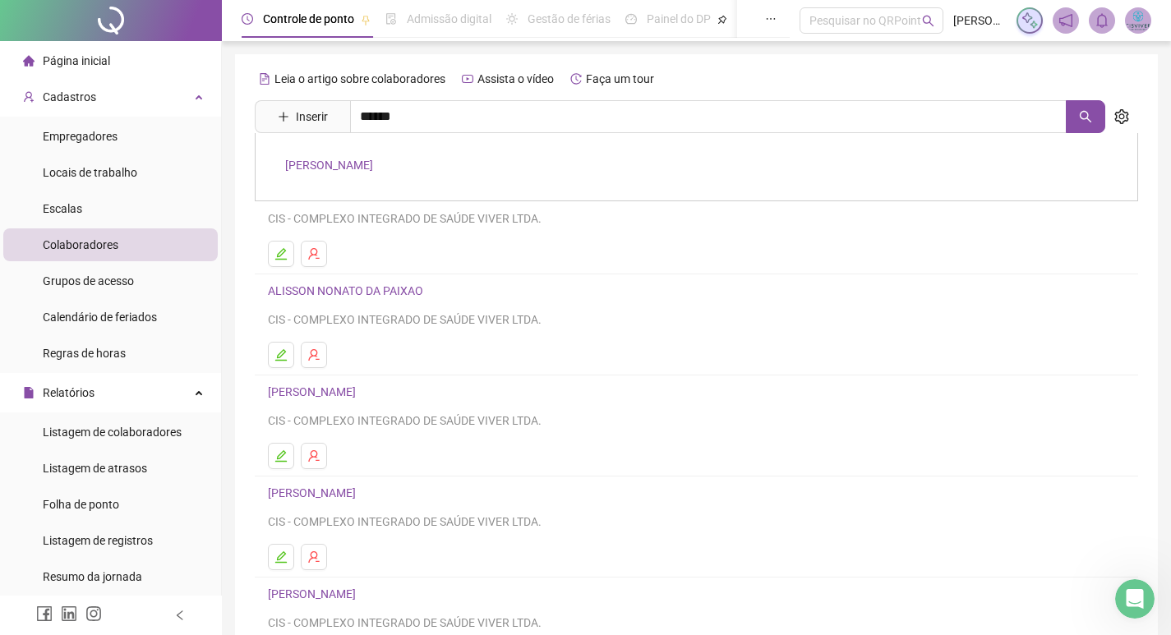
click at [367, 166] on link "[PERSON_NAME]" at bounding box center [329, 165] width 88 height 13
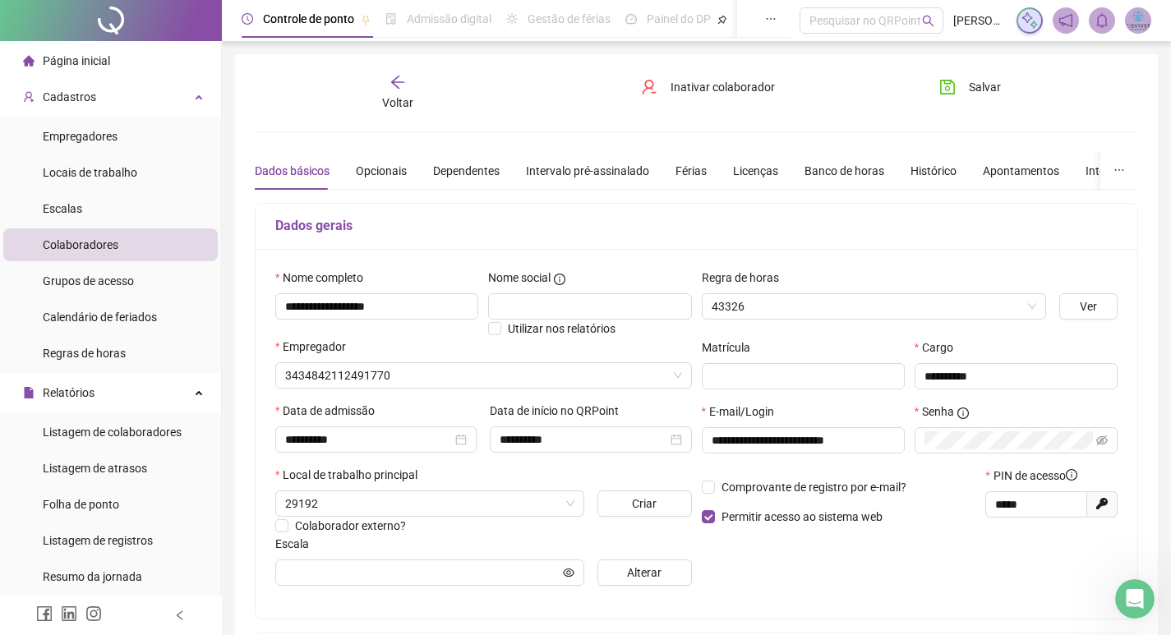
type input "**********"
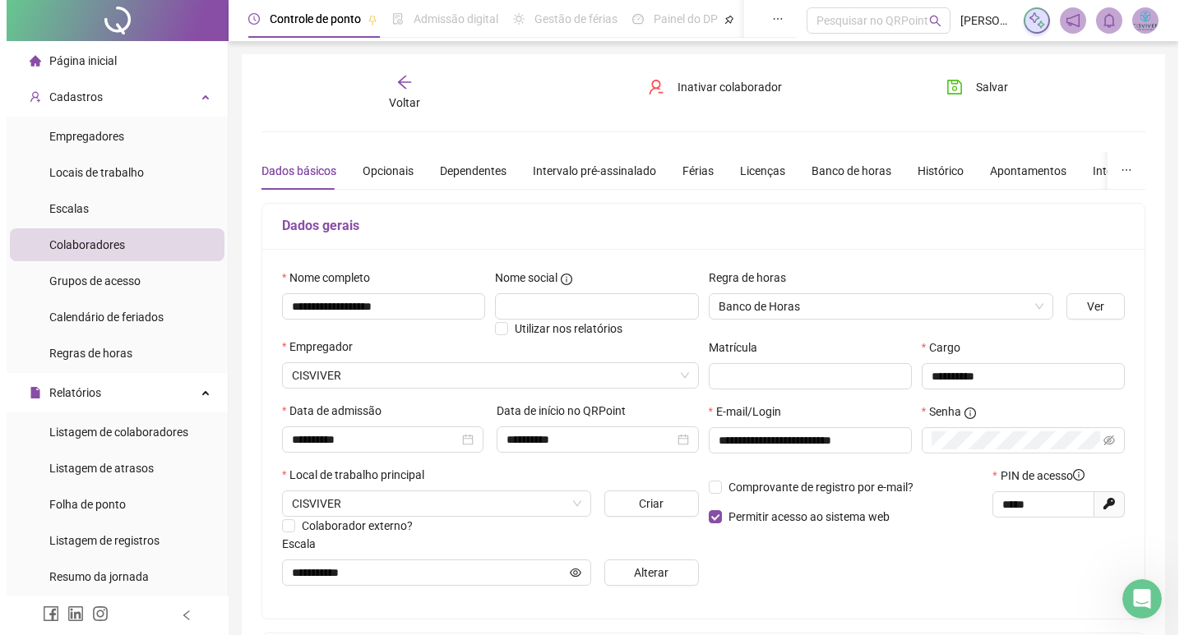
scroll to position [302, 0]
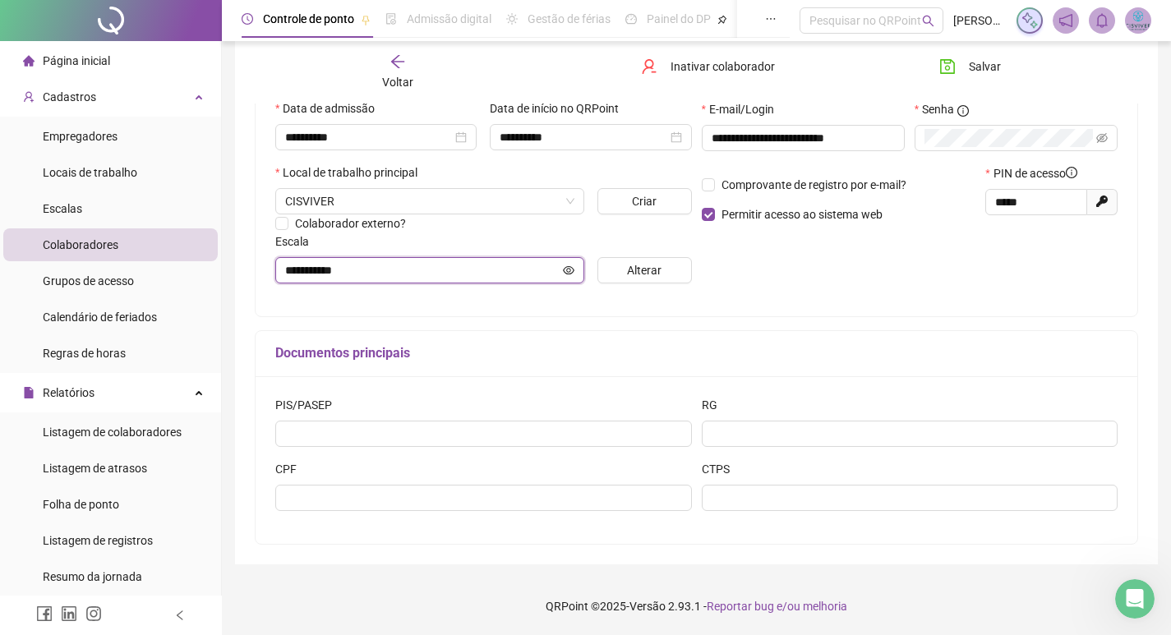
click at [570, 271] on icon "eye" at bounding box center [569, 269] width 12 height 8
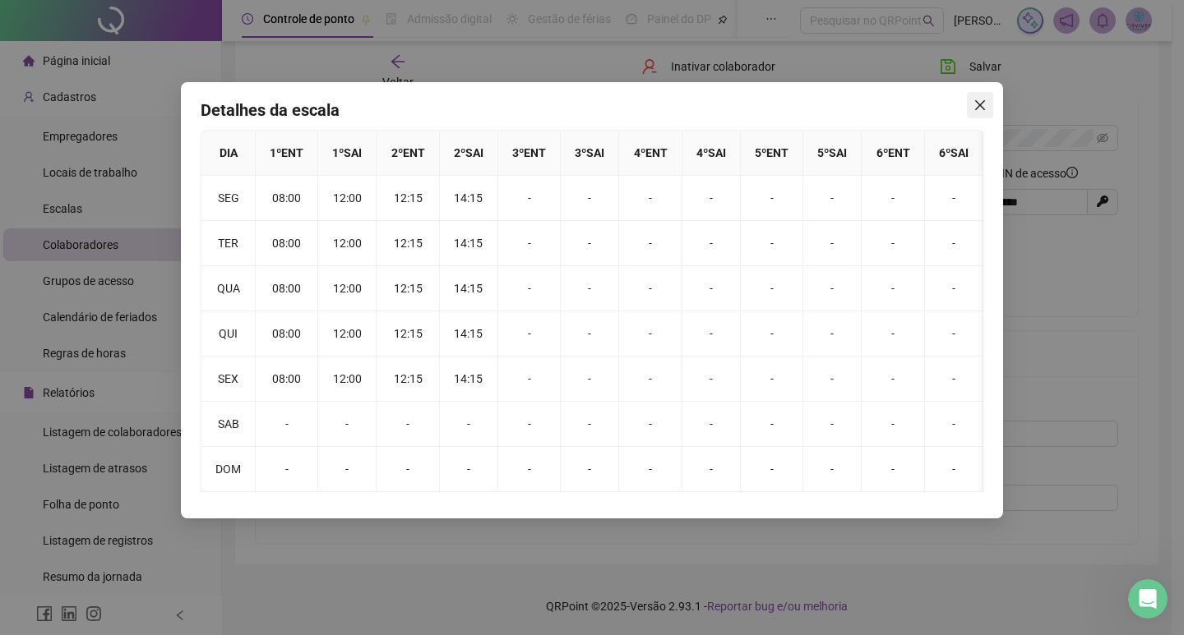
click at [979, 105] on icon "close" at bounding box center [980, 105] width 10 height 10
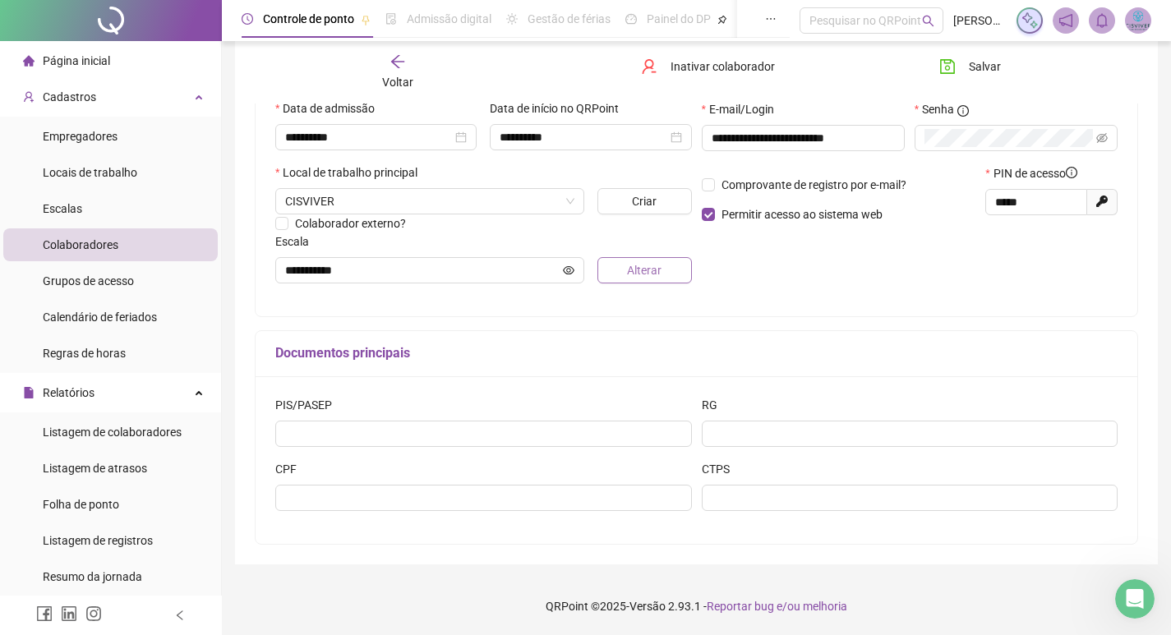
click at [639, 272] on span "Alterar" at bounding box center [644, 270] width 35 height 18
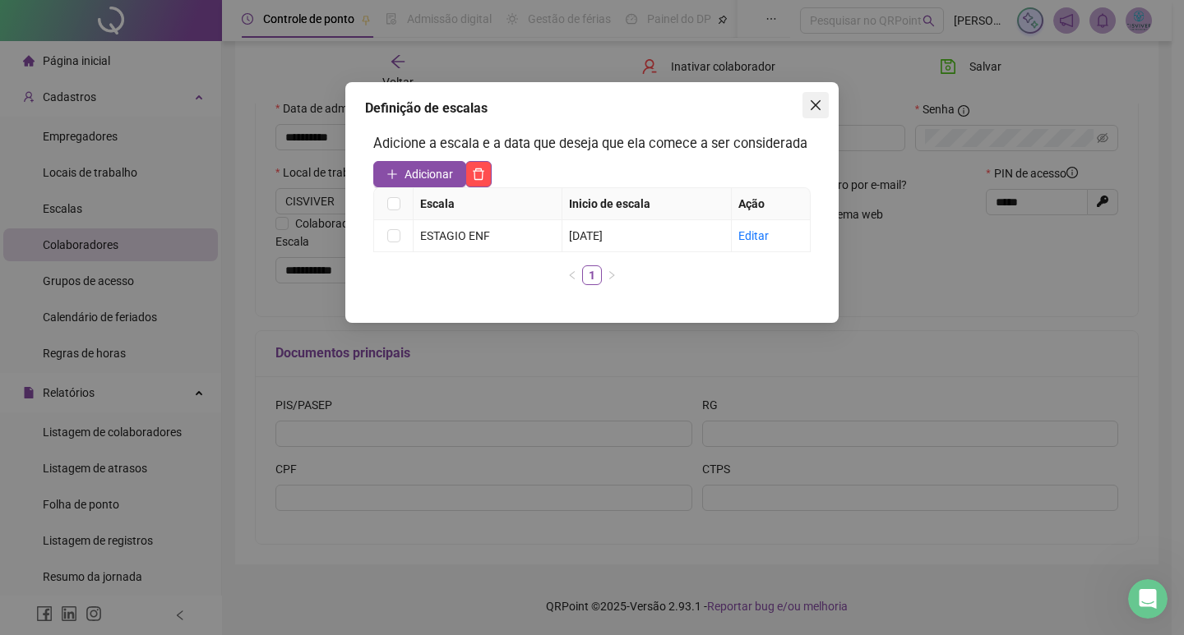
click at [808, 106] on span "Close" at bounding box center [815, 105] width 26 height 13
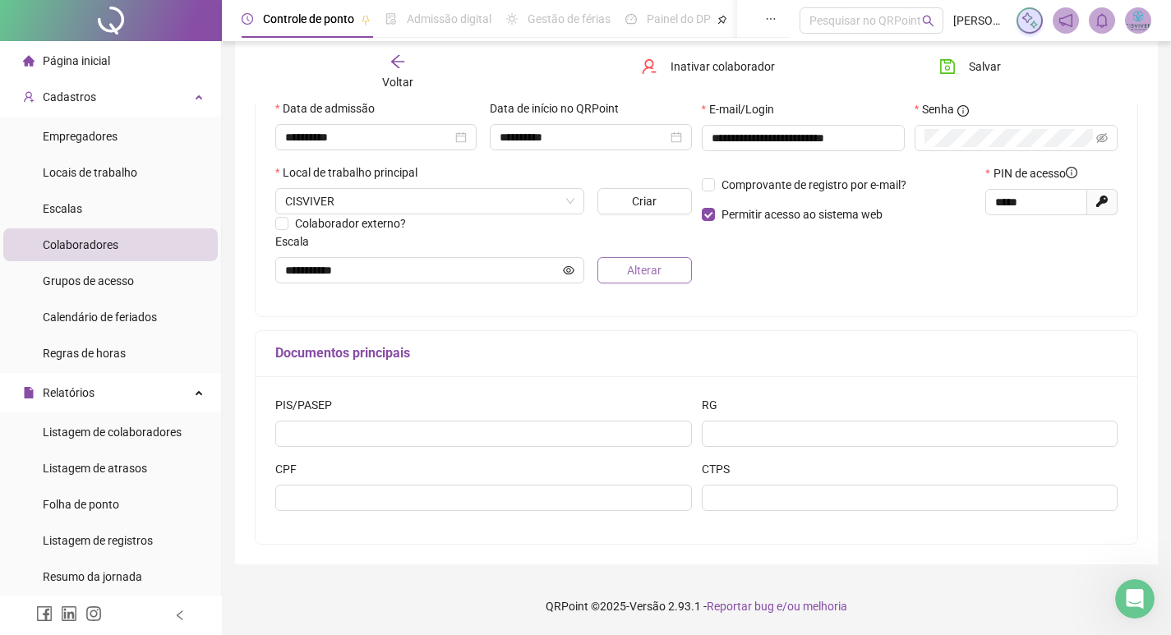
click at [643, 269] on span "Alterar" at bounding box center [644, 270] width 35 height 18
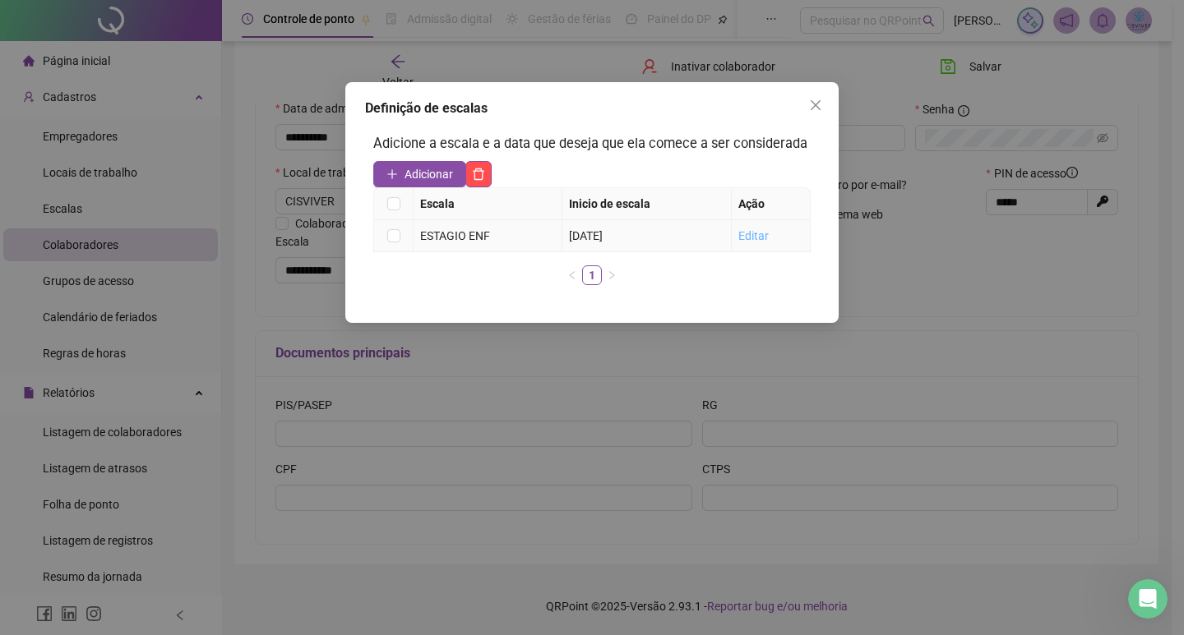
click at [755, 237] on link "Editar" at bounding box center [753, 235] width 30 height 13
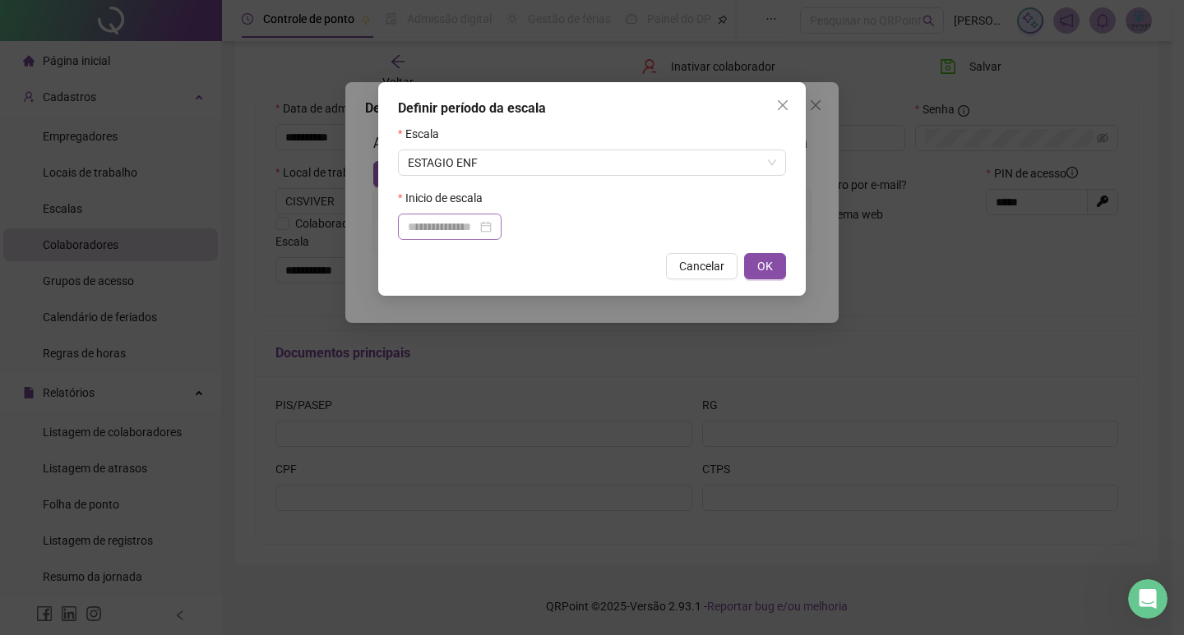
click at [501, 223] on div at bounding box center [450, 227] width 104 height 26
click at [599, 209] on div "Inicio de escala" at bounding box center [592, 201] width 388 height 25
click at [610, 162] on span "ESTAGIO ENF" at bounding box center [592, 162] width 368 height 25
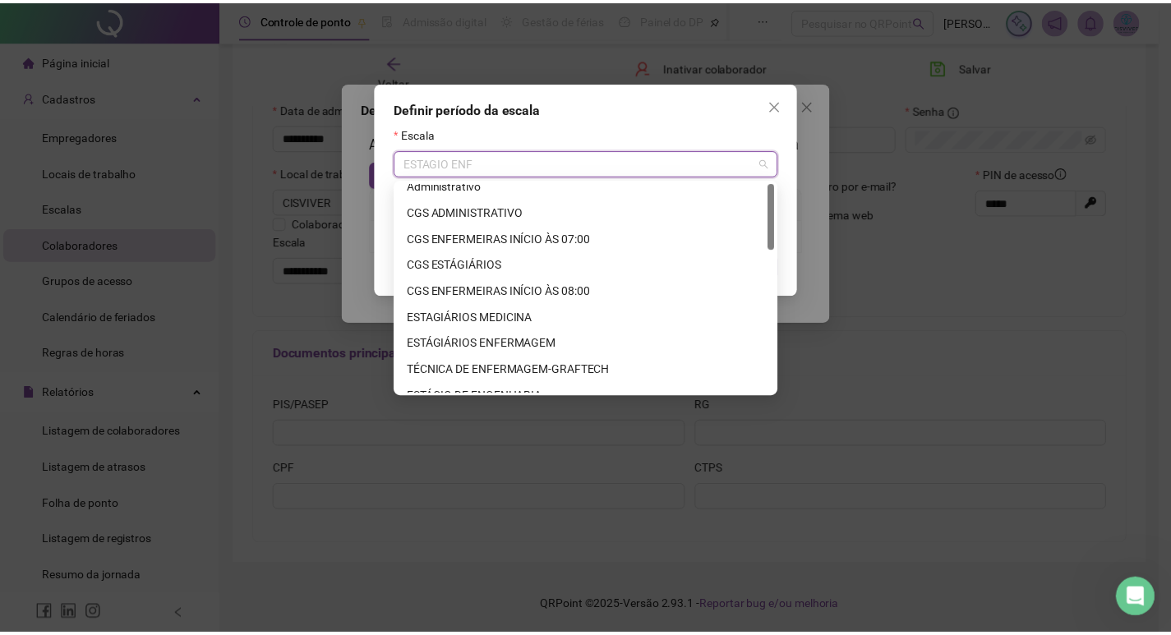
scroll to position [0, 0]
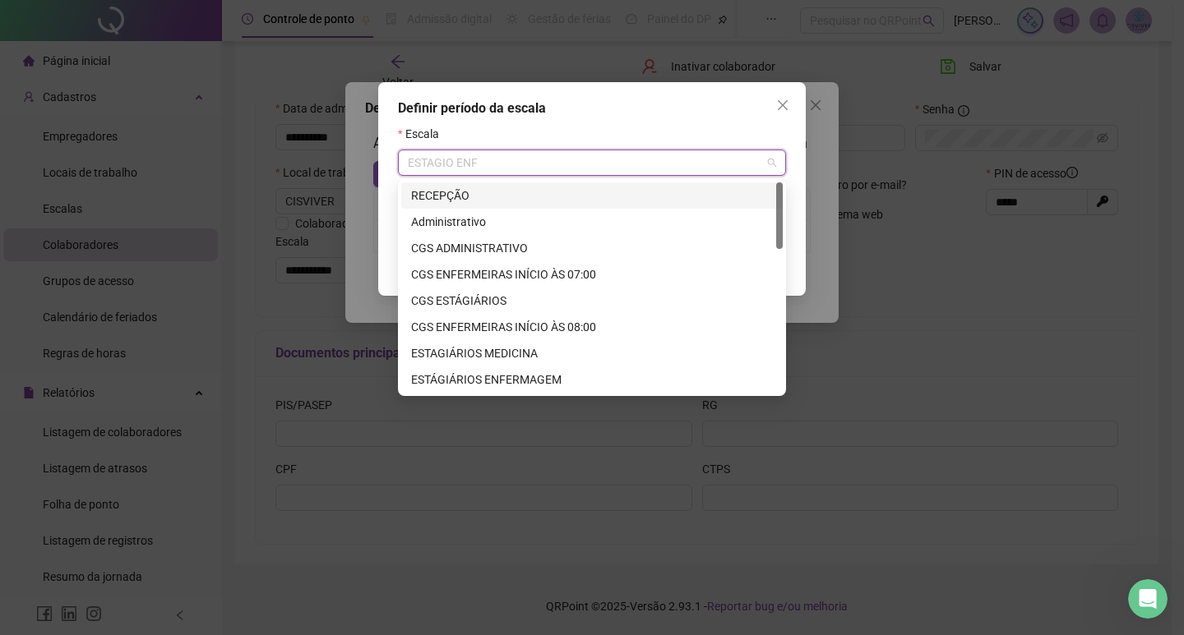
click at [659, 114] on div "Definir período da escala" at bounding box center [592, 109] width 388 height 20
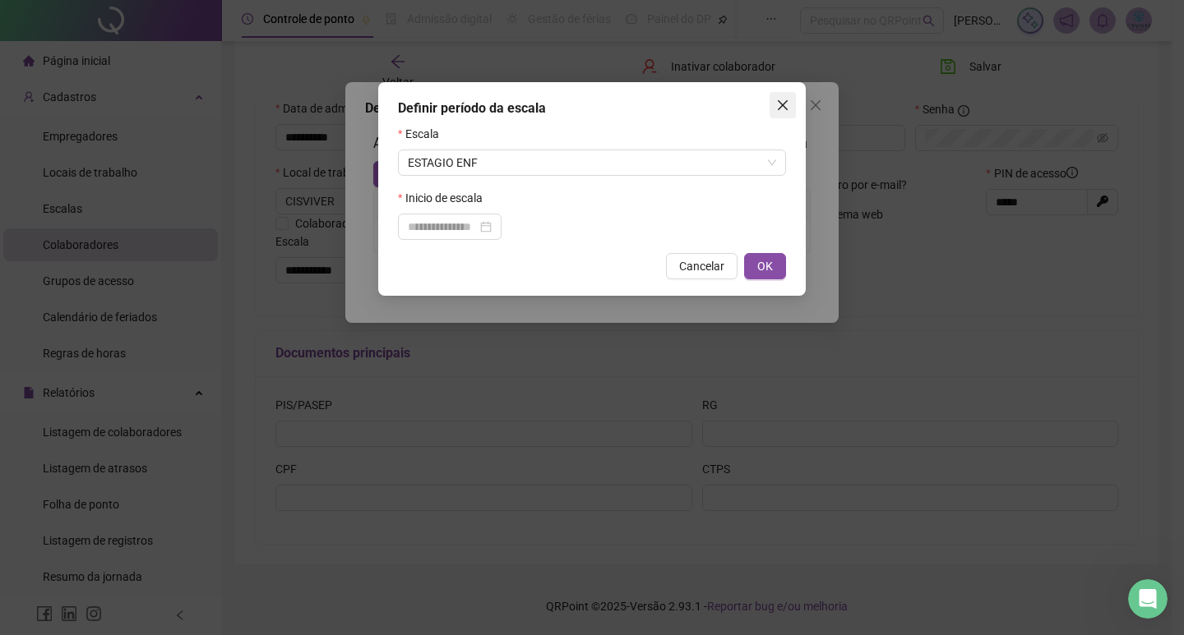
click at [788, 98] on button "Close" at bounding box center [782, 105] width 26 height 26
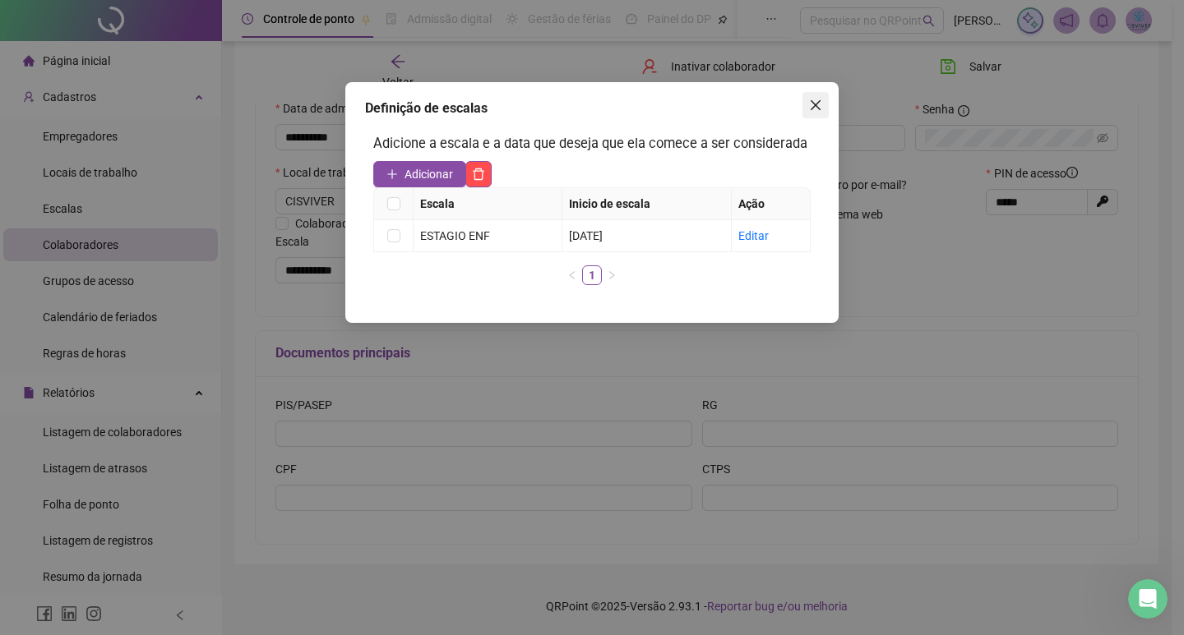
click at [814, 100] on icon "close" at bounding box center [815, 105] width 13 height 13
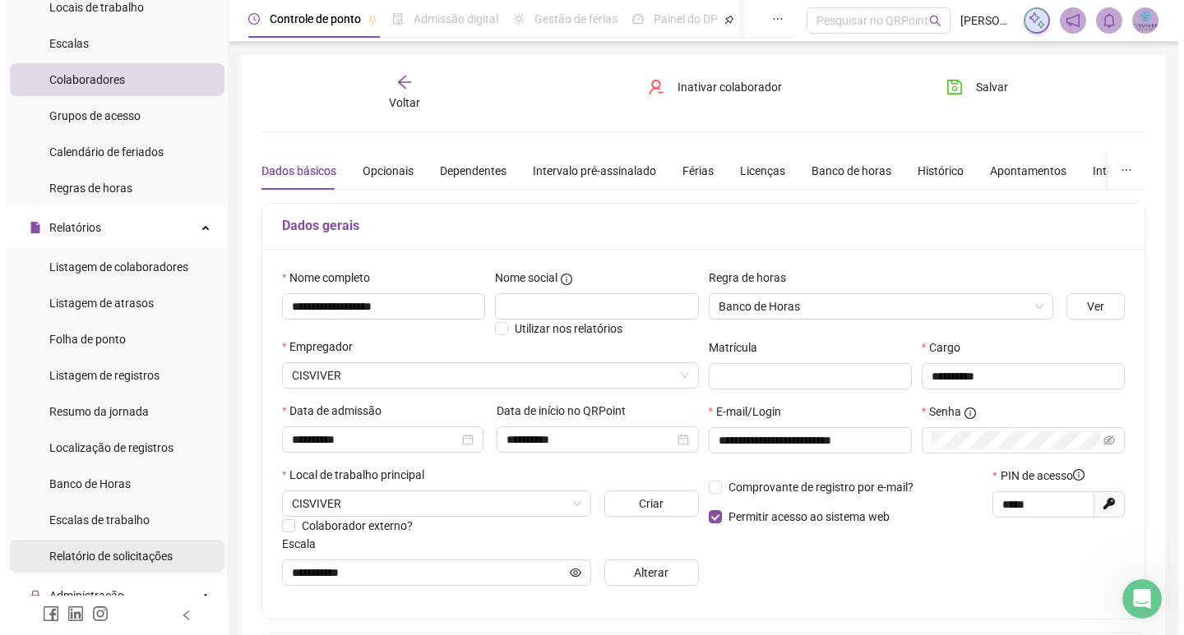
scroll to position [164, 0]
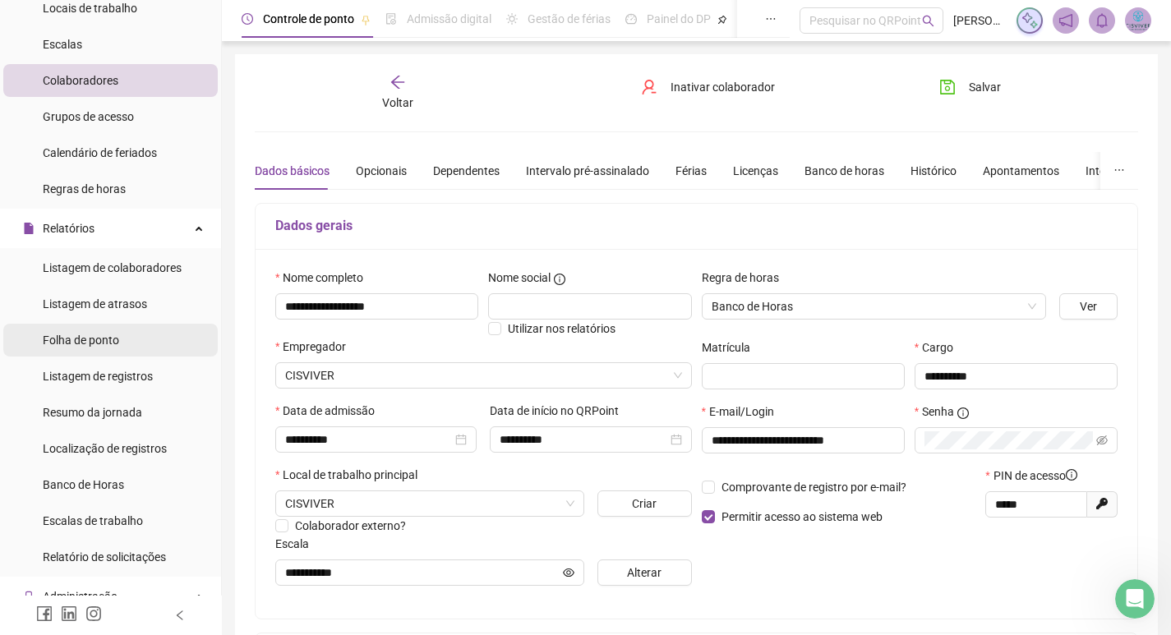
click at [115, 339] on span "Folha de ponto" at bounding box center [81, 340] width 76 height 13
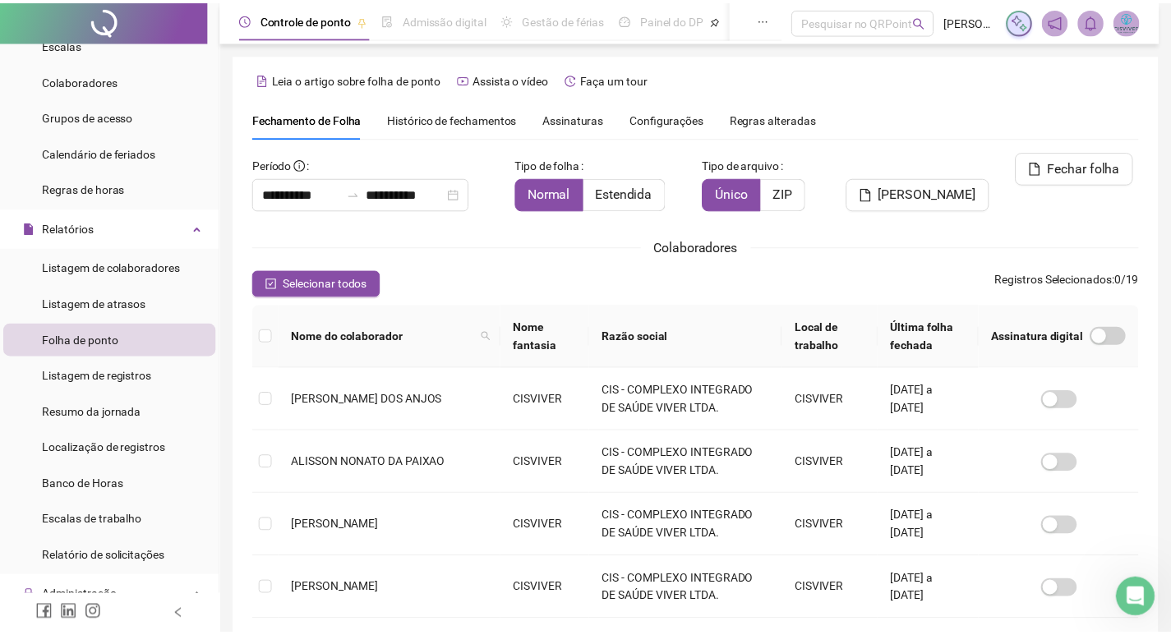
scroll to position [19, 0]
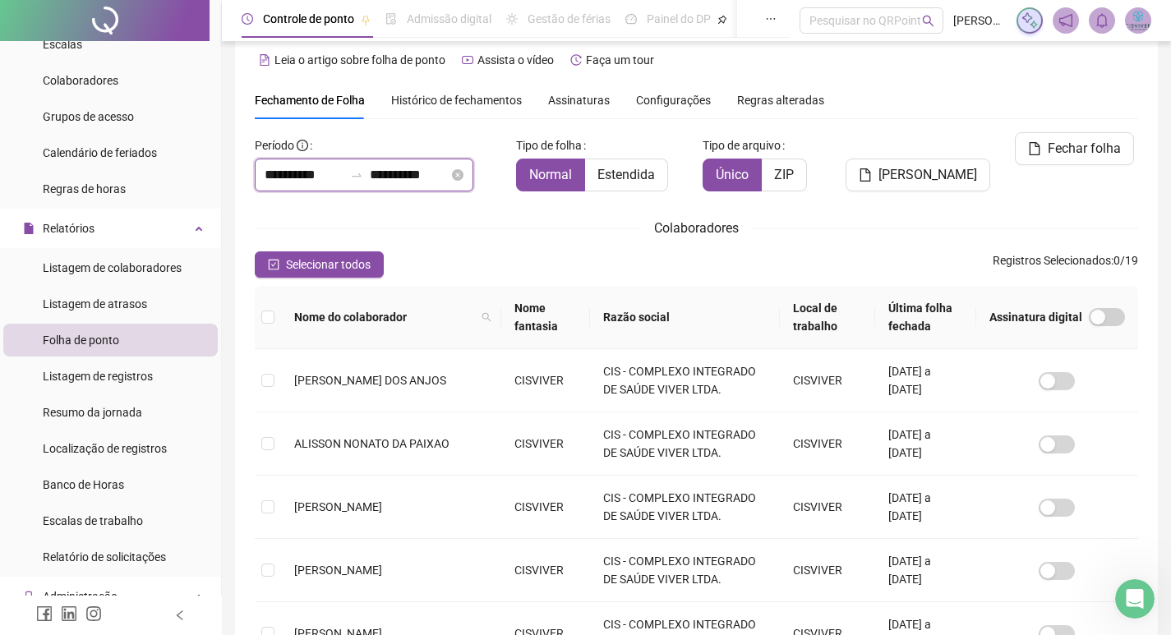
click at [340, 178] on input "**********" at bounding box center [304, 175] width 79 height 20
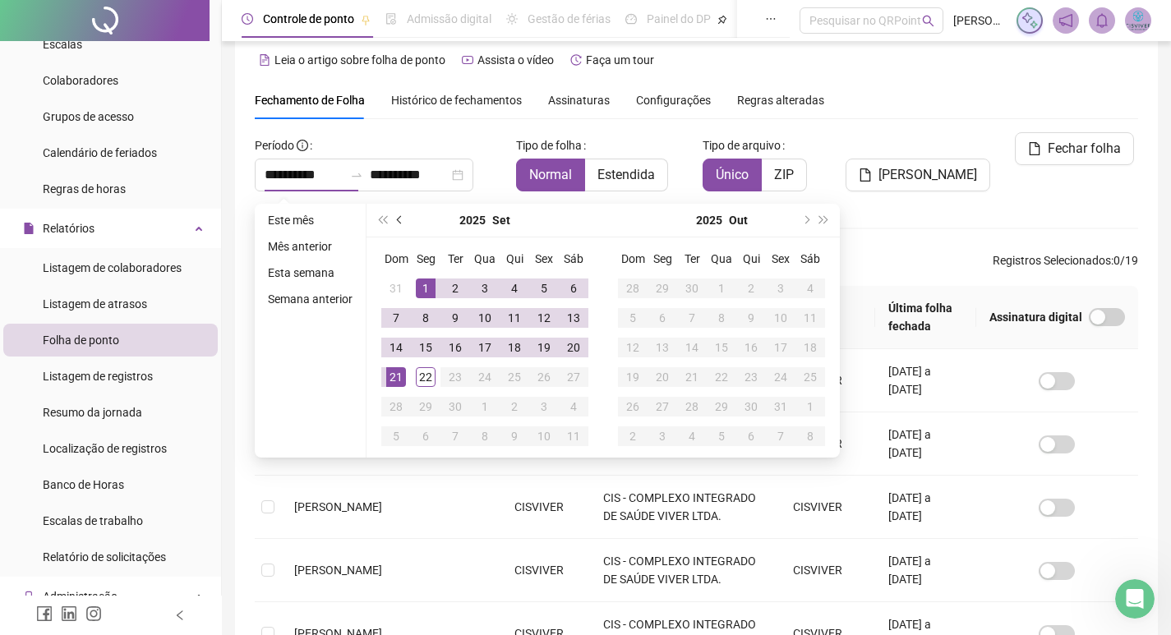
click at [397, 219] on span "prev-year" at bounding box center [401, 220] width 8 height 8
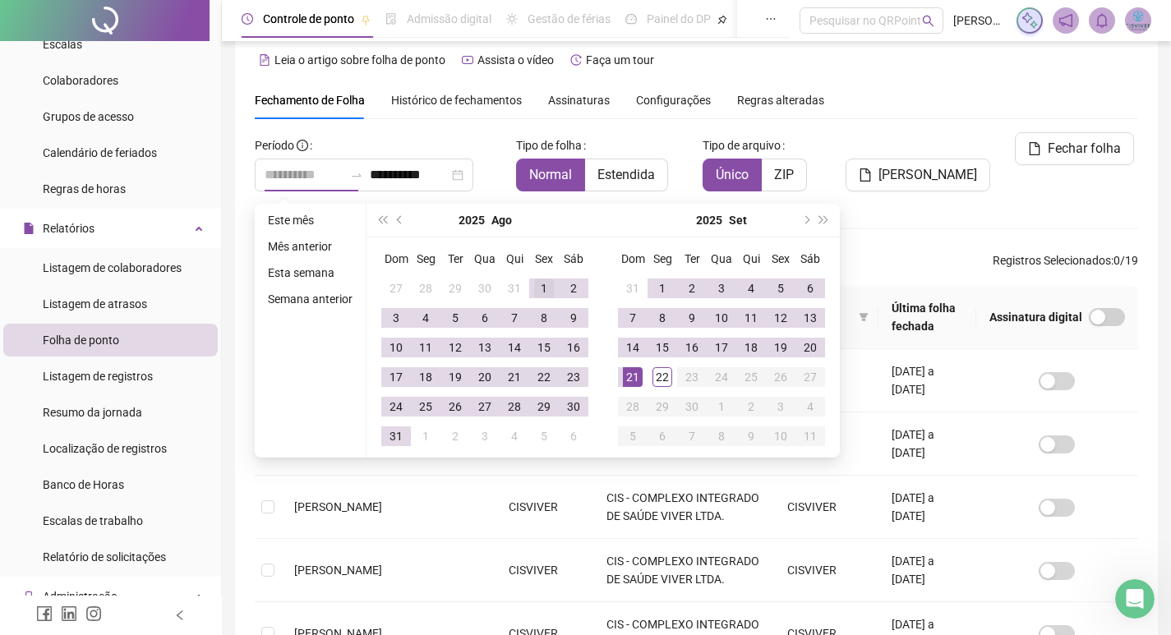
type input "**********"
click at [543, 288] on div "1" at bounding box center [544, 289] width 20 height 20
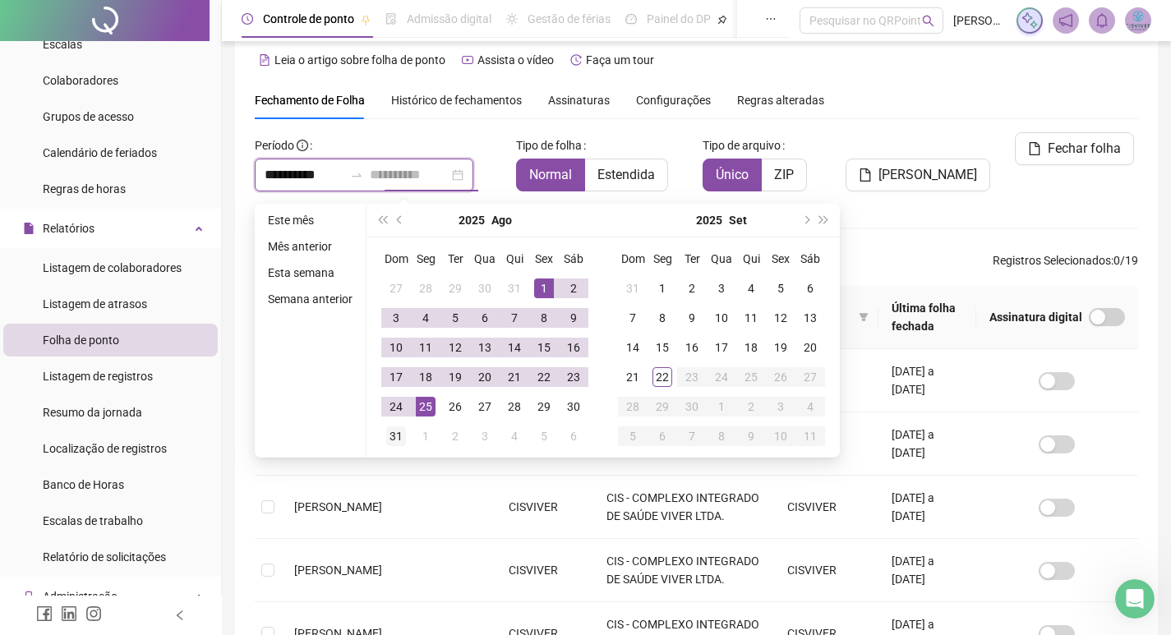
type input "**********"
click at [393, 433] on div "31" at bounding box center [396, 437] width 20 height 20
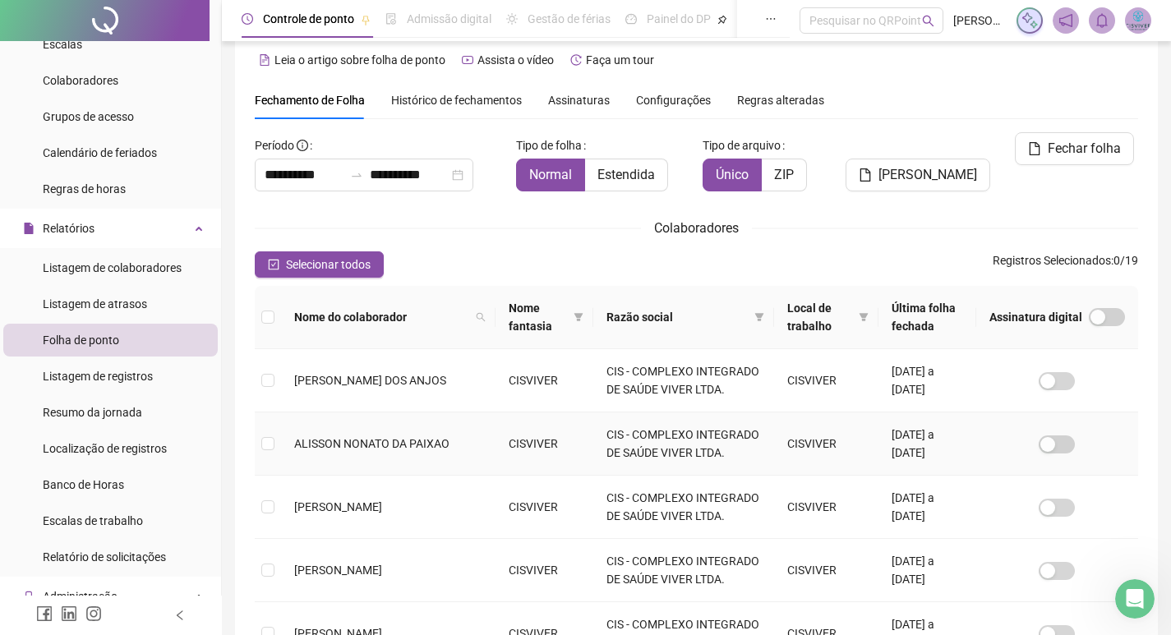
scroll to position [509, 0]
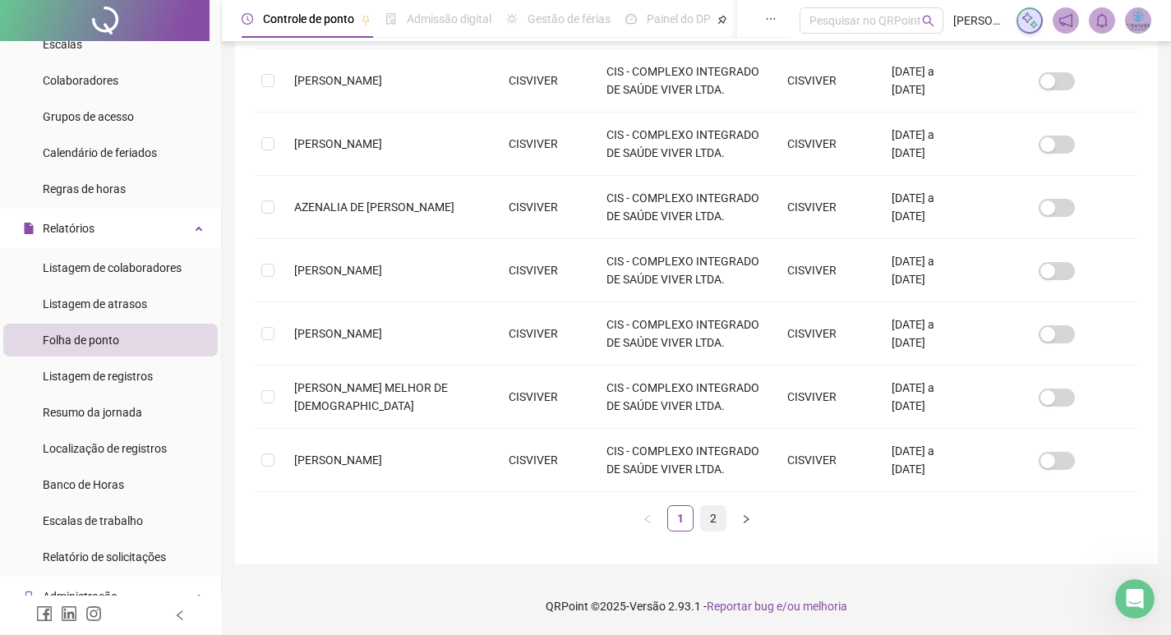
click at [718, 521] on link "2" at bounding box center [713, 518] width 25 height 25
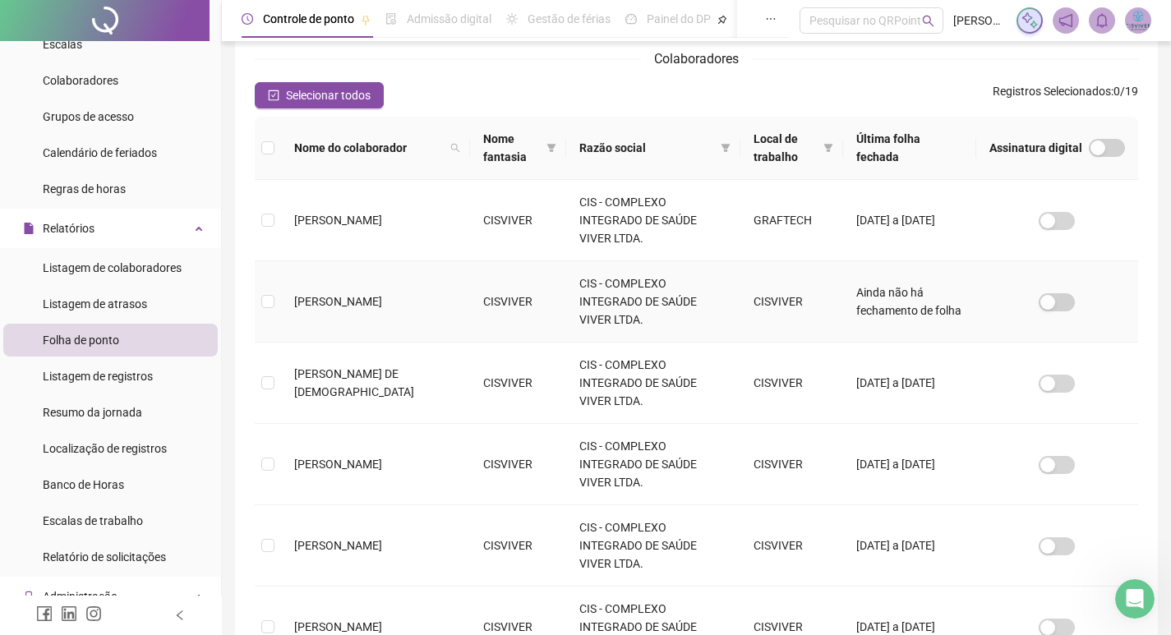
scroll to position [430, 0]
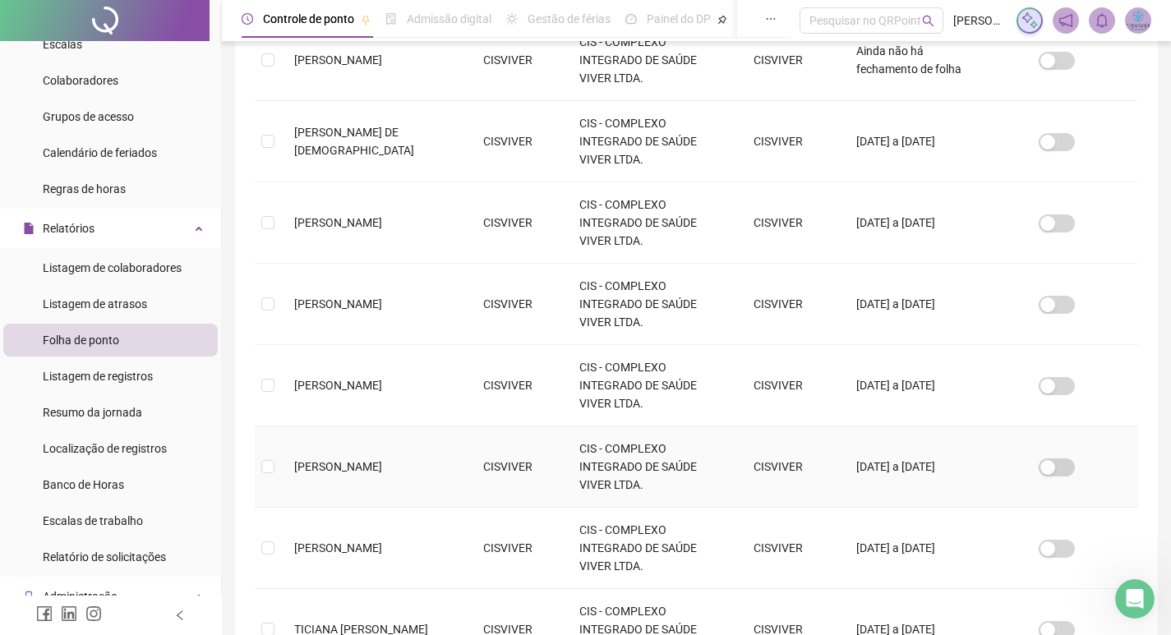
click at [277, 427] on td at bounding box center [268, 467] width 26 height 81
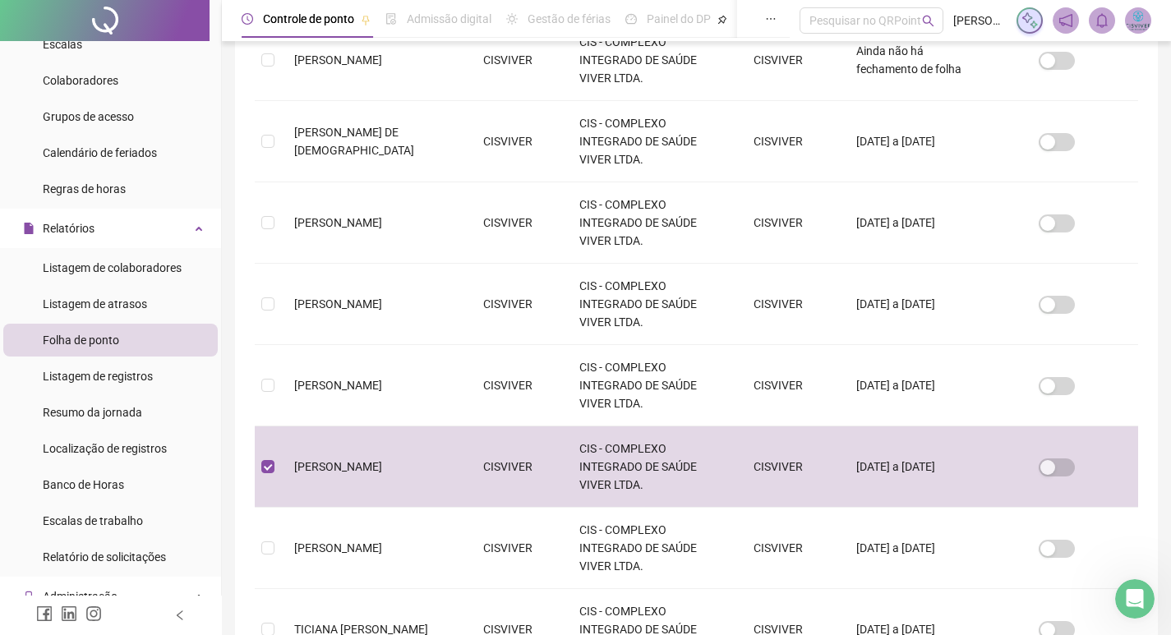
scroll to position [19, 0]
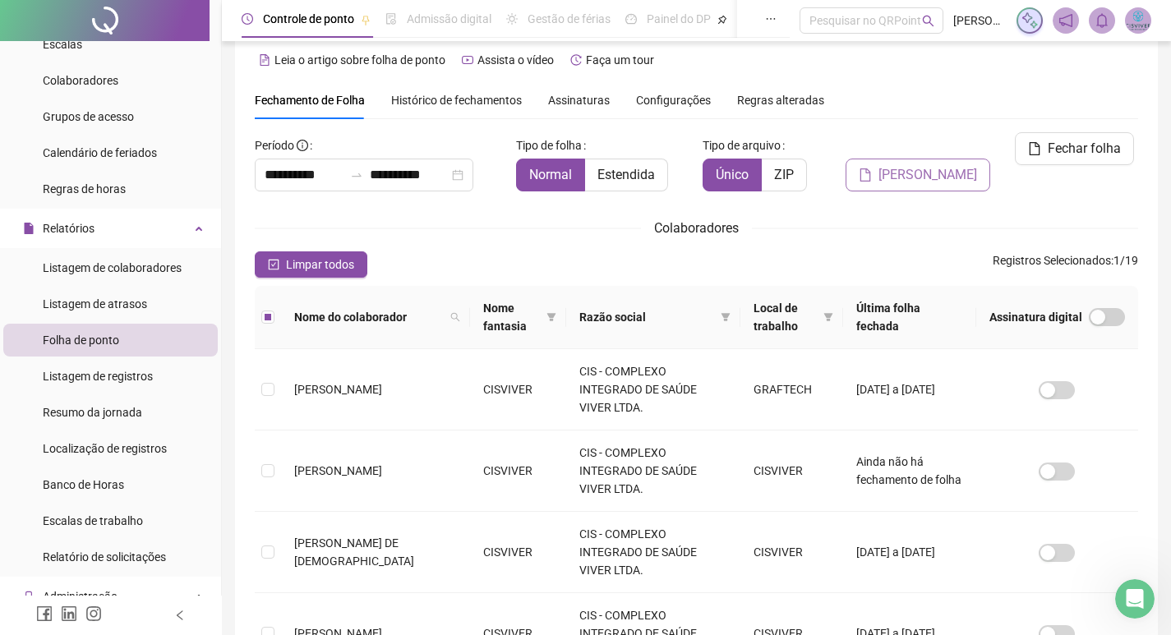
click at [908, 165] on span "[PERSON_NAME]" at bounding box center [928, 175] width 99 height 20
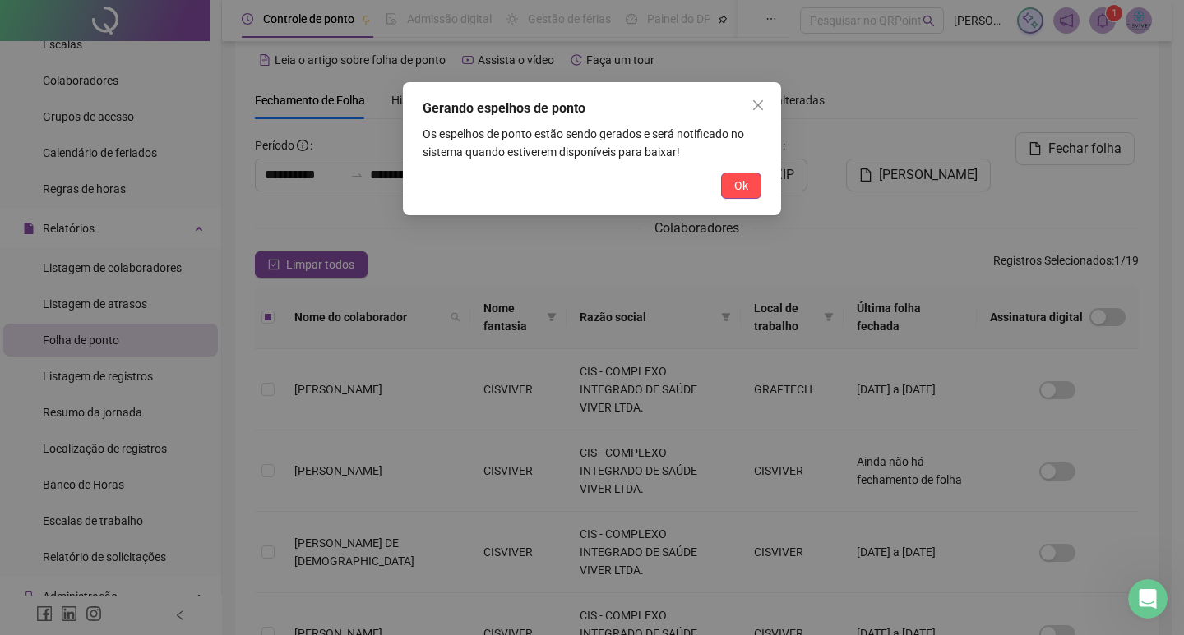
click at [718, 181] on div "Ok" at bounding box center [591, 186] width 339 height 26
click at [728, 183] on button "Ok" at bounding box center [741, 186] width 40 height 26
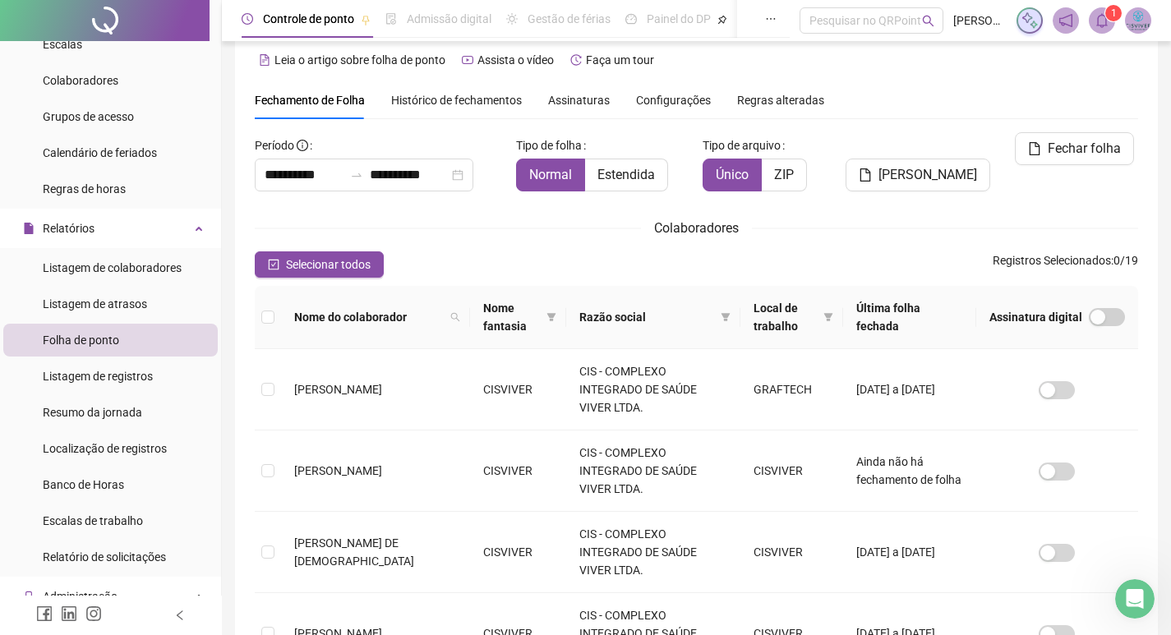
click at [1104, 8] on span at bounding box center [1102, 20] width 26 height 26
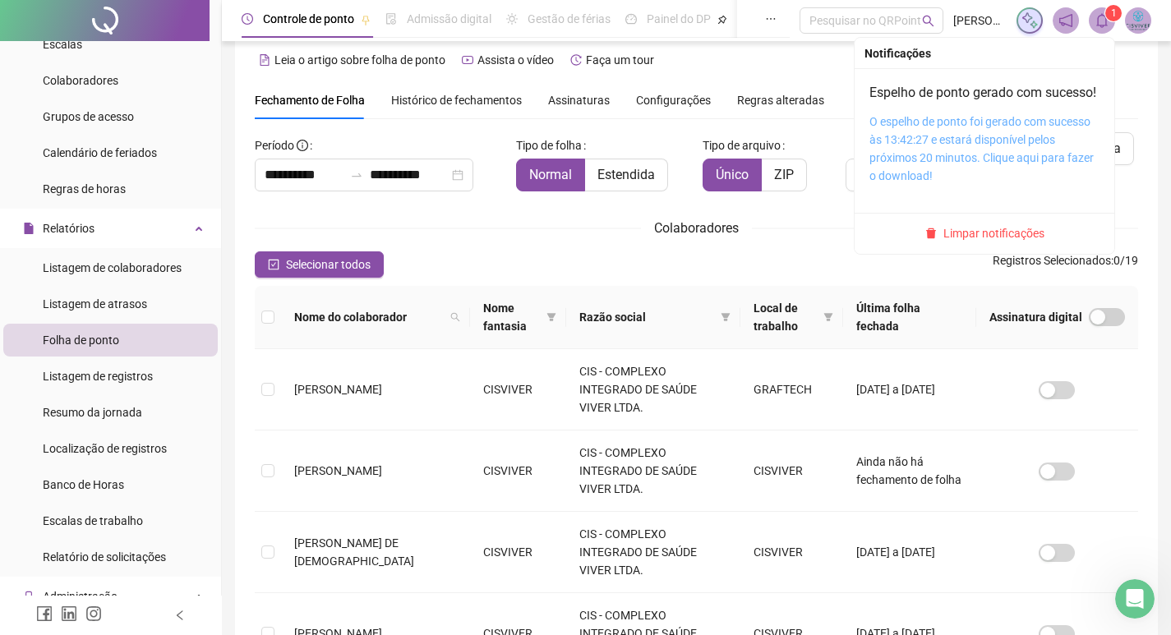
click at [931, 138] on link "O espelho de ponto foi gerado com sucesso às 13:42:27 e estará disponível pelos…" at bounding box center [982, 148] width 224 height 67
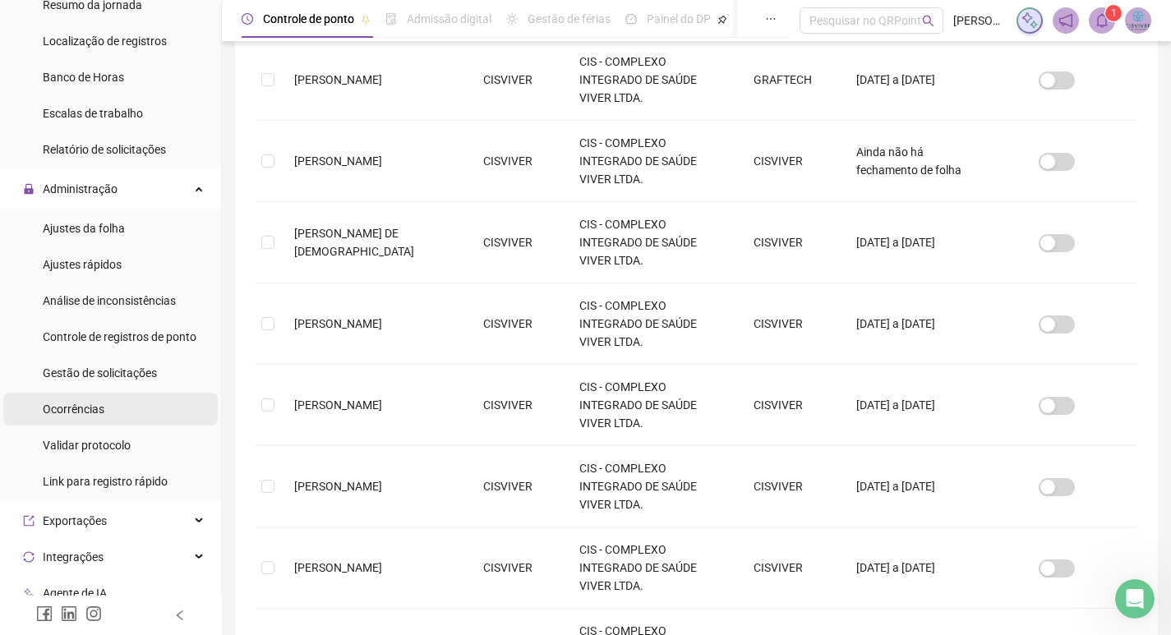
scroll to position [575, 0]
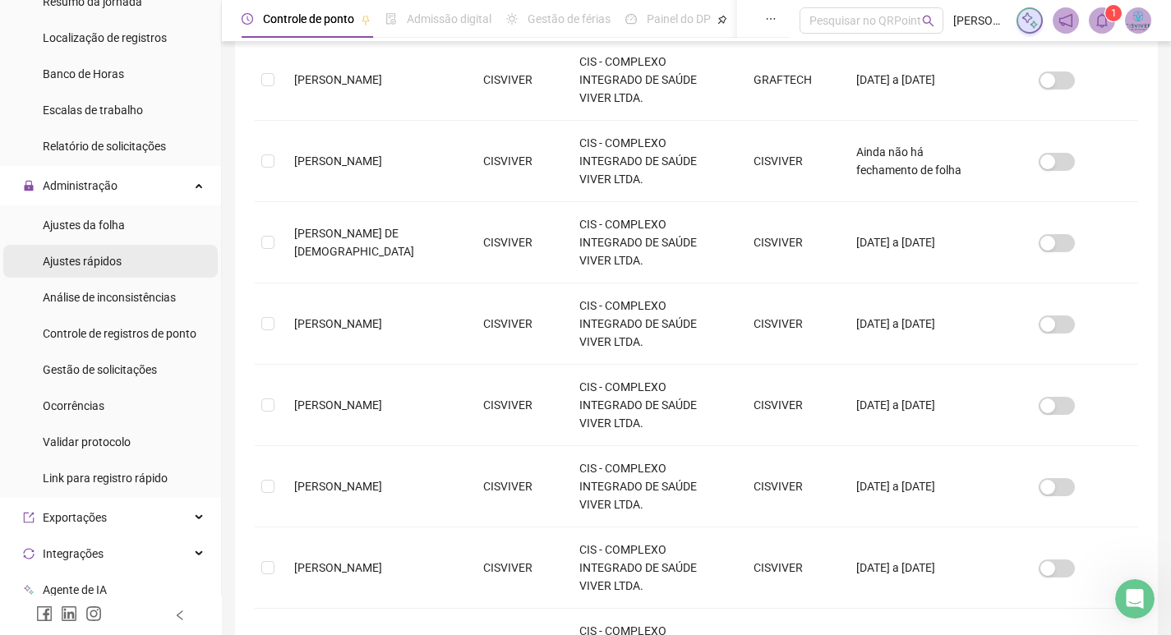
click at [108, 262] on span "Ajustes rápidos" at bounding box center [82, 261] width 79 height 13
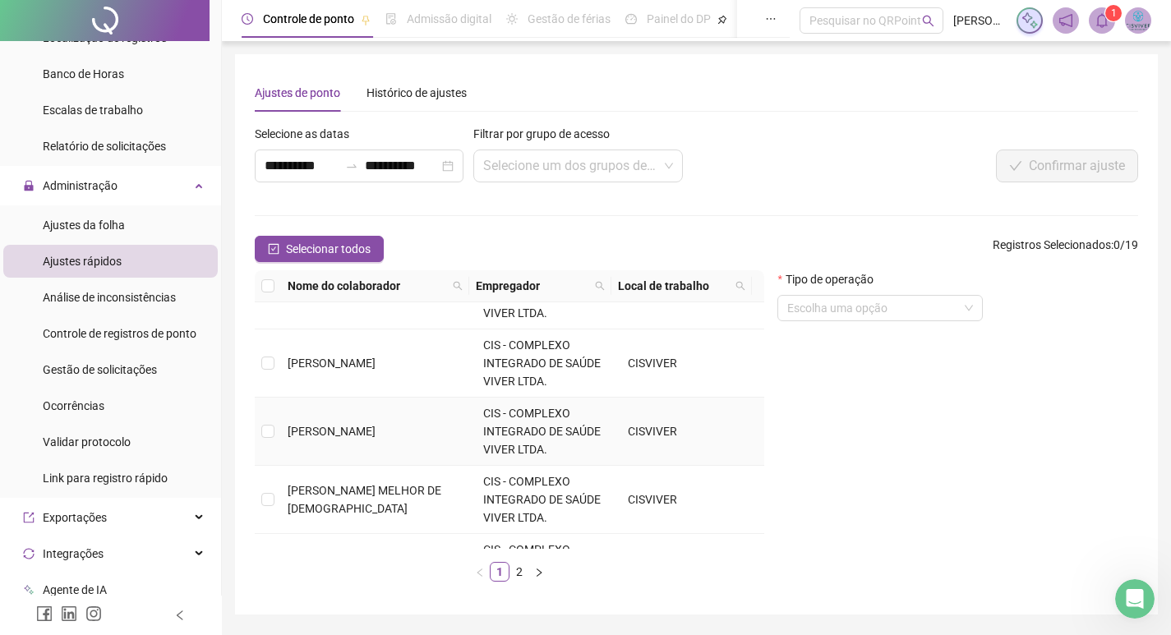
scroll to position [411, 0]
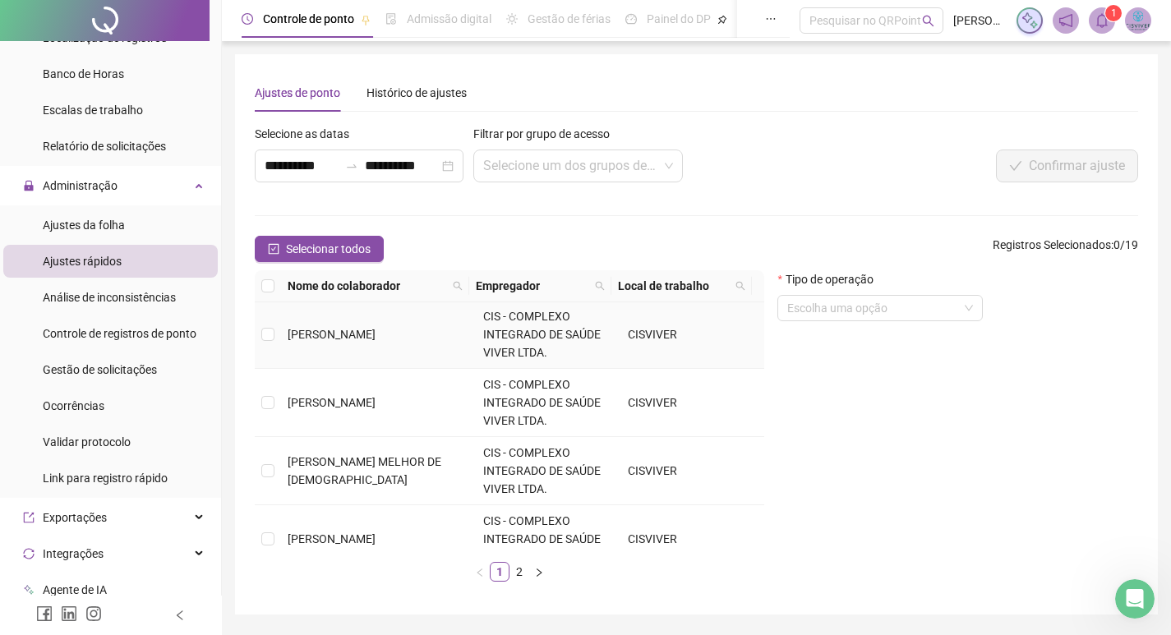
click at [265, 325] on td at bounding box center [268, 335] width 26 height 68
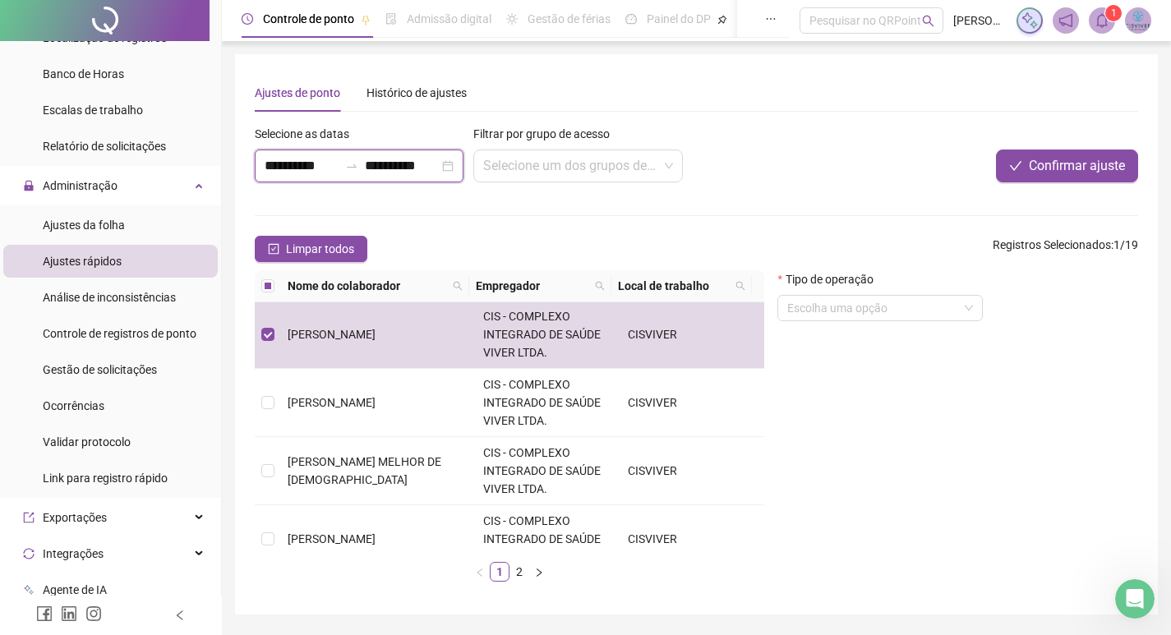
click at [370, 157] on input "**********" at bounding box center [402, 166] width 74 height 20
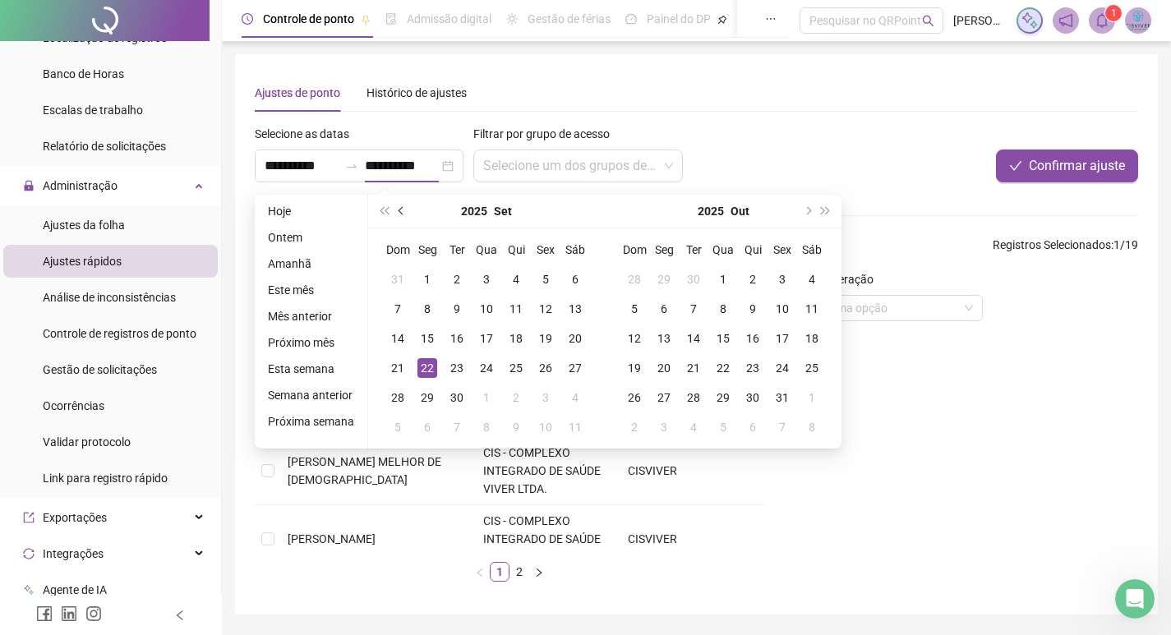
click at [393, 208] on button "prev-year" at bounding box center [402, 211] width 18 height 33
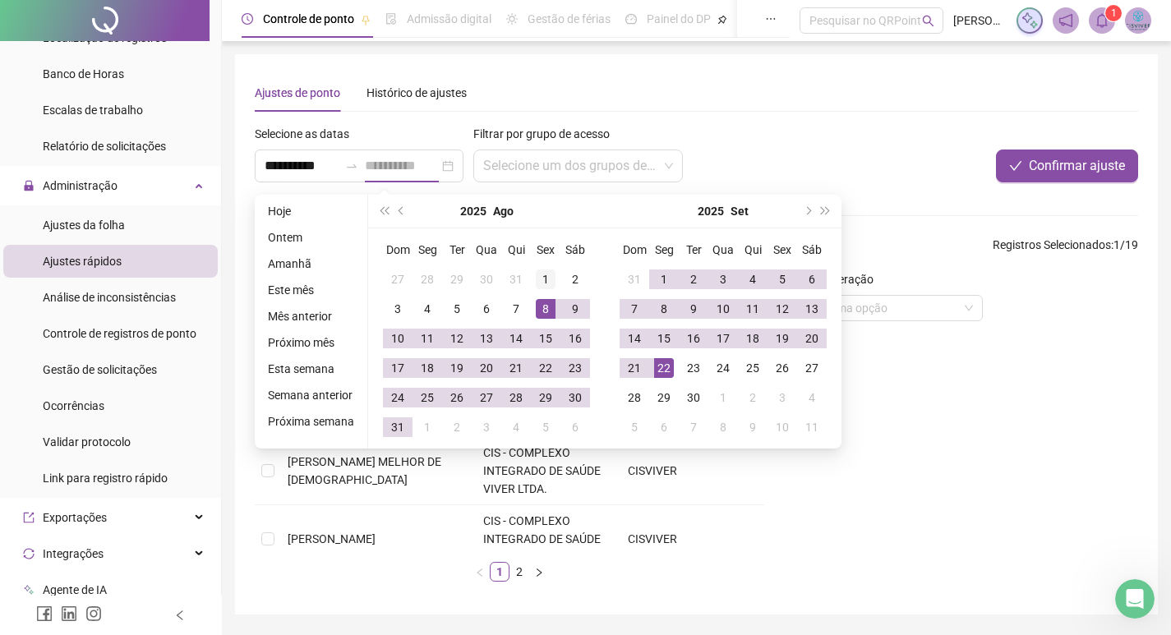
type input "**********"
click at [546, 277] on div "1" at bounding box center [546, 280] width 20 height 20
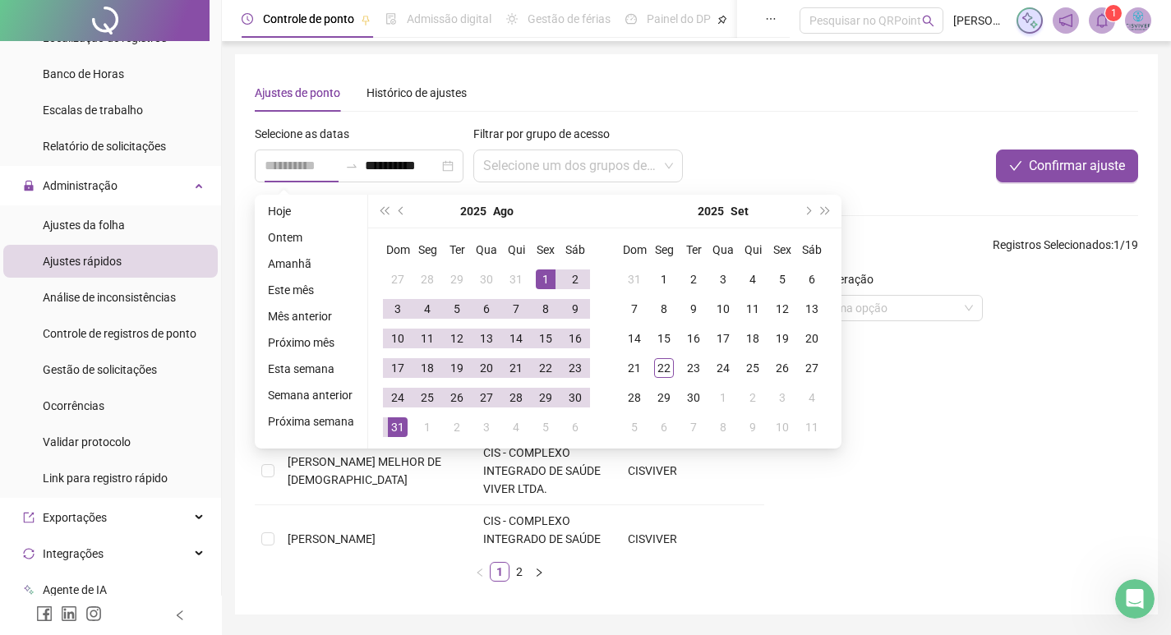
click at [390, 429] on div "31" at bounding box center [398, 428] width 20 height 20
type input "**********"
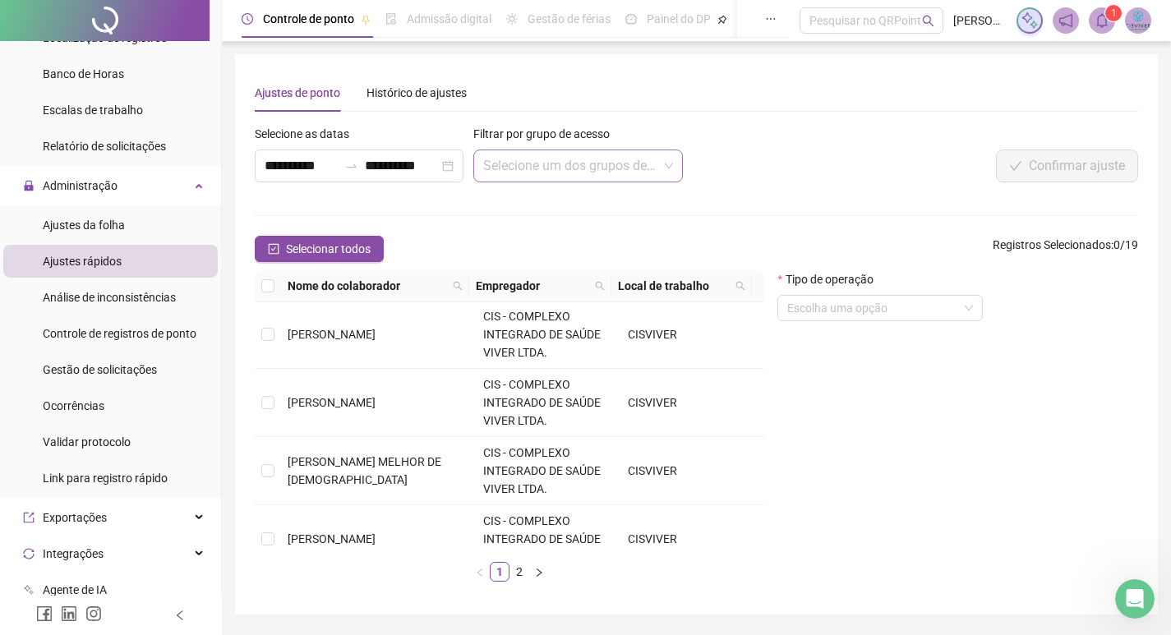
click at [563, 164] on input "search" at bounding box center [570, 165] width 174 height 31
click at [819, 304] on input "search" at bounding box center [872, 308] width 171 height 25
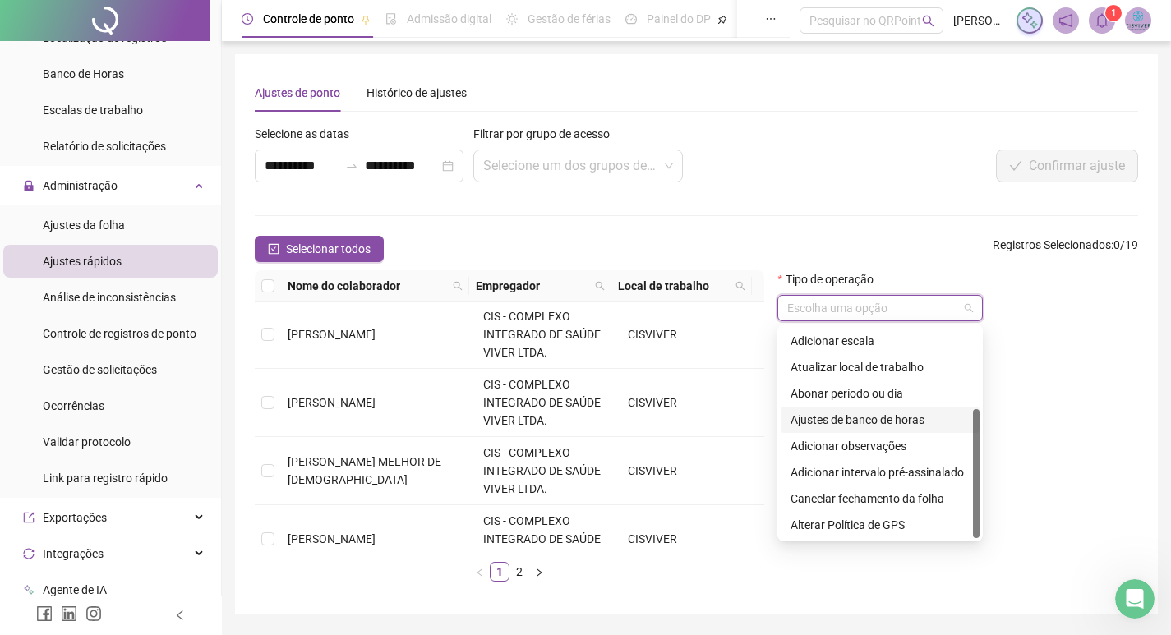
scroll to position [50, 0]
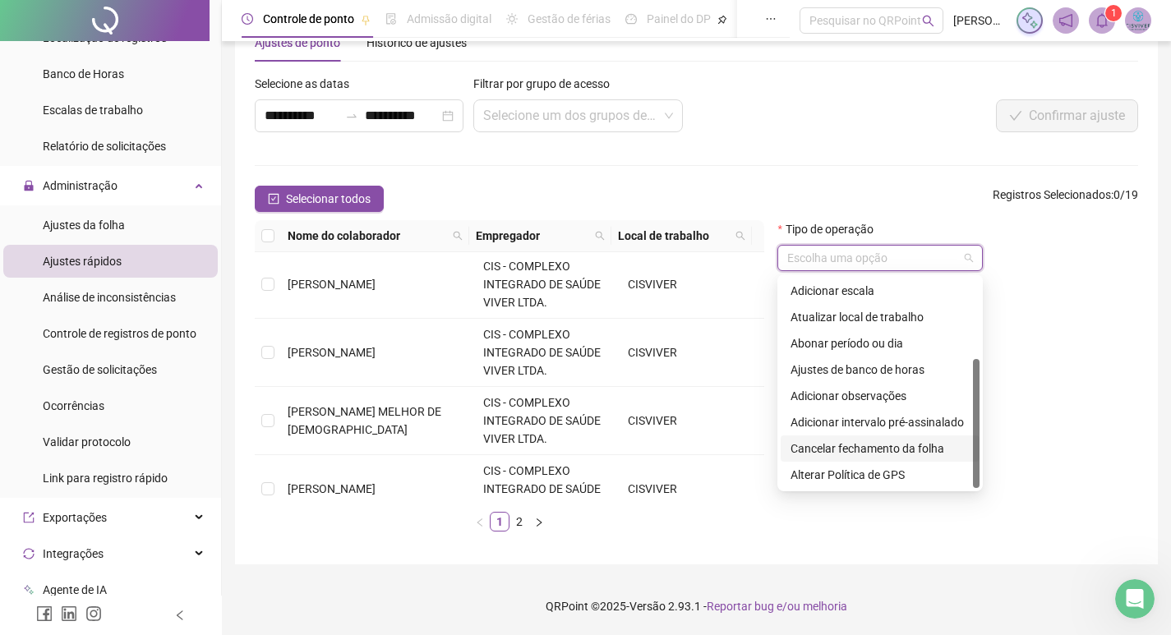
click at [856, 451] on div "Cancelar fechamento da folha" at bounding box center [880, 449] width 179 height 18
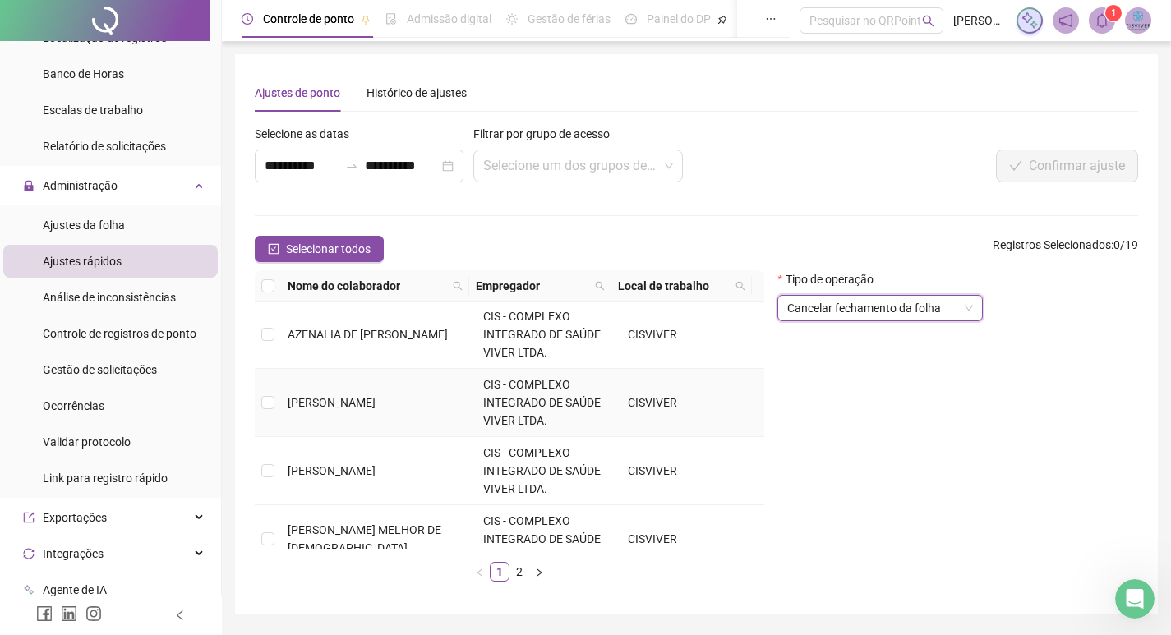
scroll to position [329, 0]
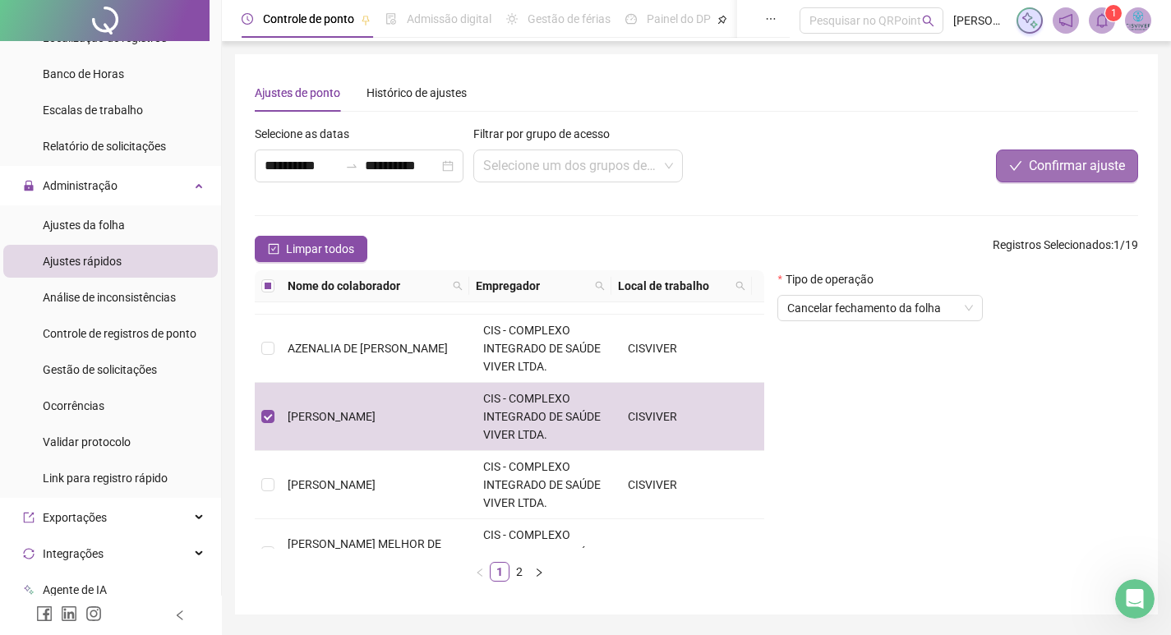
click at [1049, 164] on span "Confirmar ajuste" at bounding box center [1077, 166] width 96 height 20
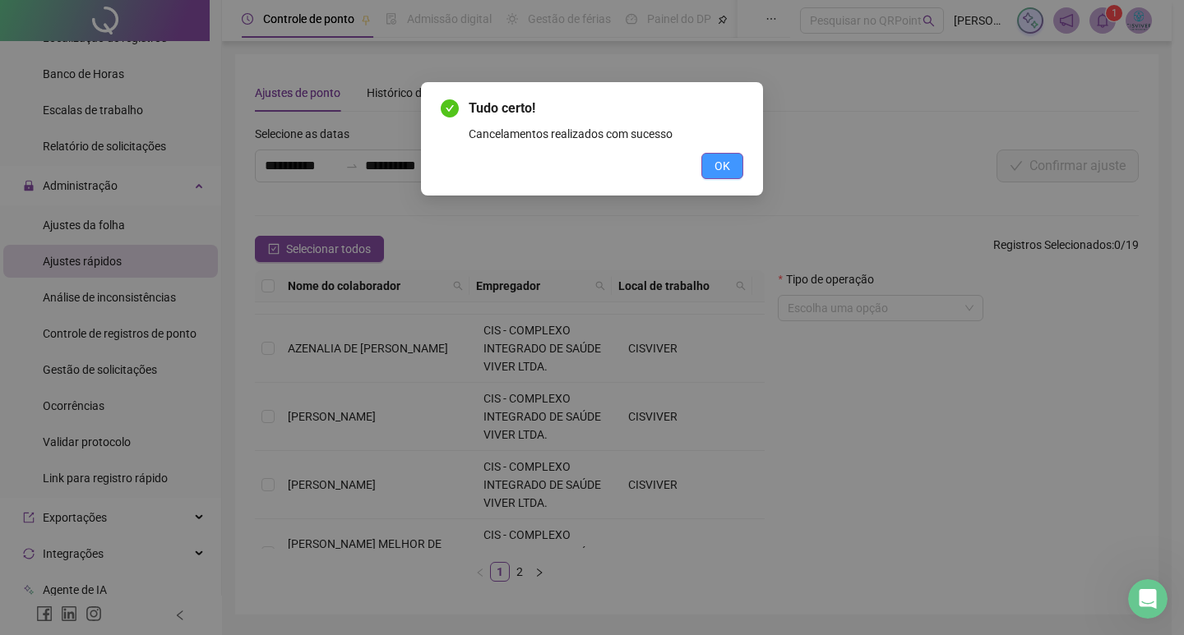
click at [717, 162] on span "OK" at bounding box center [722, 166] width 16 height 18
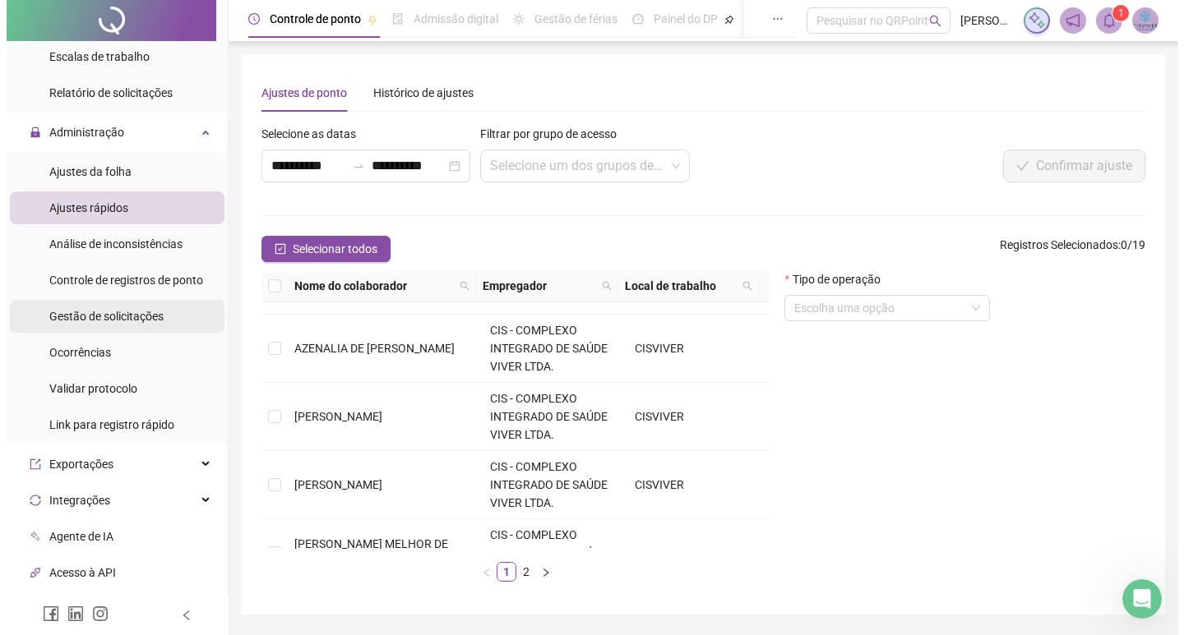
scroll to position [658, 0]
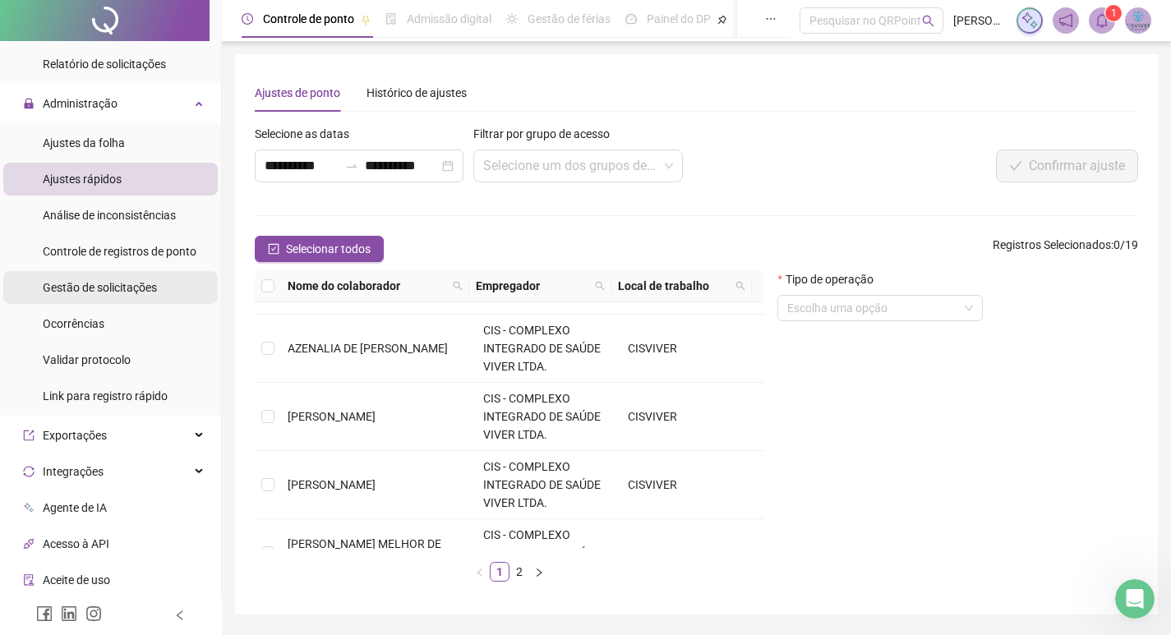
click at [116, 292] on span "Gestão de solicitações" at bounding box center [100, 287] width 114 height 13
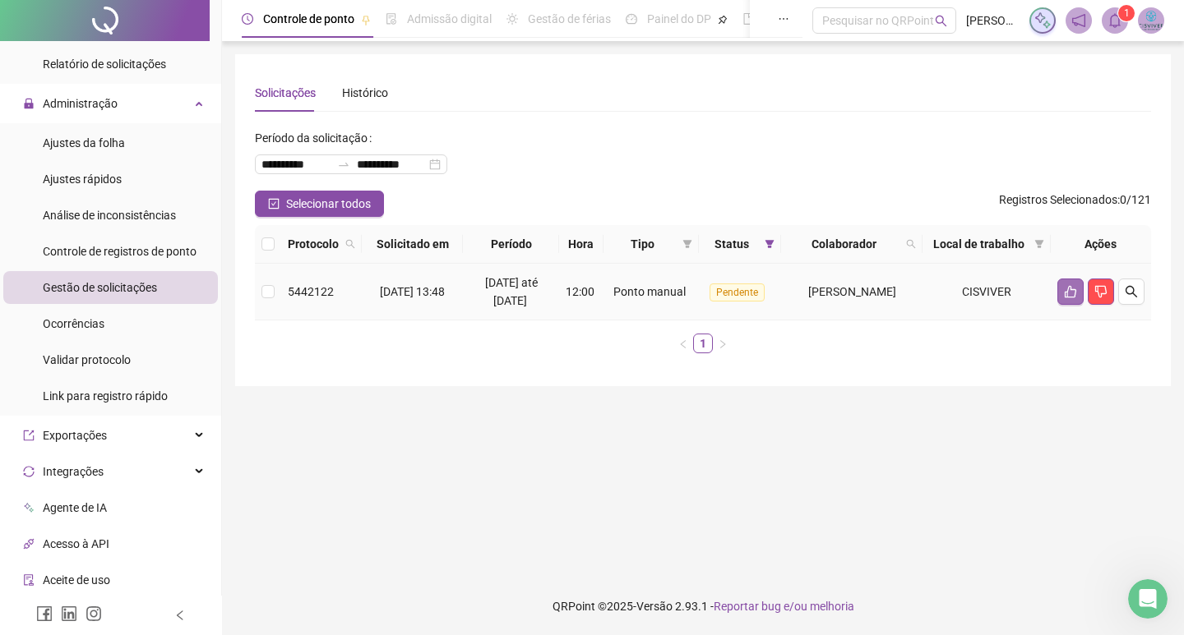
click at [1071, 287] on icon "like" at bounding box center [1070, 292] width 12 height 12
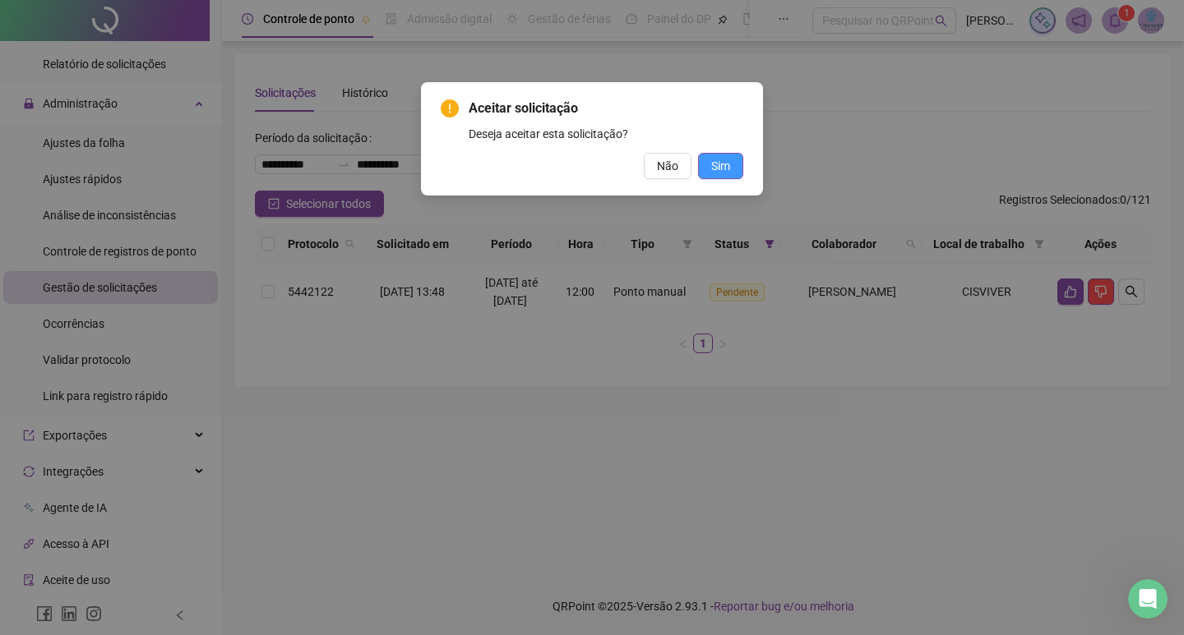
click at [717, 164] on span "Sim" at bounding box center [720, 166] width 19 height 18
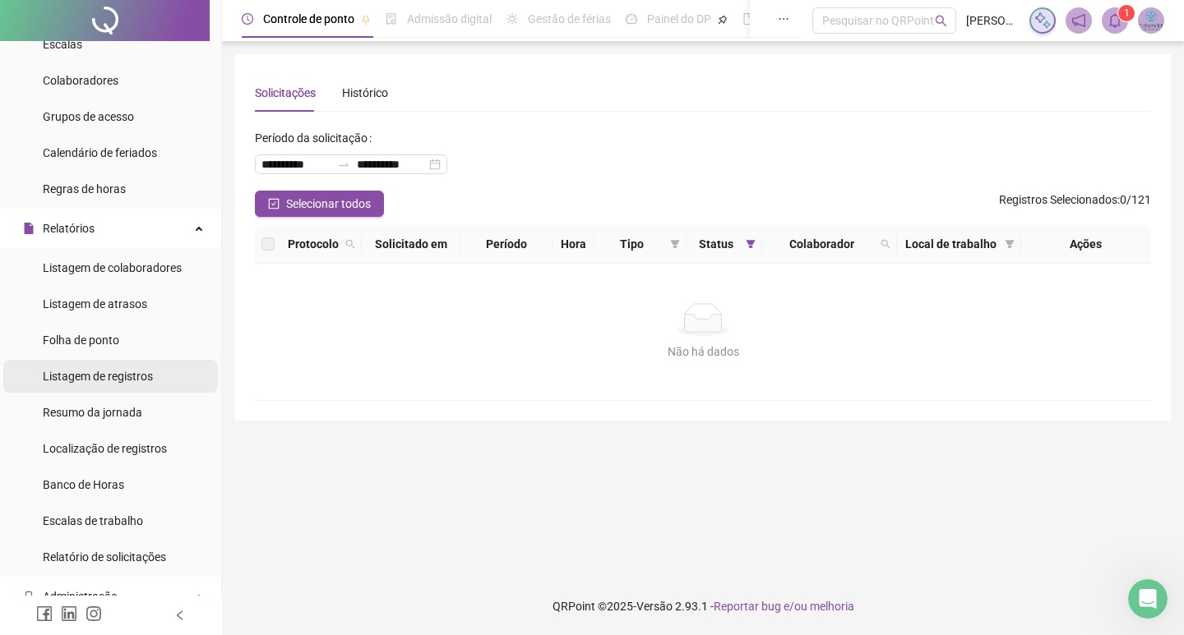
scroll to position [247, 0]
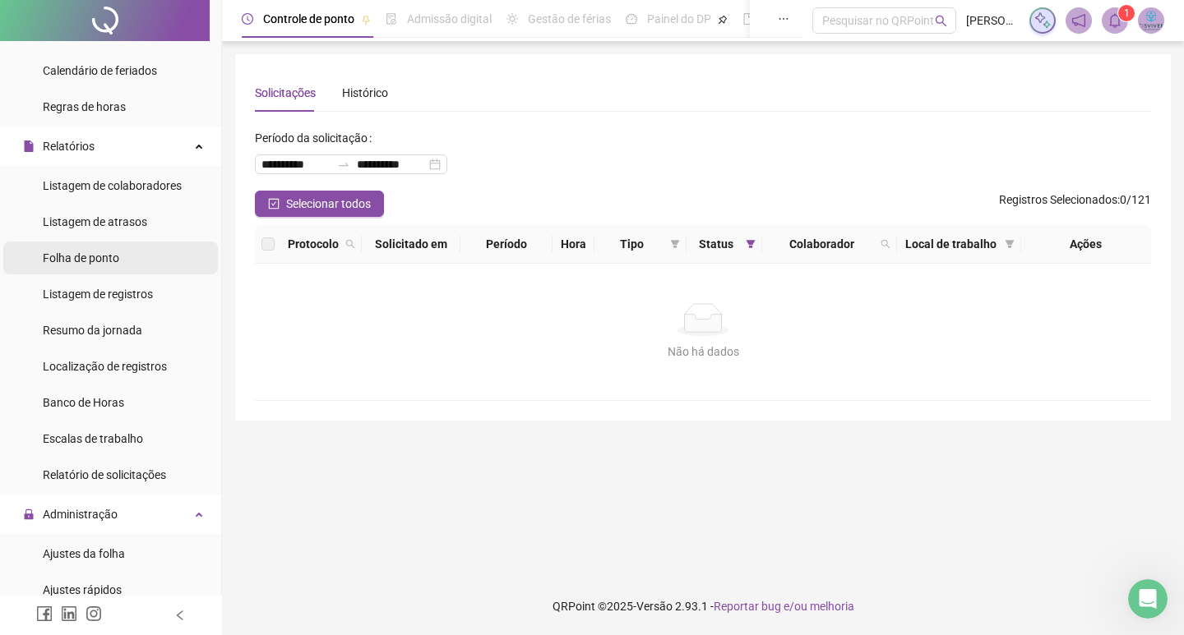
click at [87, 259] on span "Folha de ponto" at bounding box center [81, 258] width 76 height 13
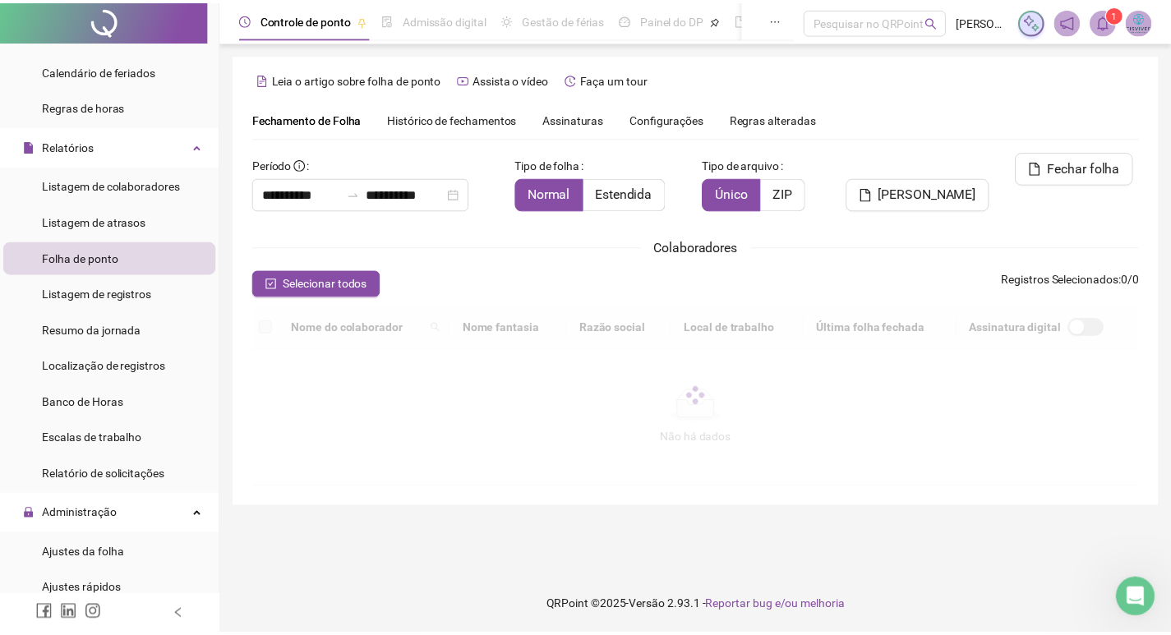
scroll to position [19, 0]
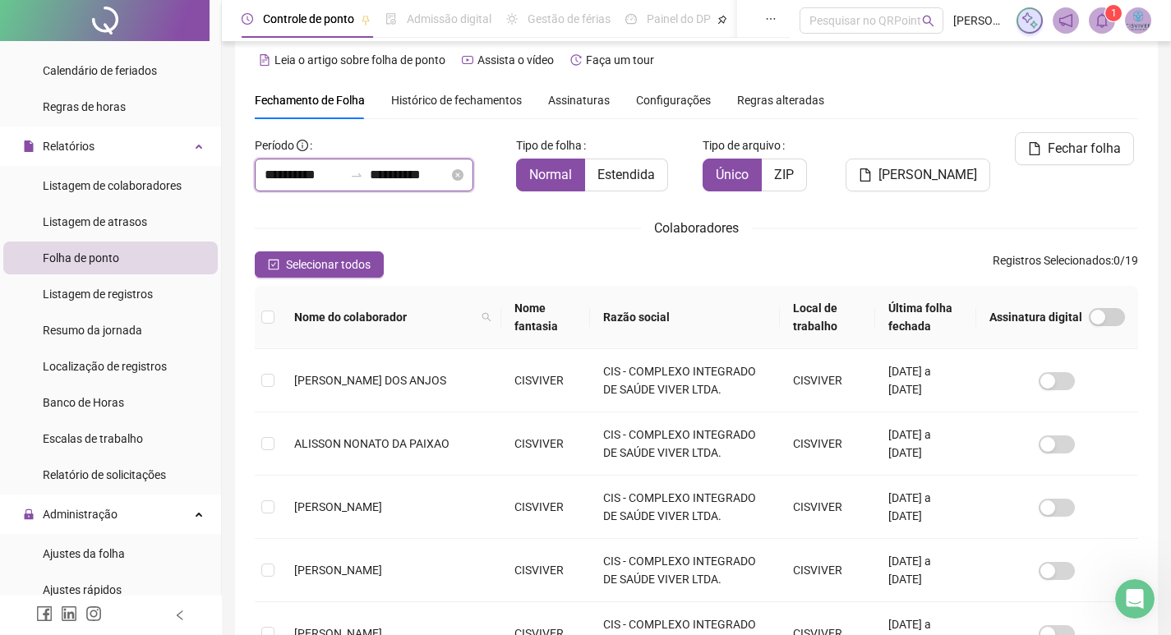
click at [338, 177] on input "**********" at bounding box center [304, 175] width 79 height 20
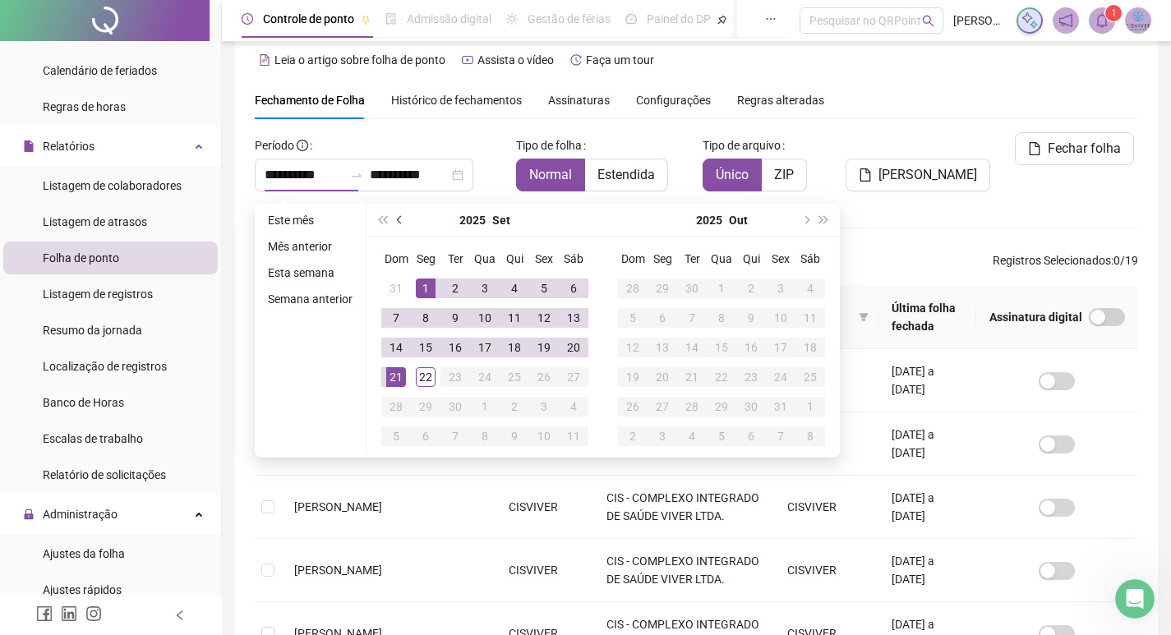
click at [397, 219] on span "prev-year" at bounding box center [401, 220] width 8 height 8
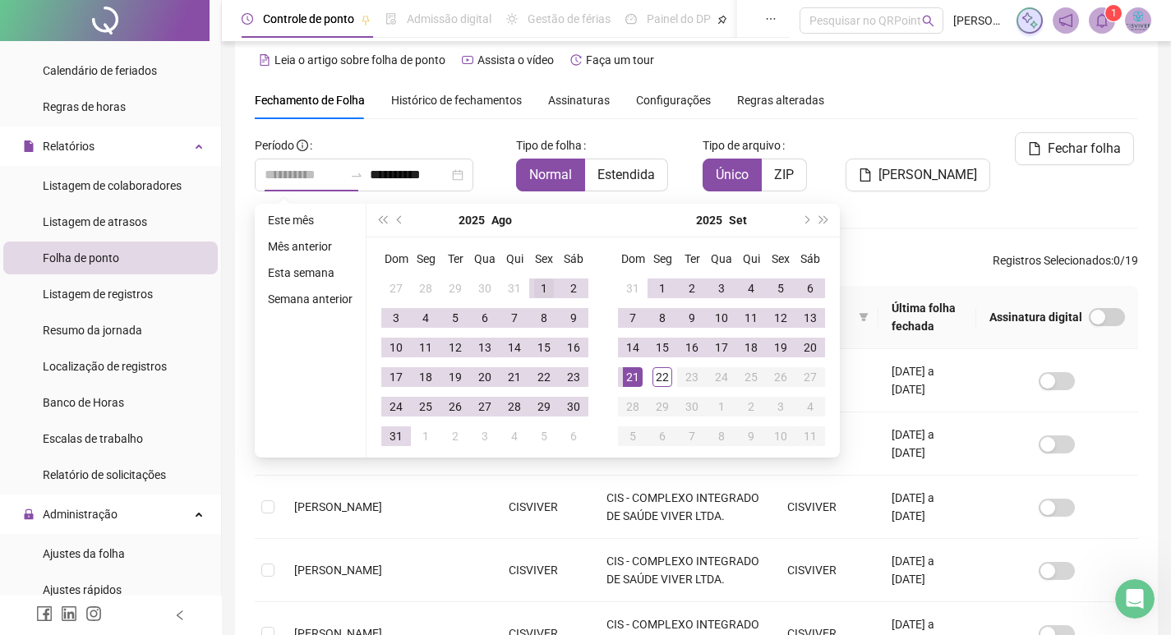
type input "**********"
click at [538, 288] on div "1" at bounding box center [544, 289] width 20 height 20
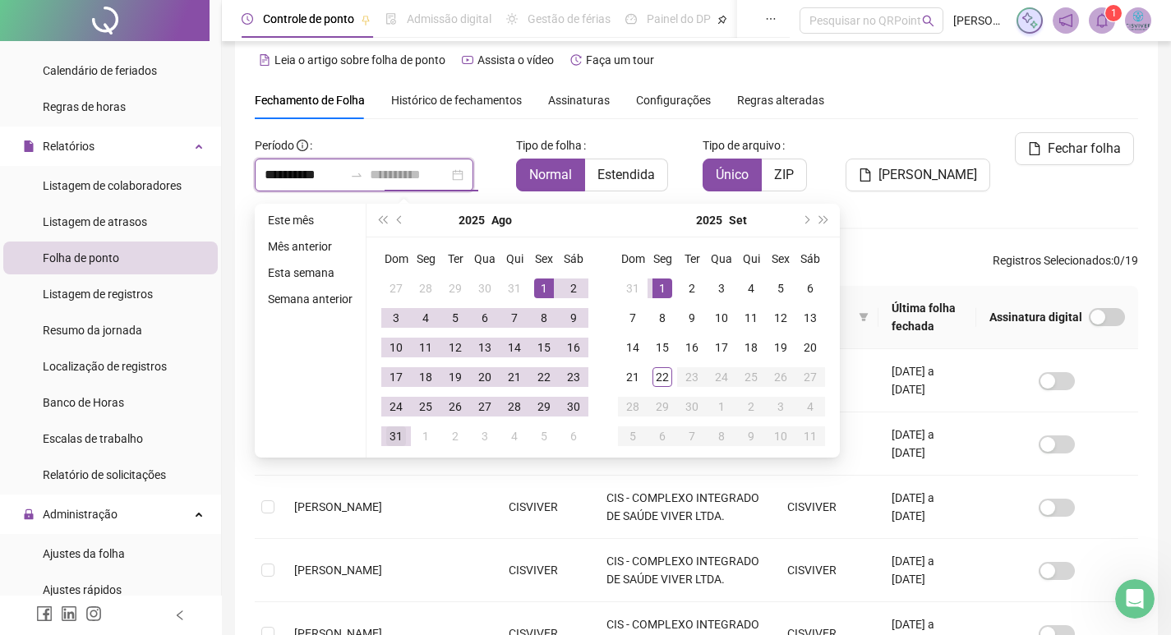
type input "**********"
click at [390, 436] on div "31" at bounding box center [396, 437] width 20 height 20
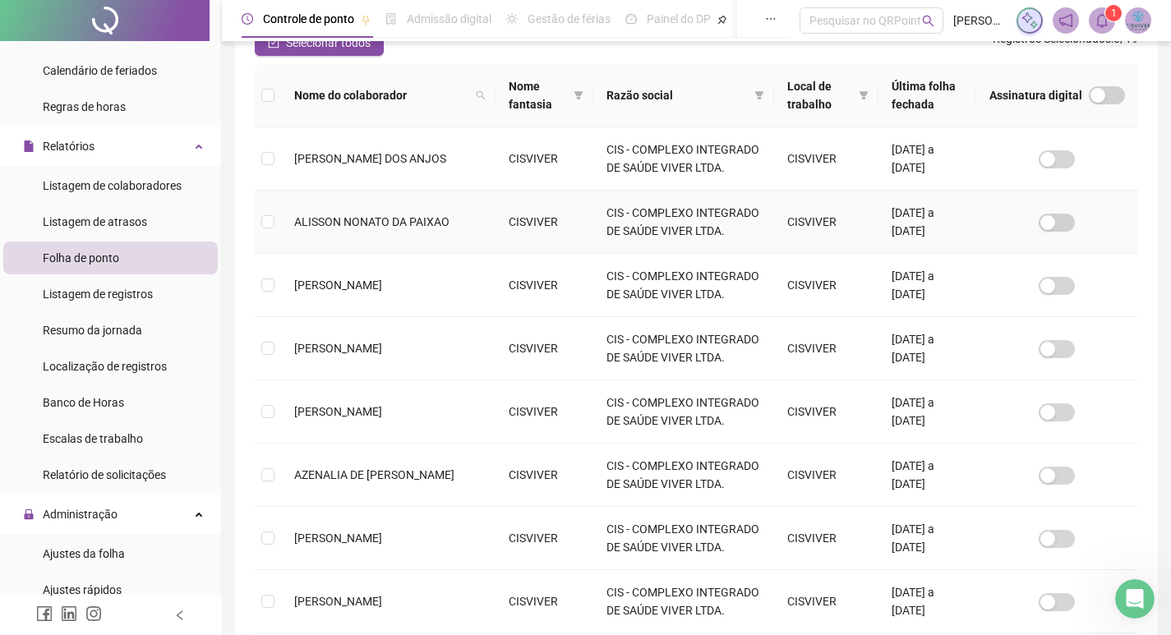
scroll to position [265, 0]
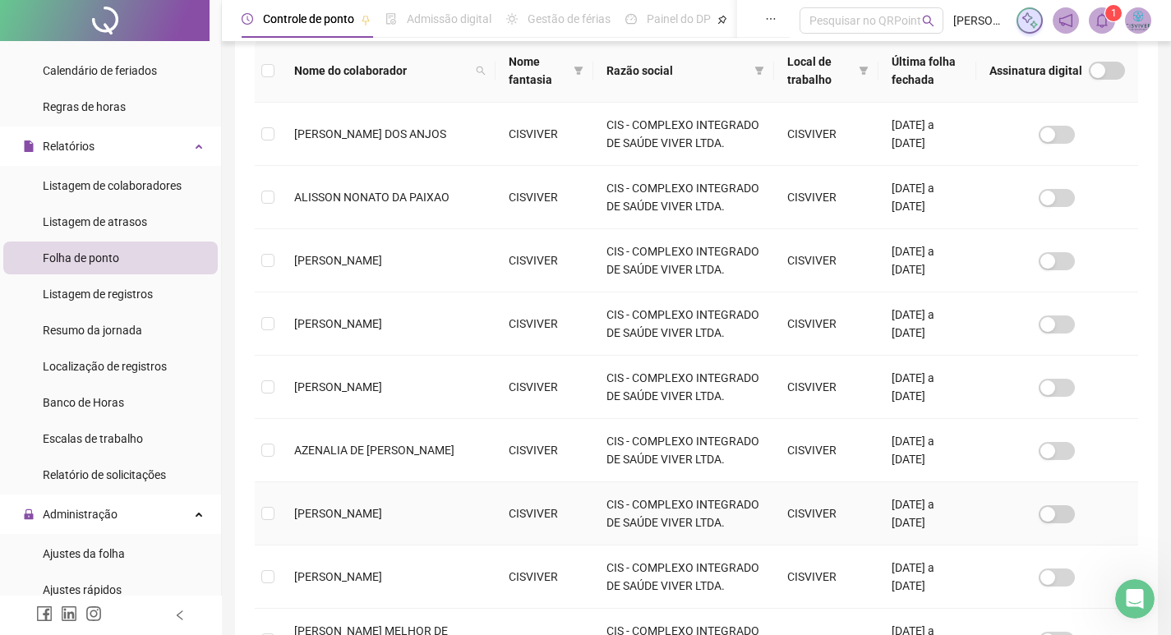
click at [275, 511] on td at bounding box center [268, 513] width 26 height 63
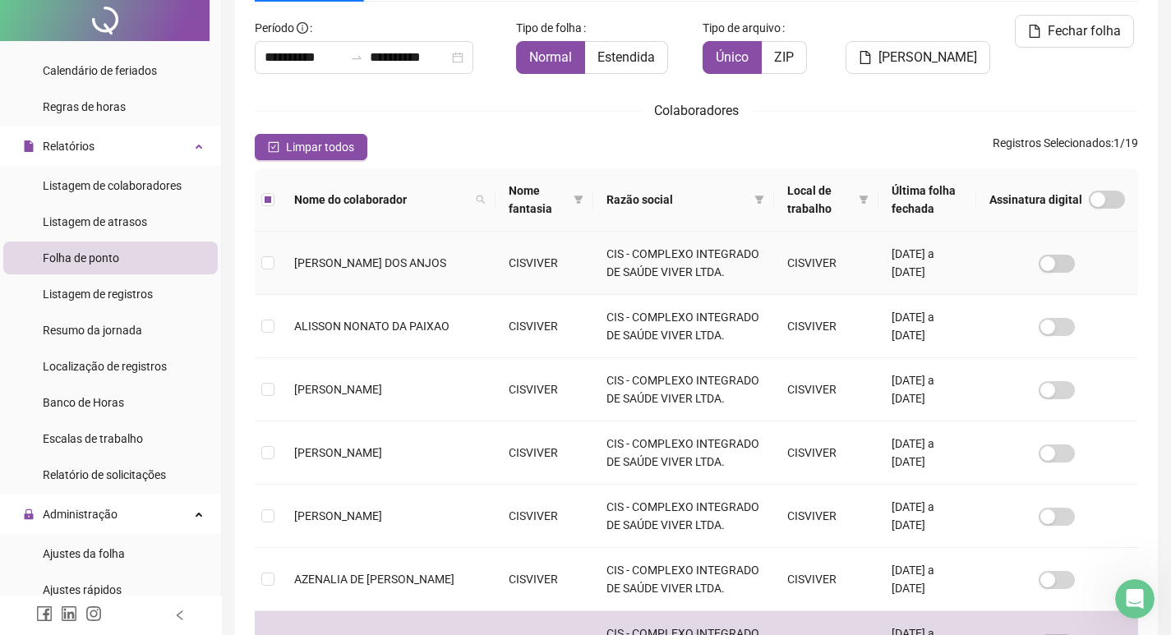
scroll to position [0, 0]
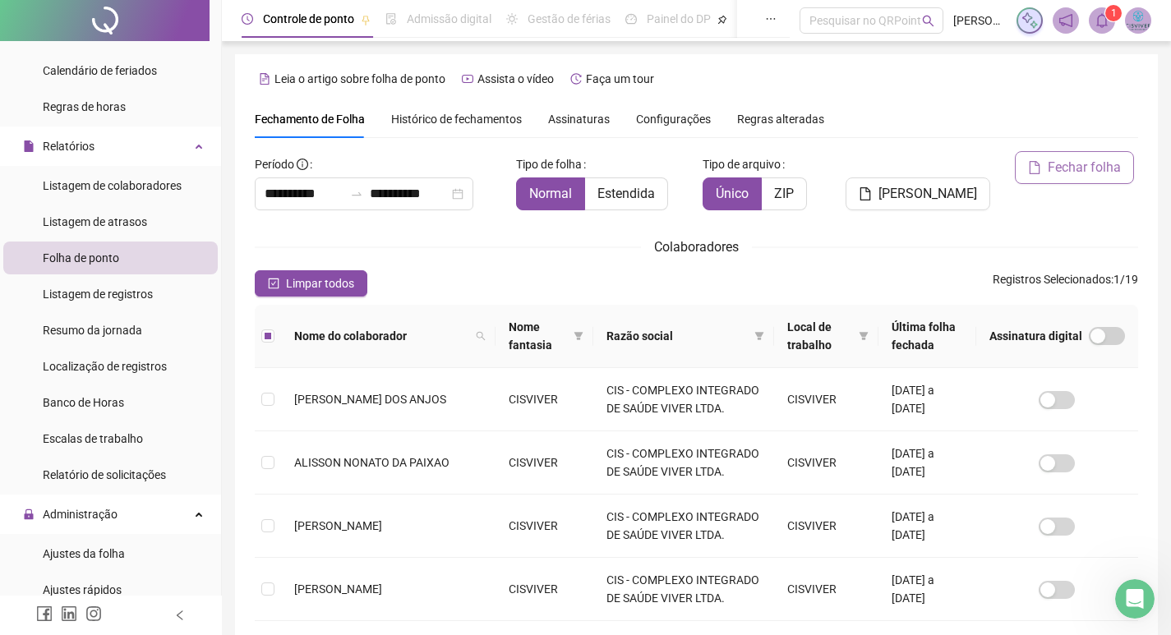
click at [1075, 175] on span "Fechar folha" at bounding box center [1084, 168] width 73 height 20
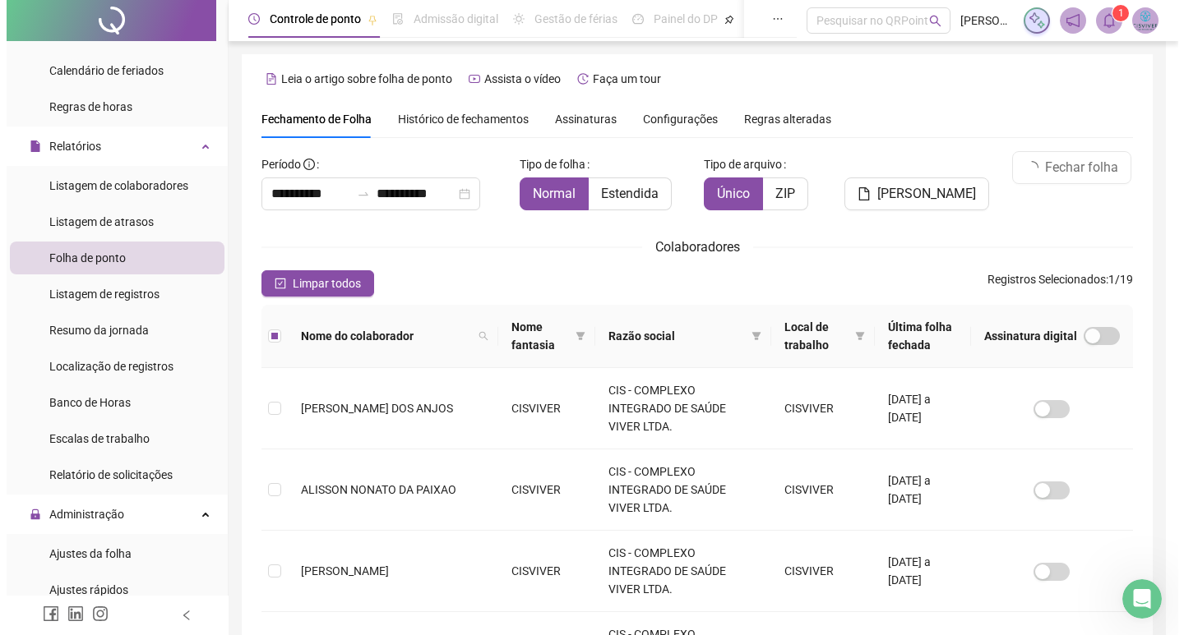
scroll to position [19, 0]
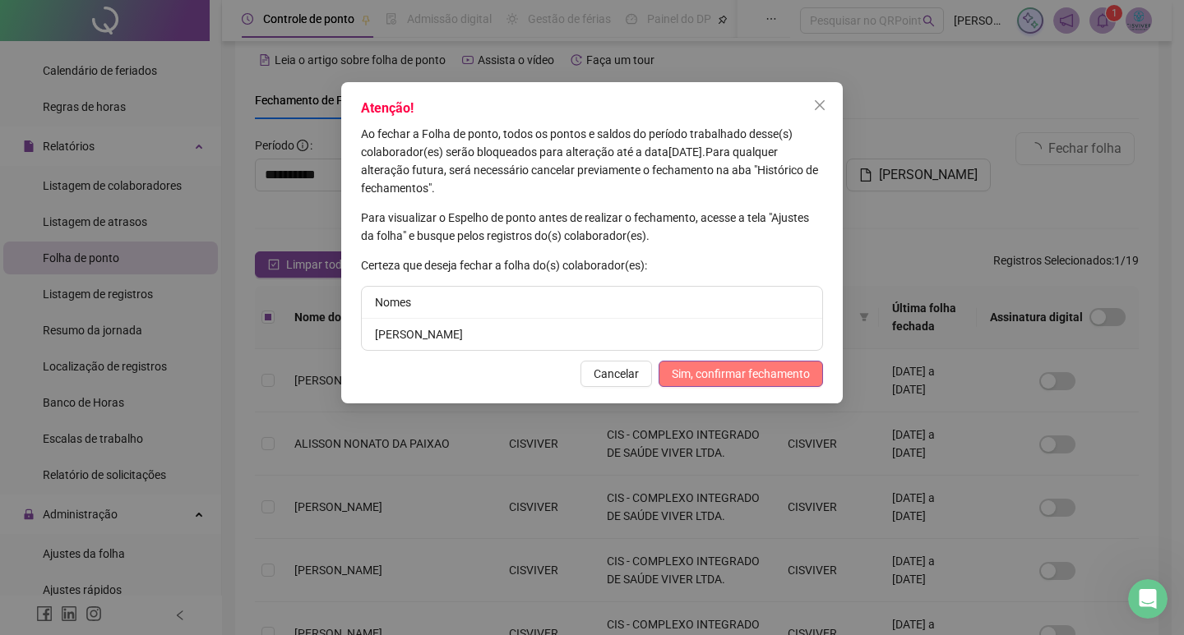
click at [718, 372] on span "Sim, confirmar fechamento" at bounding box center [740, 374] width 138 height 18
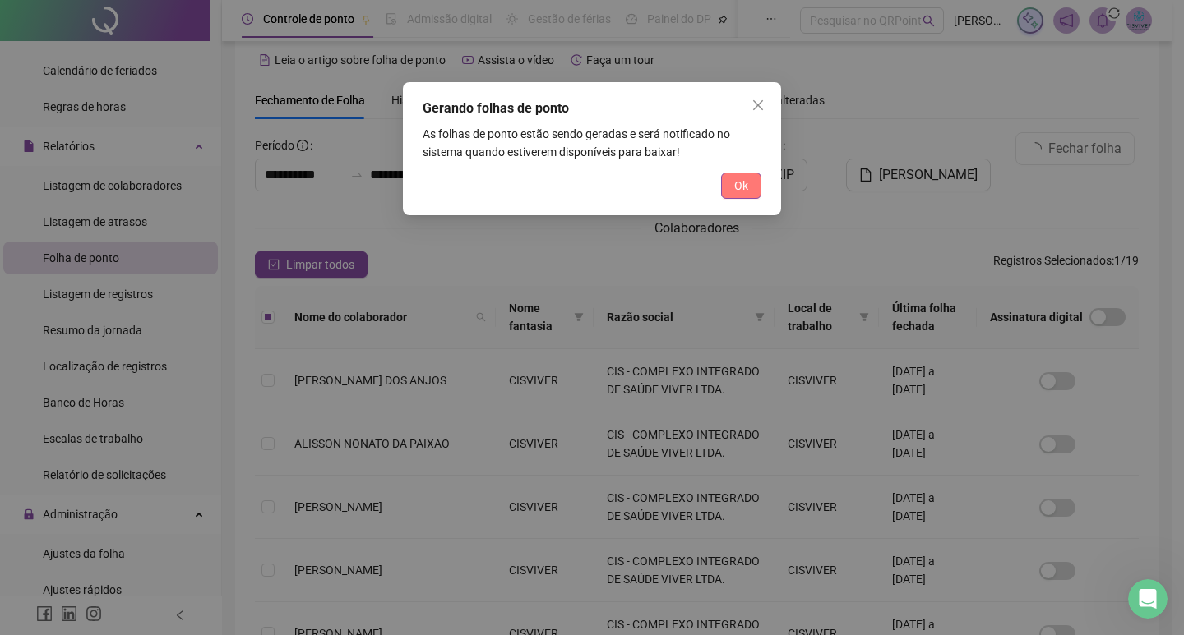
click at [736, 190] on span "Ok" at bounding box center [741, 186] width 14 height 18
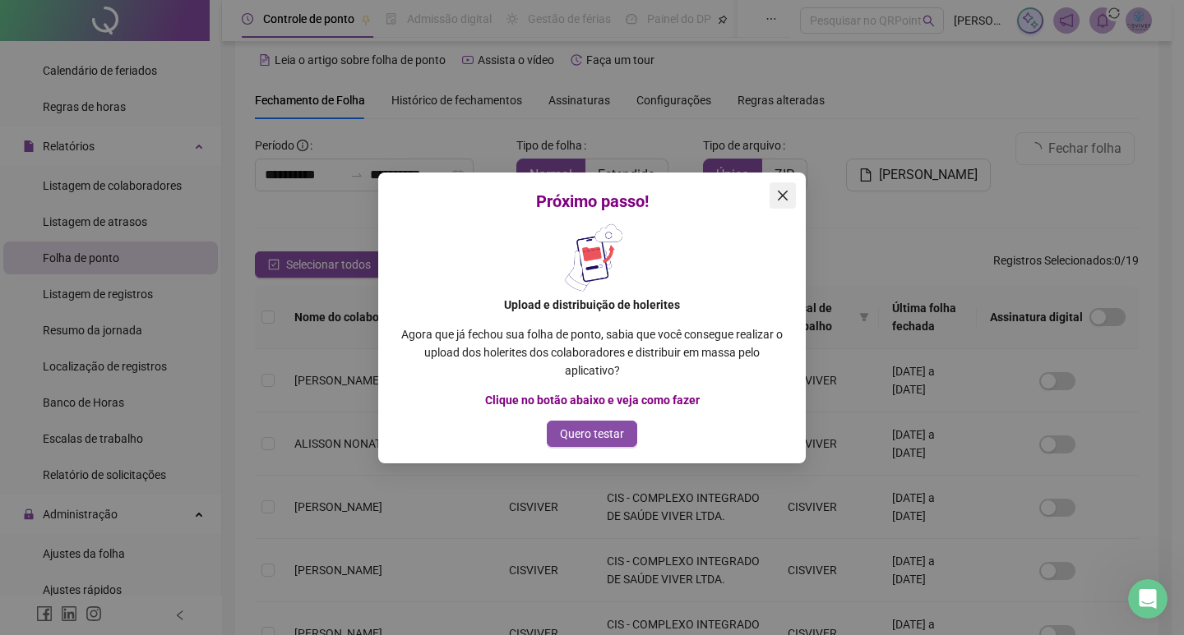
click at [783, 202] on button "Close" at bounding box center [782, 195] width 26 height 26
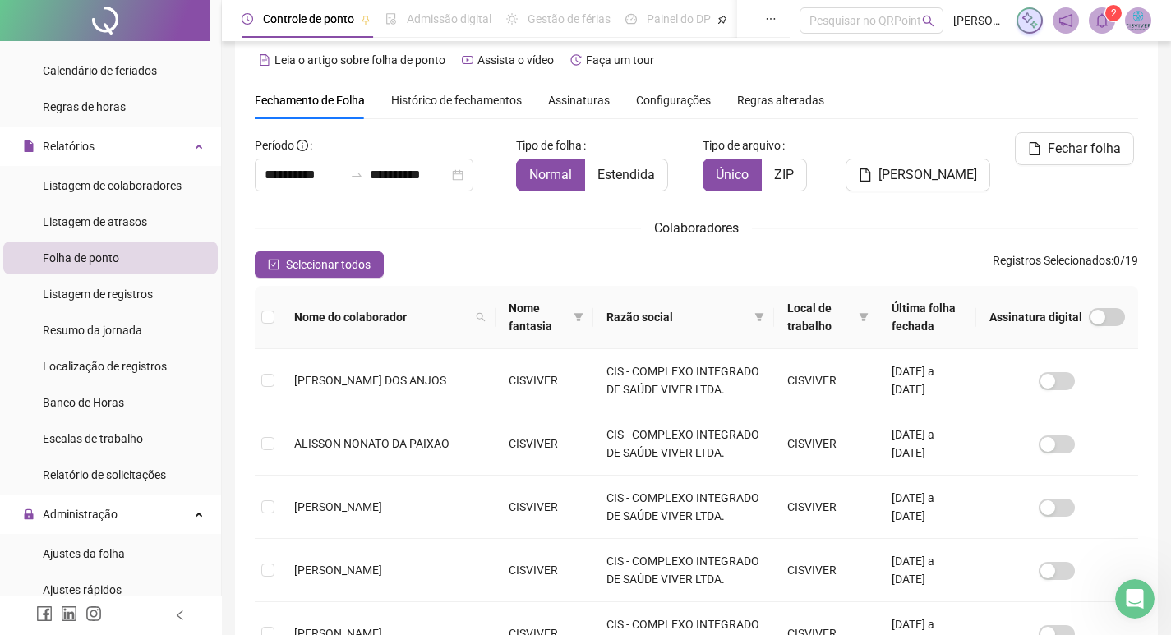
click at [1133, 15] on img at bounding box center [1138, 20] width 25 height 25
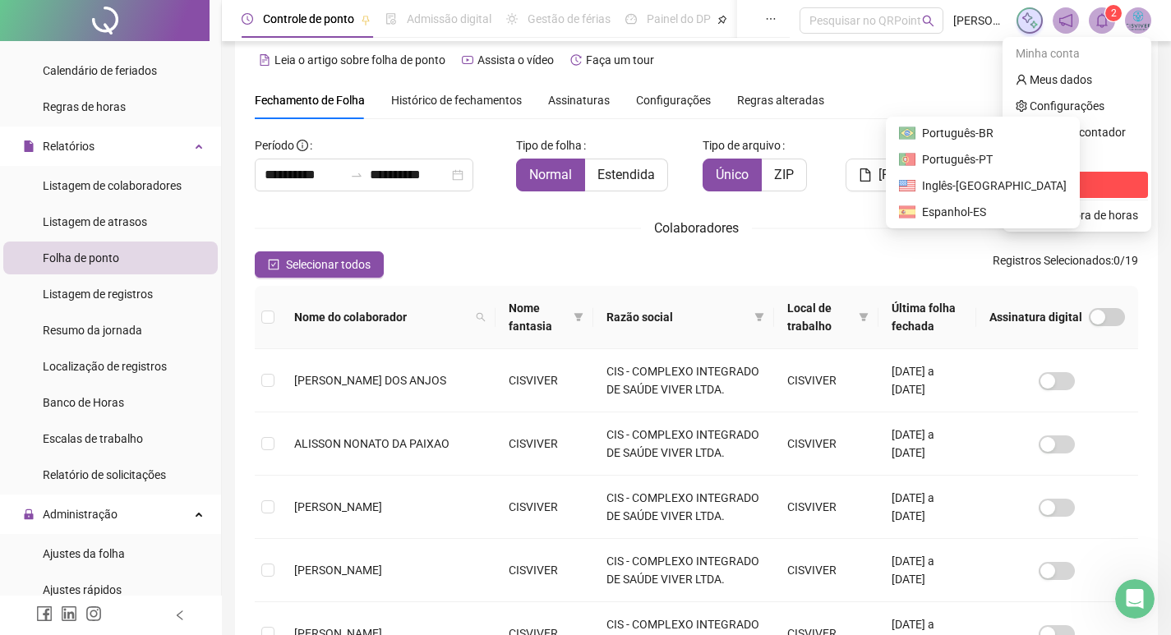
click at [1060, 179] on span "Sair" at bounding box center [1077, 185] width 122 height 18
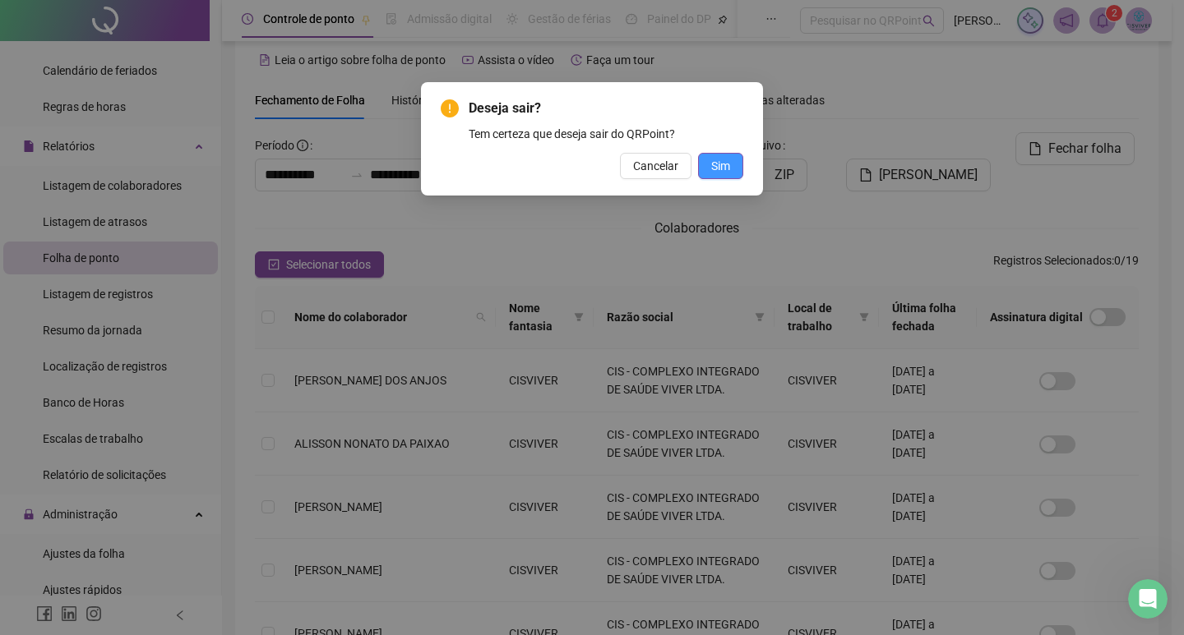
click at [704, 155] on button "Sim" at bounding box center [720, 166] width 45 height 26
